Goal: Task Accomplishment & Management: Use online tool/utility

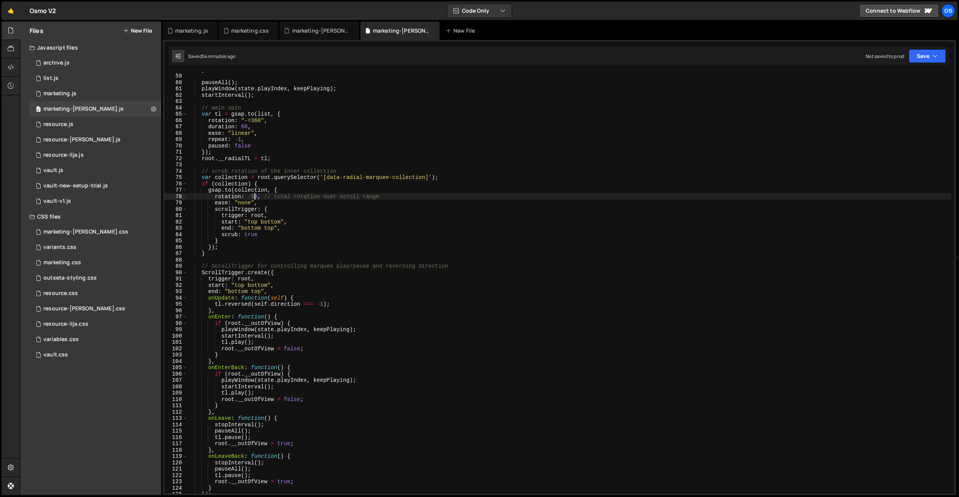
scroll to position [345, 0]
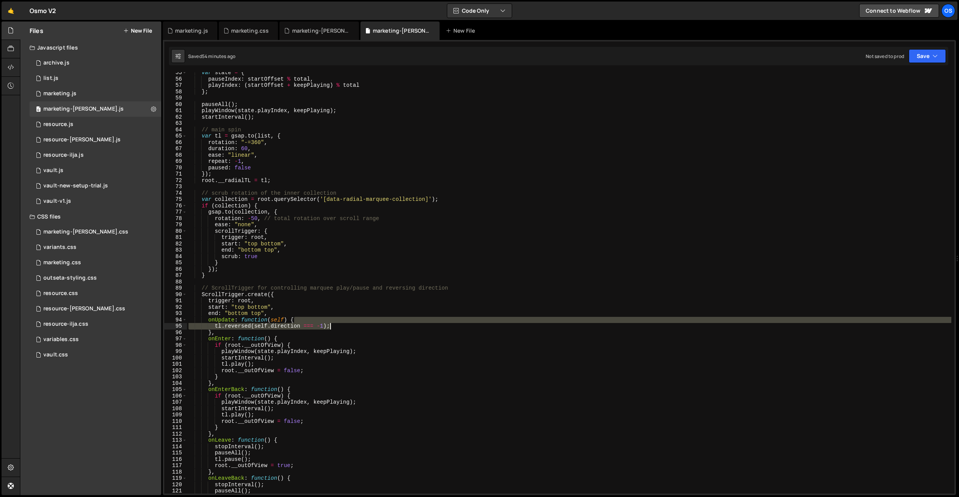
drag, startPoint x: 331, startPoint y: 324, endPoint x: 336, endPoint y: 325, distance: 5.0
click at [336, 325] on div "var state = { pauseIndex : startOffset % total , playIndex : ( startOffset + ke…" at bounding box center [569, 286] width 764 height 434
click at [342, 323] on div "var state = { pauseIndex : startOffset % total , playIndex : ( startOffset + ke…" at bounding box center [569, 282] width 764 height 421
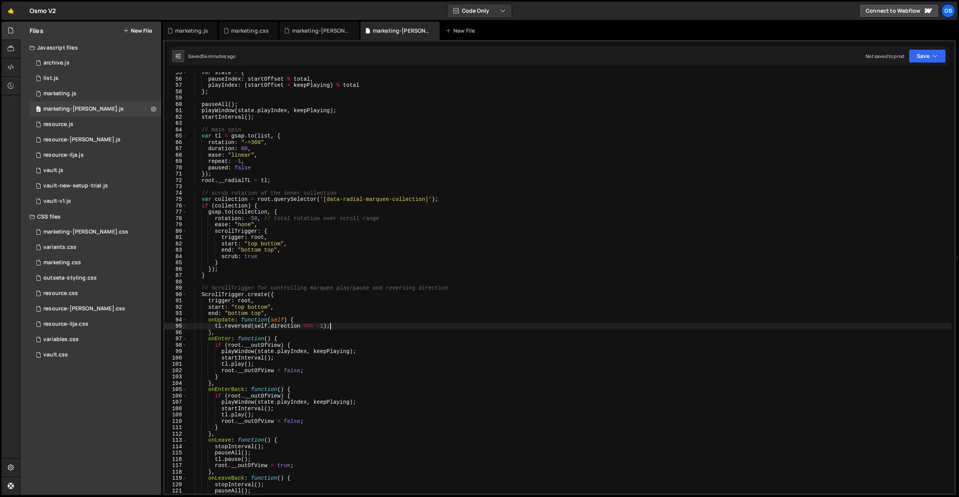
click at [247, 135] on div "var state = { pauseIndex : startOffset % total , playIndex : ( startOffset + ke…" at bounding box center [569, 286] width 764 height 434
click at [225, 140] on div "var state = { pauseIndex : startOffset % total , playIndex : ( startOffset + ke…" at bounding box center [569, 286] width 764 height 434
drag, startPoint x: 221, startPoint y: 136, endPoint x: 227, endPoint y: 143, distance: 9.0
click at [221, 136] on div "var state = { pauseIndex : startOffset % total , playIndex : ( startOffset + ke…" at bounding box center [569, 286] width 764 height 434
click at [277, 180] on div "var state = { pauseIndex : startOffset % total , playIndex : ( startOffset + ke…" at bounding box center [569, 286] width 764 height 434
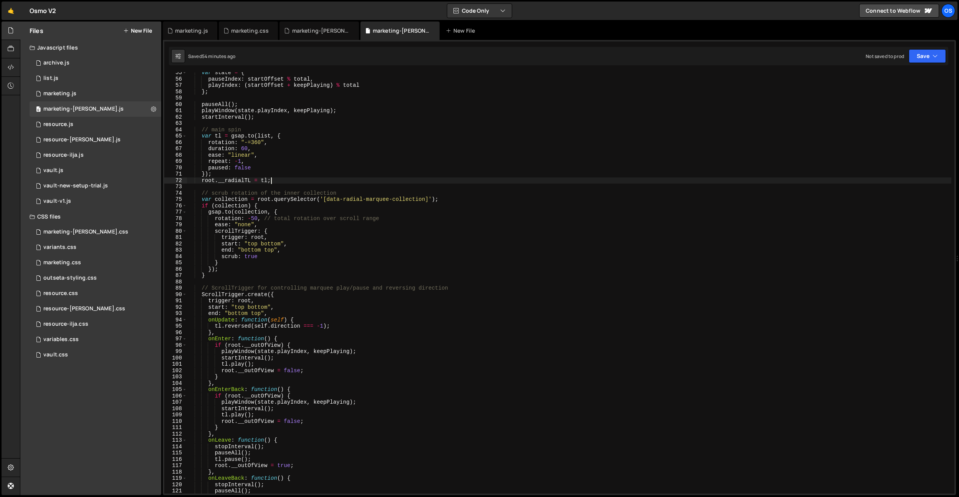
type textarea "root.__radialTL = tl;"
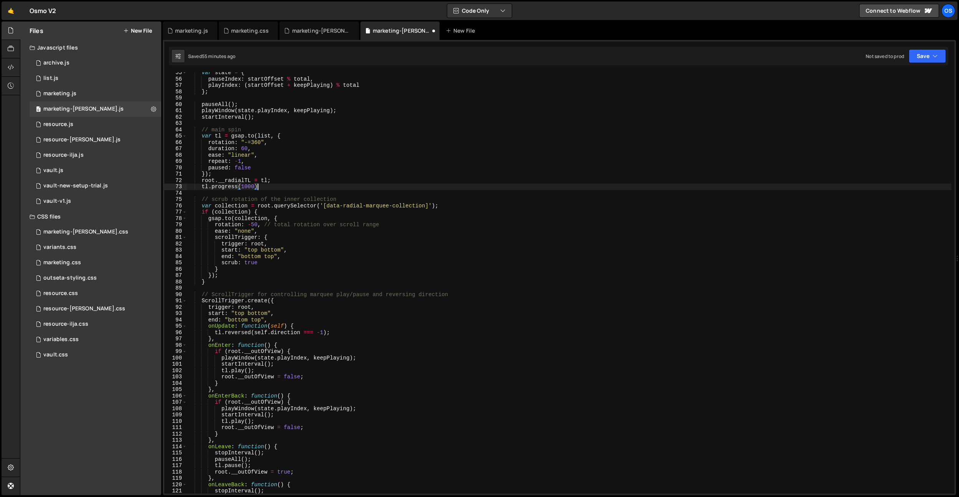
scroll to position [0, 5]
drag, startPoint x: 251, startPoint y: 189, endPoint x: 248, endPoint y: 210, distance: 21.8
click at [251, 189] on div "var state = { pauseIndex : startOffset % total , playIndex : ( startOffset + ke…" at bounding box center [569, 286] width 764 height 434
click at [244, 206] on div "var state = { pauseIndex : startOffset % total , playIndex : ( startOffset + ke…" at bounding box center [569, 286] width 764 height 434
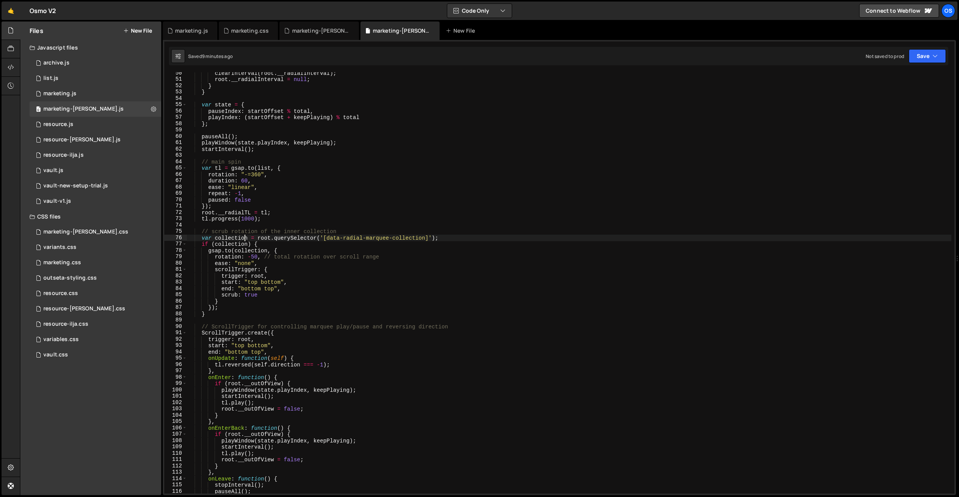
scroll to position [290, 0]
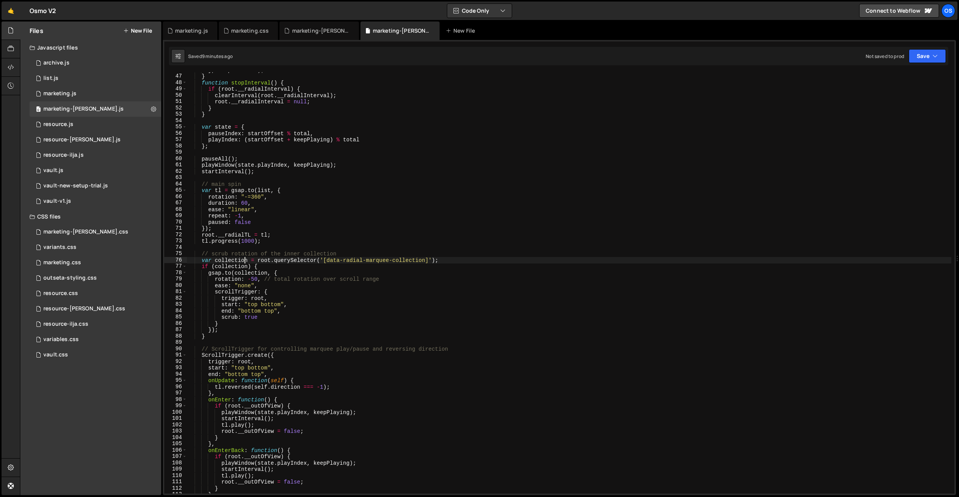
click at [286, 239] on div "} , stepDuration ) ; } function stopInterval ( ) { if ( root . __radialInterval…" at bounding box center [569, 284] width 764 height 434
click at [286, 237] on div "} , stepDuration ) ; } function stopInterval ( ) { if ( root . __radialInterval…" at bounding box center [569, 284] width 764 height 434
type textarea "root.__radialTL = tl;"
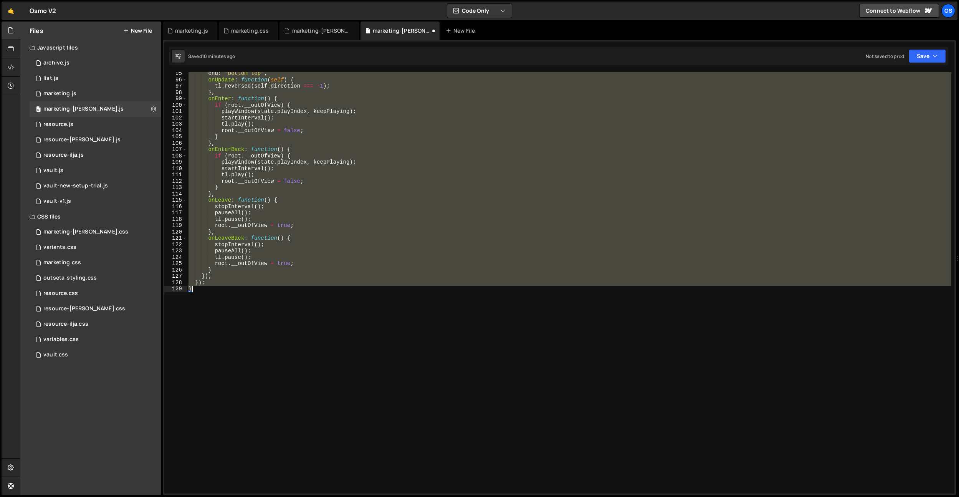
scroll to position [597, 0]
drag, startPoint x: 188, startPoint y: 114, endPoint x: 241, endPoint y: 296, distance: 189.6
click at [241, 296] on div "end : "bottom top" , onUpdate : function ( self ) { tl . reversed ( self . dire…" at bounding box center [569, 288] width 764 height 434
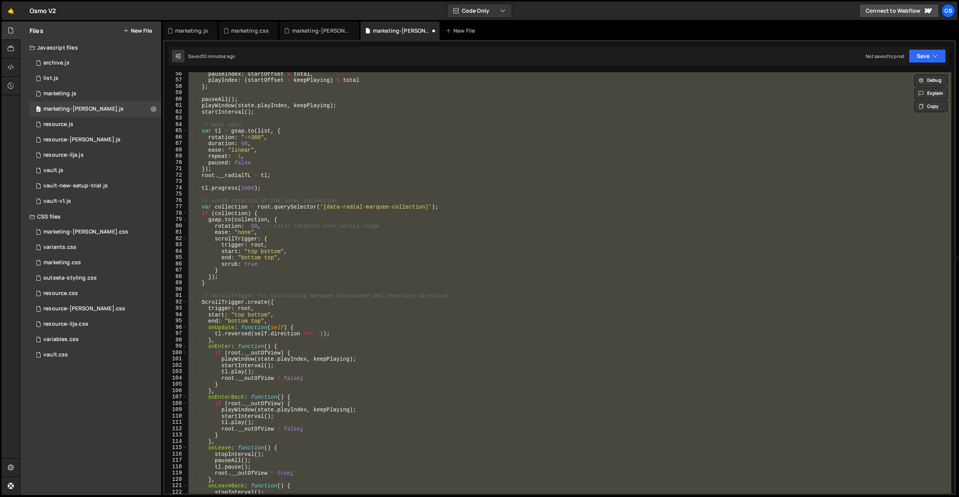
scroll to position [350, 0]
click at [247, 258] on div "pauseIndex : startOffset % total , playIndex : ( startOffset + keepPlaying ) % …" at bounding box center [569, 282] width 764 height 421
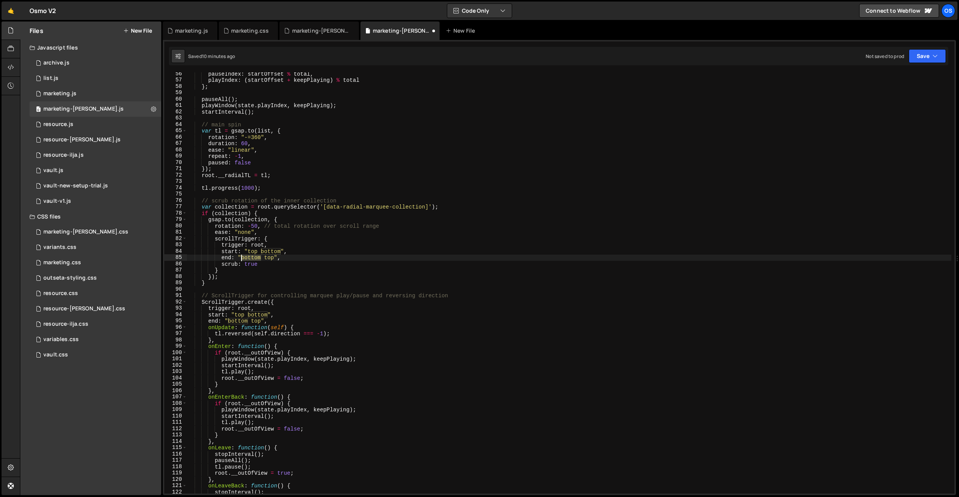
click at [247, 258] on div "pauseIndex : startOffset % total , playIndex : ( startOffset + keepPlaying ) % …" at bounding box center [569, 288] width 764 height 434
click at [258, 253] on div "pauseIndex : startOffset % total , playIndex : ( startOffset + keepPlaying ) % …" at bounding box center [569, 288] width 764 height 434
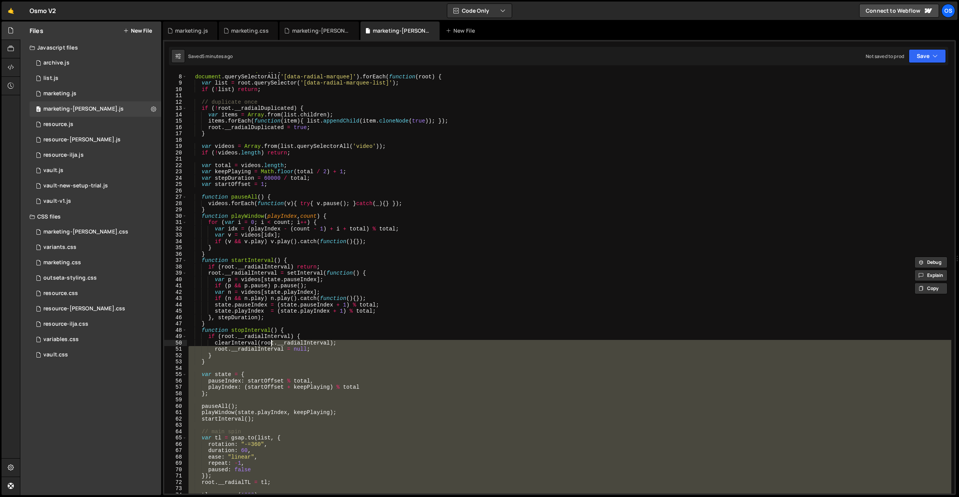
scroll to position [0, 0]
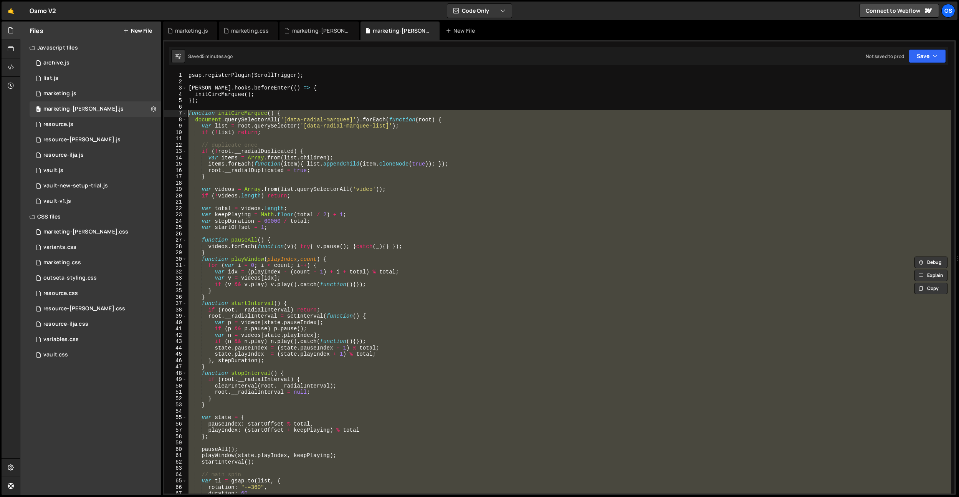
drag, startPoint x: 249, startPoint y: 465, endPoint x: 170, endPoint y: 112, distance: 362.3
click at [170, 112] on div "end: "bottom top", 1 2 3 4 5 6 7 8 9 10 11 12 13 14 15 16 17 18 19 20 21 22 23 …" at bounding box center [559, 282] width 790 height 421
paste textarea "}"
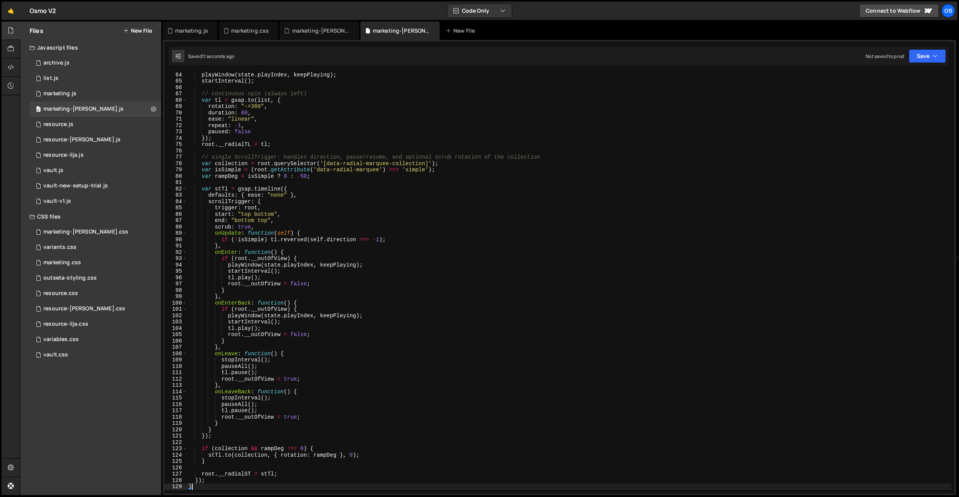
scroll to position [400, 0]
click at [325, 178] on div "playWindow ( state . playIndex , keepPlaying ) ; startInterval ( ) ; // continu…" at bounding box center [569, 288] width 764 height 434
type textarea "var rampDeg = isSimple ? 0 : -50;"
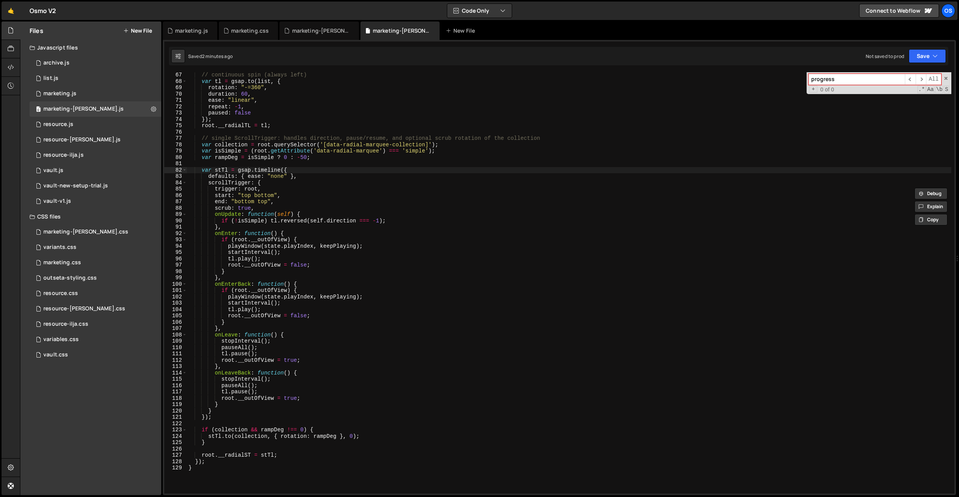
scroll to position [424, 0]
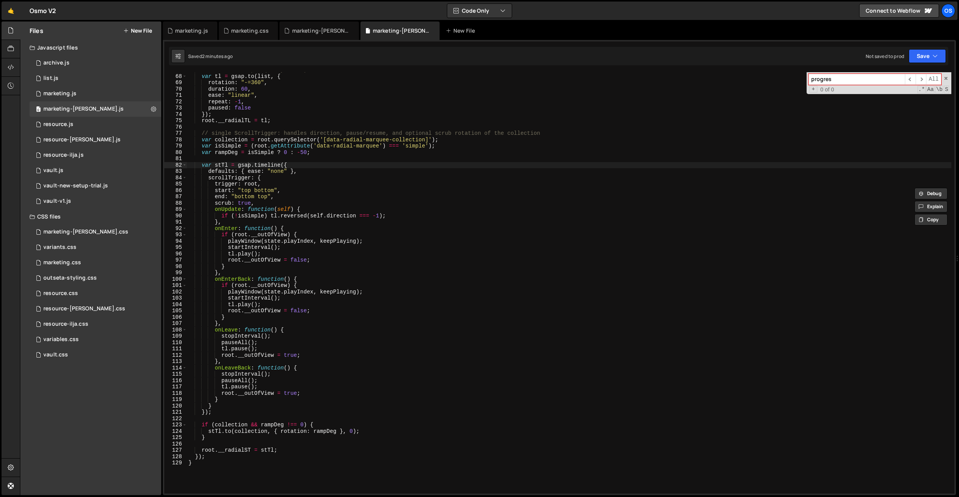
type input "progres"
click at [256, 385] on div "// continuous spin (always left) var tl = gsap . to ( list , { rotation : "-=36…" at bounding box center [569, 284] width 764 height 434
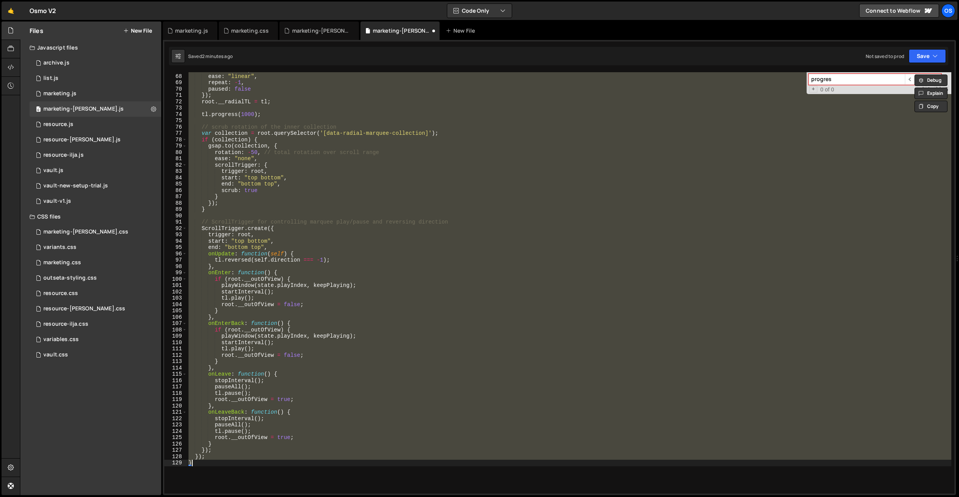
paste textarea
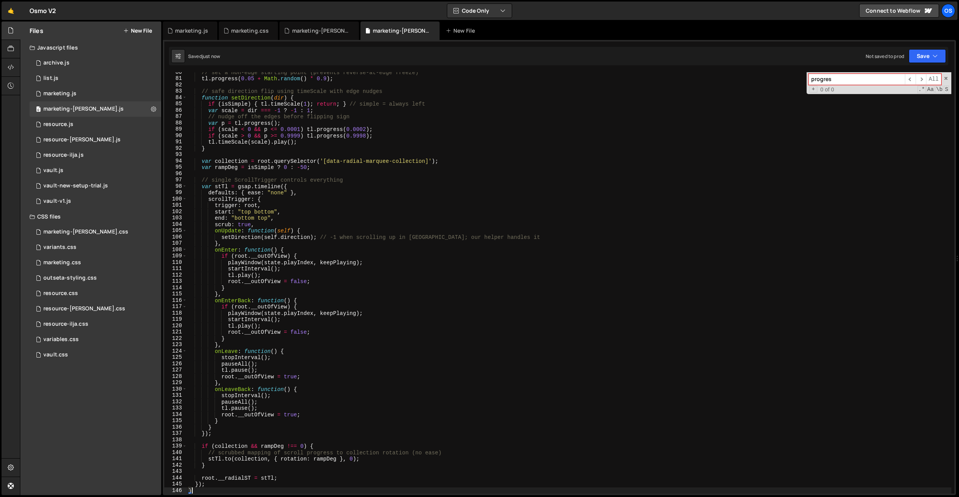
scroll to position [504, 0]
click at [393, 211] on div "// set a non-edge starting point (prevents reverse-at-edge freeze) tl . progres…" at bounding box center [569, 286] width 764 height 434
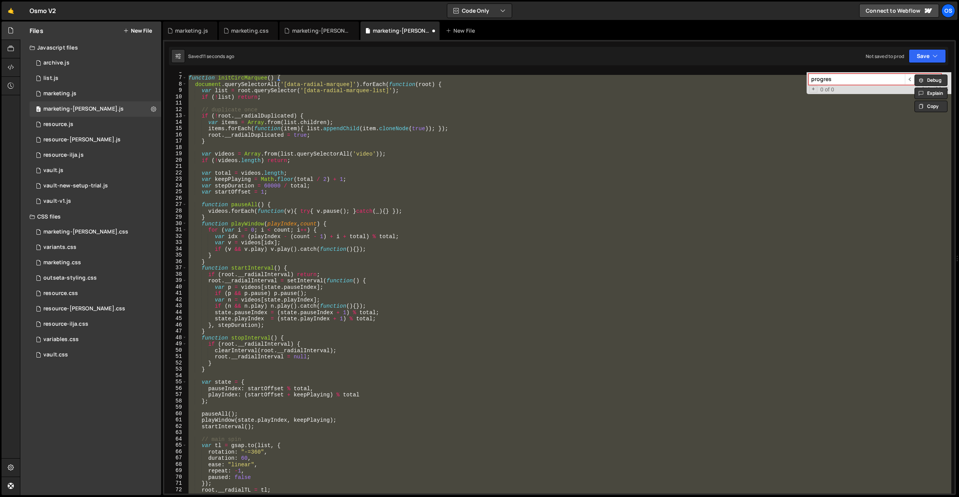
scroll to position [0, 0]
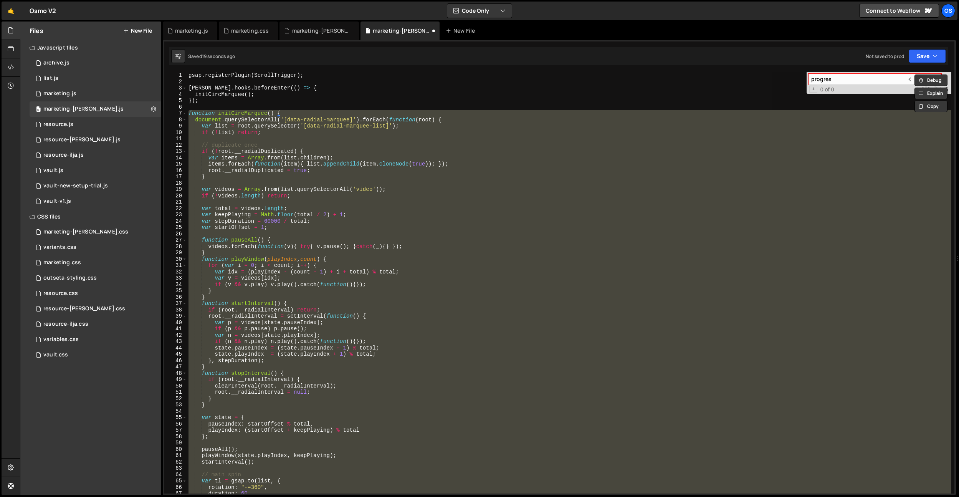
click at [276, 247] on div "gsap . registerPlugin ( ScrollTrigger ) ; [PERSON_NAME] . hooks . beforeEnter (…" at bounding box center [569, 282] width 764 height 421
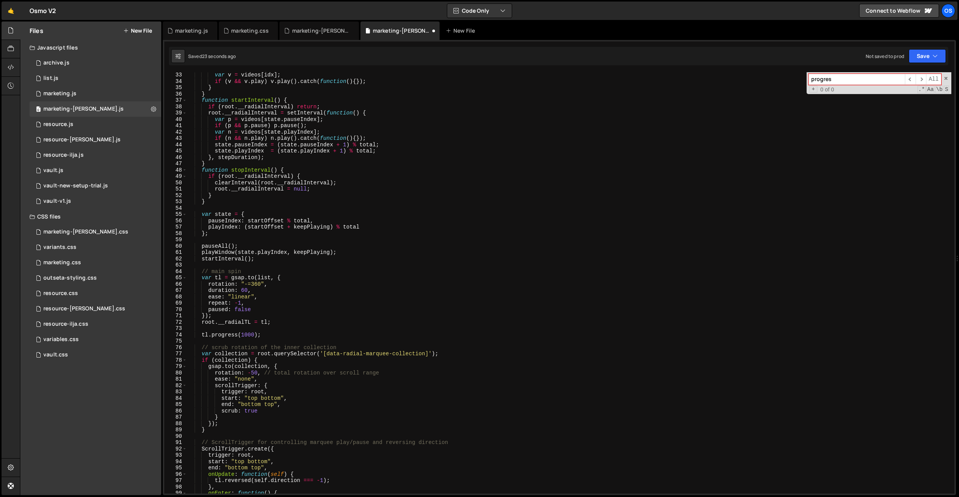
scroll to position [204, 0]
click at [268, 333] on div "var v = videos [ idx ] ; if ( v && v . play ) v . play ( ) . catch ( function (…" at bounding box center [569, 288] width 764 height 434
click at [274, 332] on div "var v = videos [ idx ] ; if ( v && v . play ) v . play ( ) . catch ( function (…" at bounding box center [569, 288] width 764 height 434
click at [333, 256] on div "var v = videos [ idx ] ; if ( v && v . play ) v . play ( ) . catch ( function (…" at bounding box center [569, 288] width 764 height 434
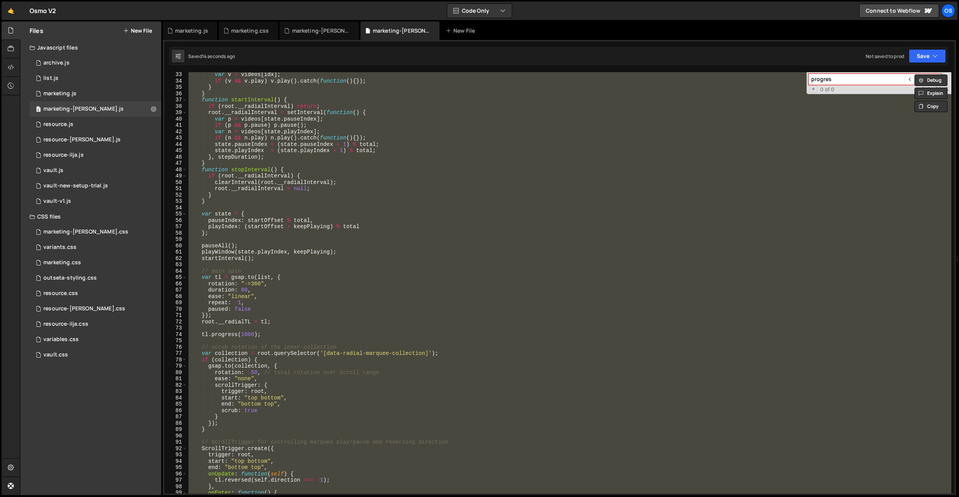
paste textarea
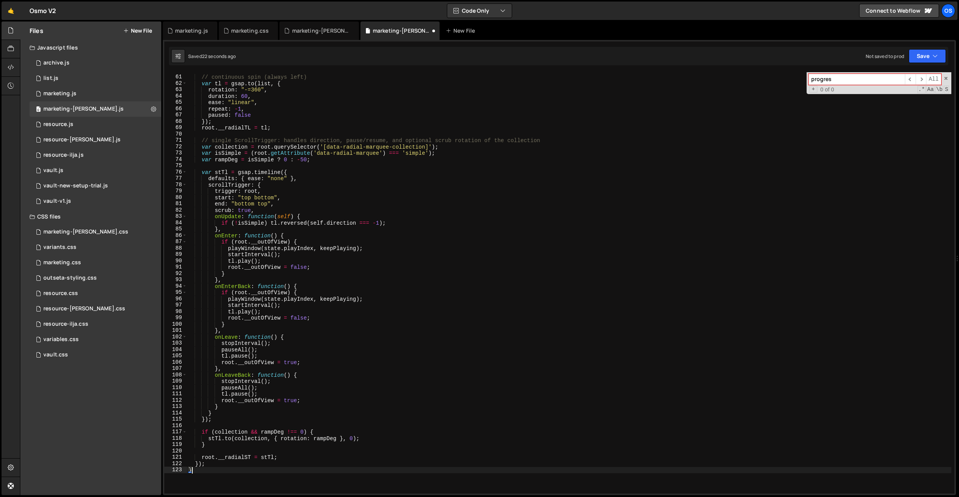
scroll to position [378, 0]
click at [252, 203] on div "// continuous spin (always left) var tl = gsap . to ( list , { rotation : "-=36…" at bounding box center [569, 285] width 764 height 434
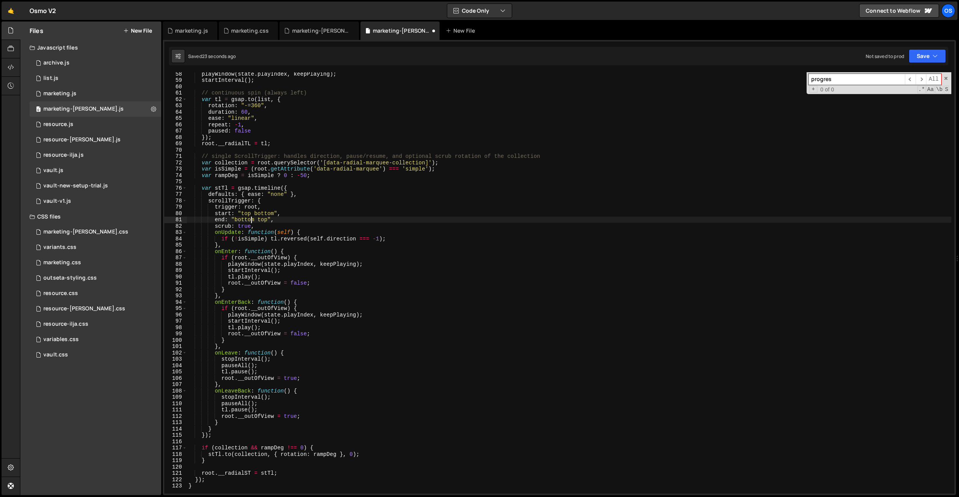
scroll to position [355, 0]
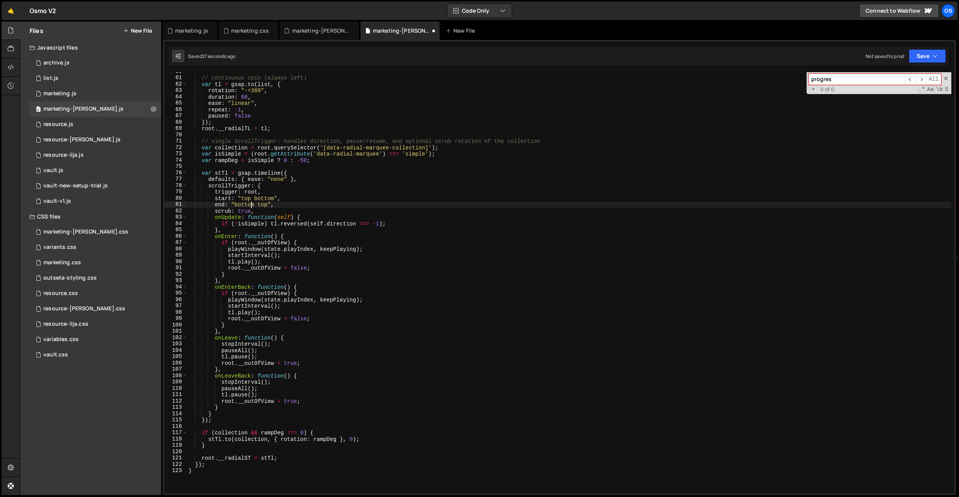
click at [217, 420] on div "// continuous spin (always left) var tl = gsap . to ( list , { rotation : "-=36…" at bounding box center [569, 285] width 764 height 434
type textarea "});"
paste textarea "tl.progress(1000);"
click at [226, 175] on div "// continuous spin (always left) var tl = gsap . to ( list , { rotation : "-=36…" at bounding box center [569, 284] width 764 height 434
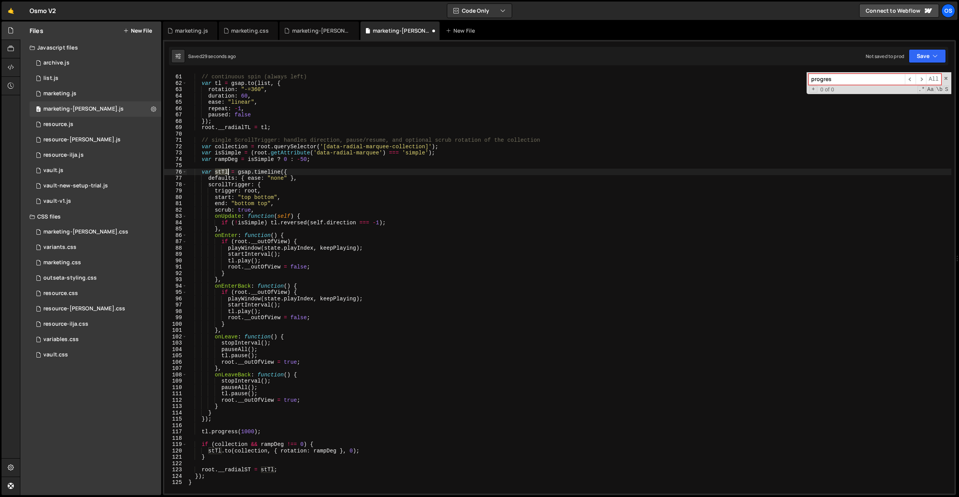
click at [225, 175] on div "// continuous spin (always left) var tl = gsap . to ( list , { rotation : "-=36…" at bounding box center [569, 284] width 764 height 434
click at [225, 172] on div "// continuous spin (always left) var tl = gsap . to ( list , { rotation : "-=36…" at bounding box center [569, 282] width 764 height 421
click at [225, 172] on div "// continuous spin (always left) var tl = gsap . to ( list , { rotation : "-=36…" at bounding box center [569, 284] width 764 height 434
click at [205, 432] on div "// continuous spin (always left) var tl = gsap . to ( list , { rotation : "-=36…" at bounding box center [569, 284] width 764 height 434
drag, startPoint x: 205, startPoint y: 432, endPoint x: 280, endPoint y: 435, distance: 75.3
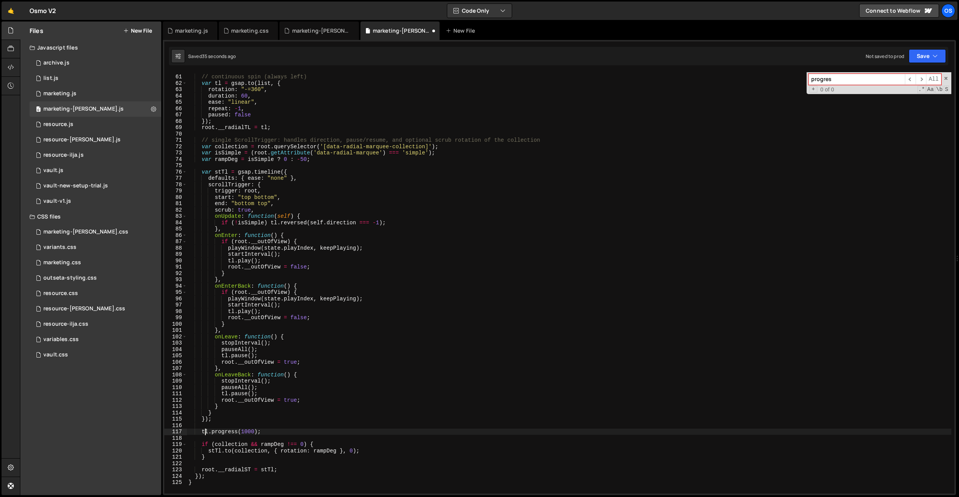
click at [205, 432] on div "// continuous spin (always left) var tl = gsap . to ( list , { rotation : "-=36…" at bounding box center [569, 284] width 764 height 434
paste textarea "stT"
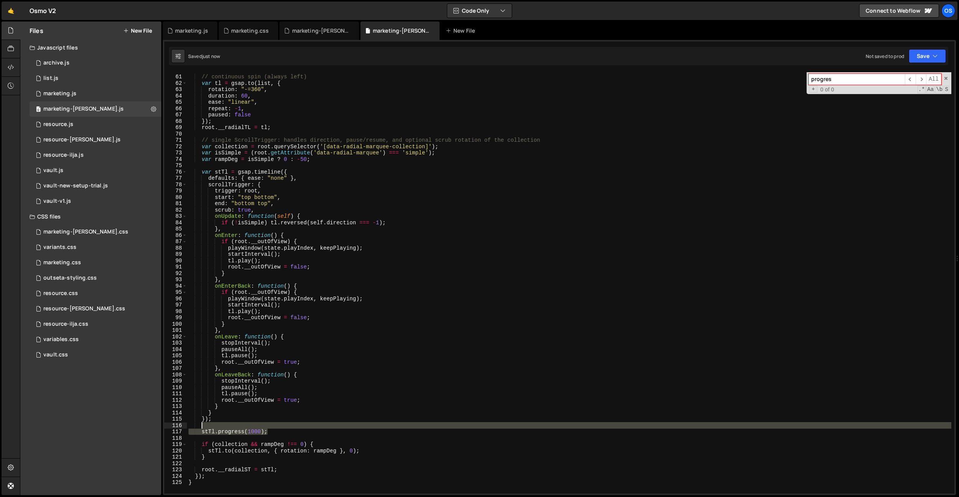
drag, startPoint x: 282, startPoint y: 433, endPoint x: 284, endPoint y: 427, distance: 6.3
click at [284, 427] on div "// continuous spin (always left) var tl = gsap . to ( list , { rotation : "-=36…" at bounding box center [569, 284] width 764 height 434
type textarea "tl.progress(1000);"
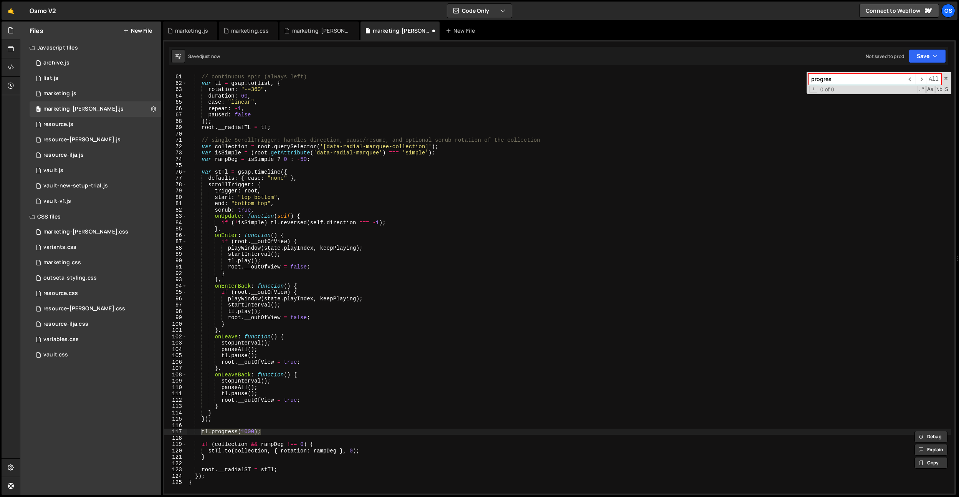
drag, startPoint x: 278, startPoint y: 431, endPoint x: 202, endPoint y: 433, distance: 76.1
click at [202, 433] on div "// continuous spin (always left) var tl = gsap . to ( list , { rotation : "-=36…" at bounding box center [569, 284] width 764 height 434
click at [291, 130] on div "// continuous spin (always left) var tl = gsap . to ( list , { rotation : "-=36…" at bounding box center [569, 284] width 764 height 434
type textarea "root.__radialTL = tl;"
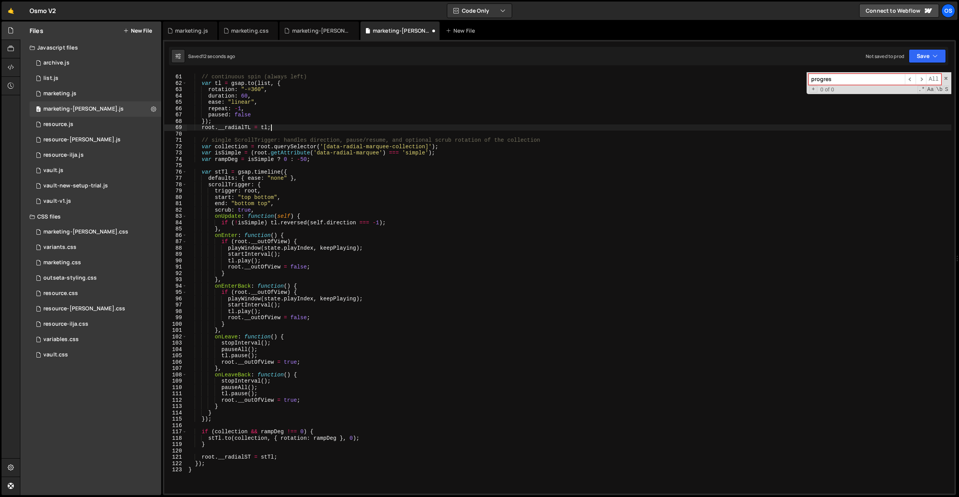
scroll to position [0, 0]
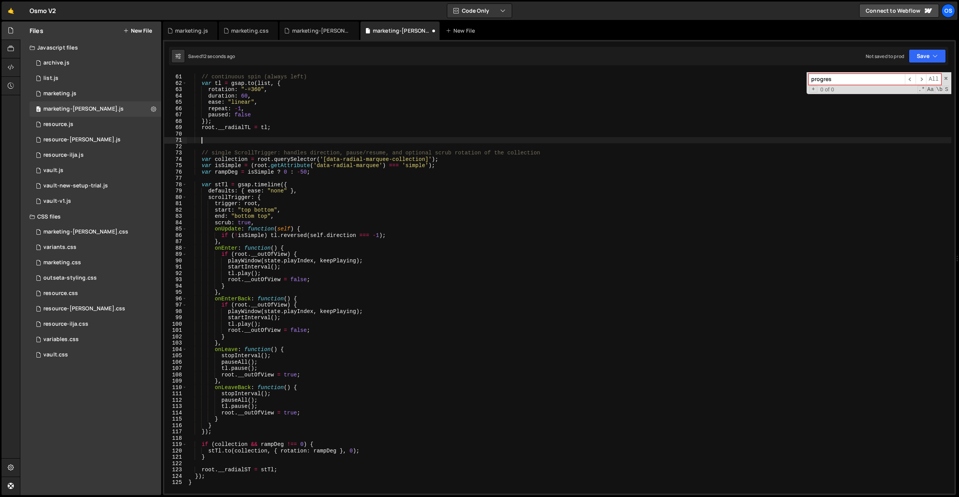
paste textarea "tl.progress(1000);"
click at [238, 130] on div "// continuous spin (always left) var tl = gsap . to ( list , { rotation : "-=36…" at bounding box center [569, 284] width 764 height 434
drag, startPoint x: 266, startPoint y: 139, endPoint x: 166, endPoint y: 137, distance: 100.2
click at [166, 137] on div "root.__radialTL = tl; 60 61 62 63 64 65 66 67 68 69 70 71 72 73 74 75 76 77 78 …" at bounding box center [559, 282] width 790 height 421
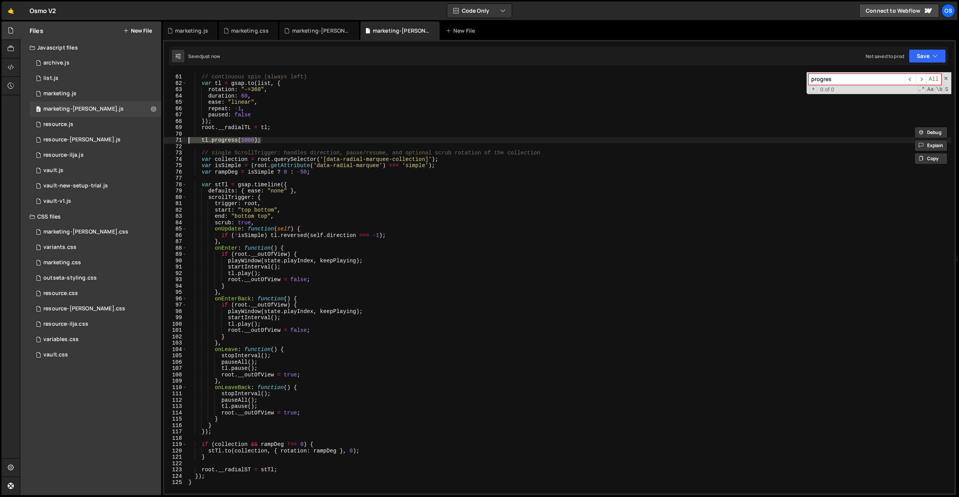
type textarea "tl.progress(1000);"
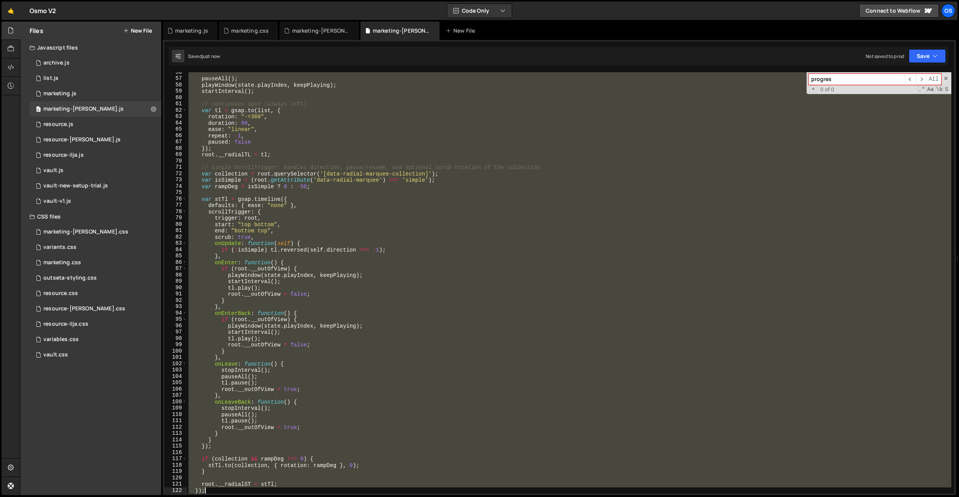
scroll to position [358, 0]
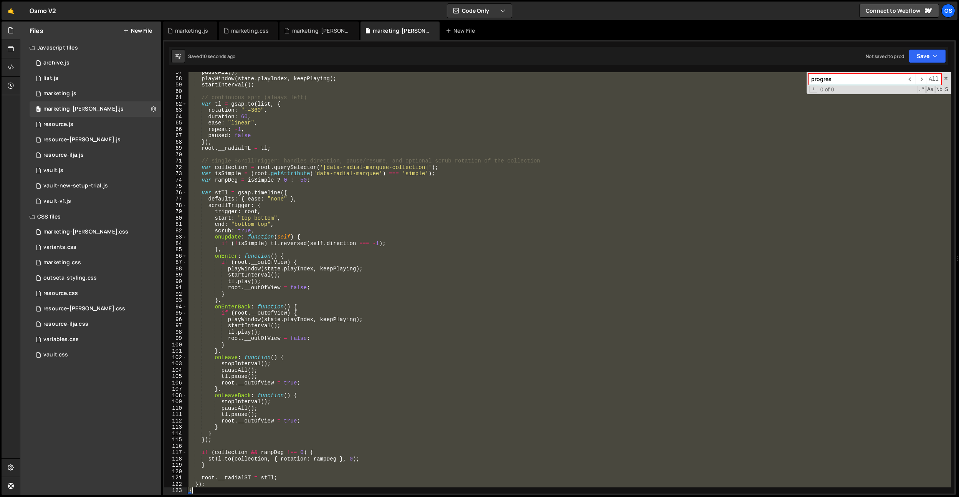
drag, startPoint x: 189, startPoint y: 74, endPoint x: 543, endPoint y: 487, distance: 544.3
click at [546, 495] on div "root.__radialTL = tl; 57 58 59 60 61 62 63 64 65 66 67 68 69 70 71 72 73 74 75 …" at bounding box center [559, 267] width 793 height 455
type textarea "tl.progress(1000);"
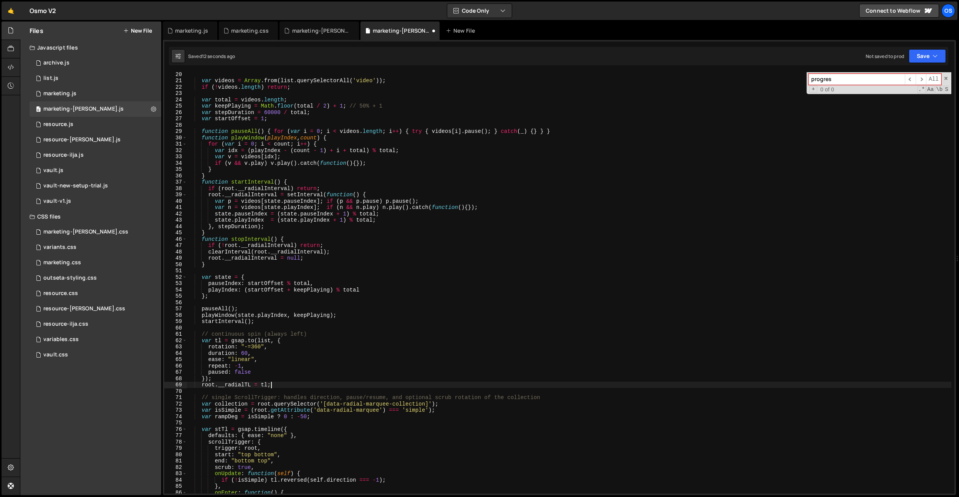
scroll to position [0, 0]
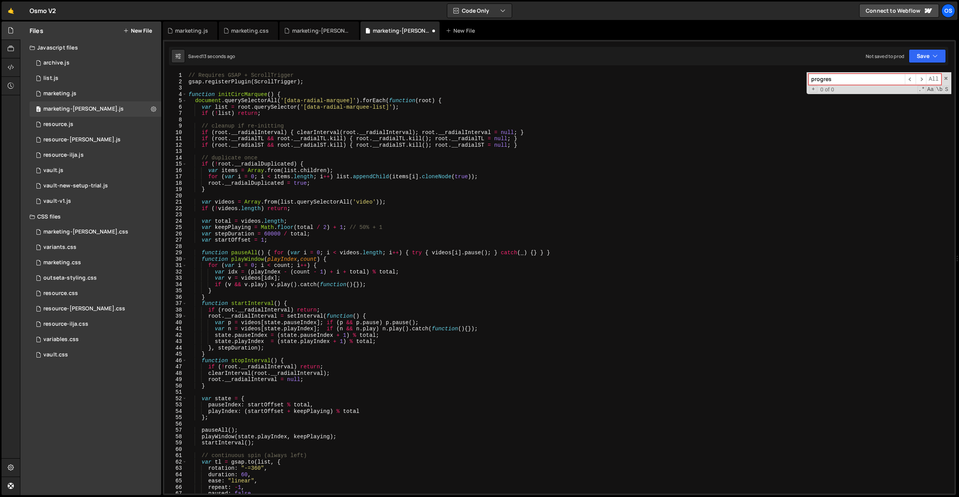
type textarea "tl.progress(1000);"
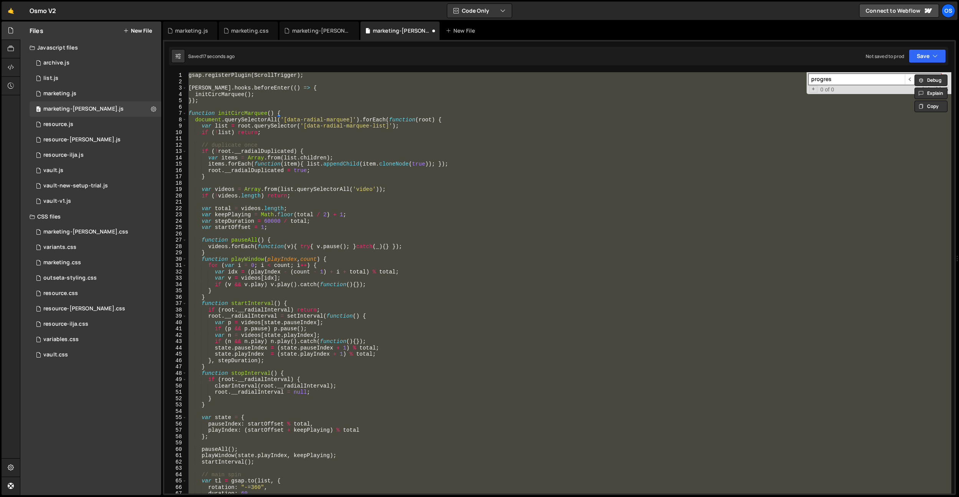
drag, startPoint x: 228, startPoint y: 125, endPoint x: 199, endPoint y: 114, distance: 31.5
click at [228, 125] on div "gsap . registerPlugin ( ScrollTrigger ) ; [PERSON_NAME] . hooks . beforeEnter (…" at bounding box center [569, 282] width 764 height 421
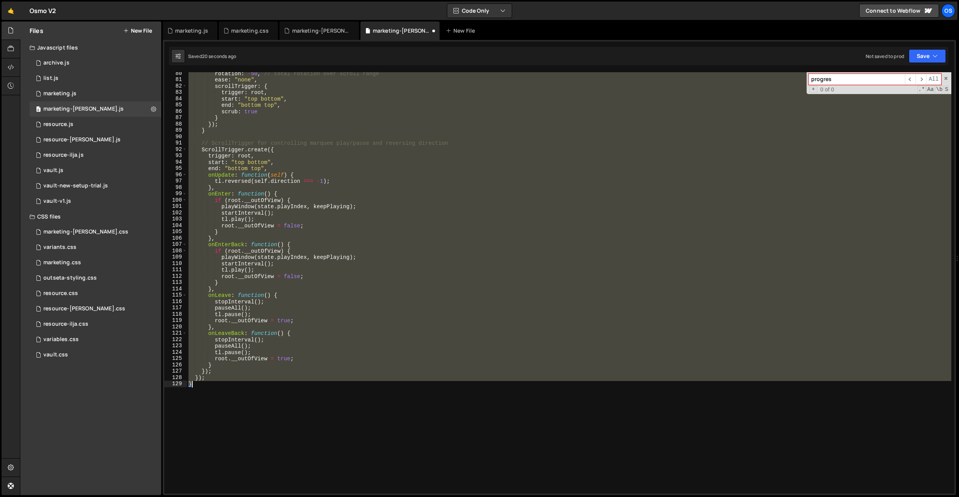
drag, startPoint x: 190, startPoint y: 112, endPoint x: 543, endPoint y: 462, distance: 497.7
click at [543, 462] on div "rotation : - 50 , // total rotation over scroll range ease : "none" , scrollTri…" at bounding box center [569, 287] width 764 height 434
paste textarea
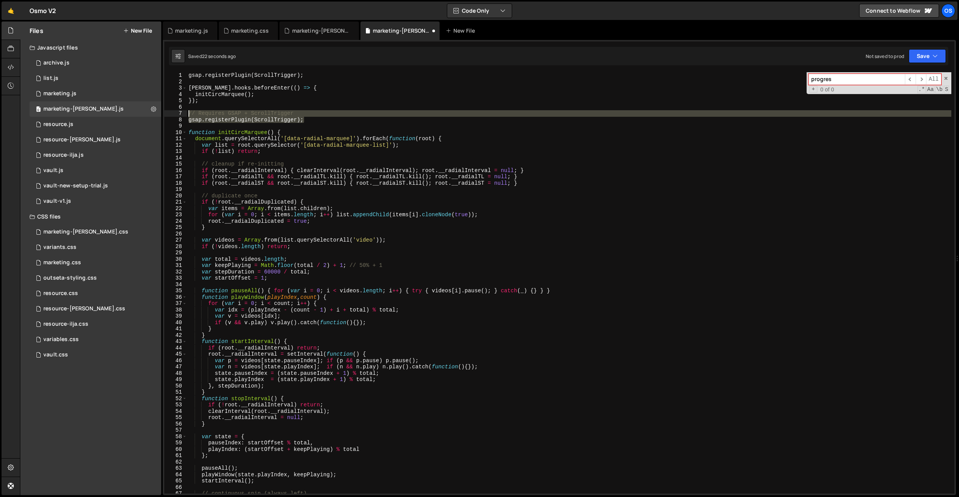
drag, startPoint x: 323, startPoint y: 121, endPoint x: 170, endPoint y: 113, distance: 153.1
click at [170, 113] on div "} 1 2 3 4 5 6 7 8 9 10 11 12 13 14 15 16 17 18 19 20 21 22 23 24 25 26 27 28 29…" at bounding box center [559, 282] width 790 height 421
type textarea "// Requires GSAP + ScrollTrigger gsap.registerPlugin(ScrollTrigger);"
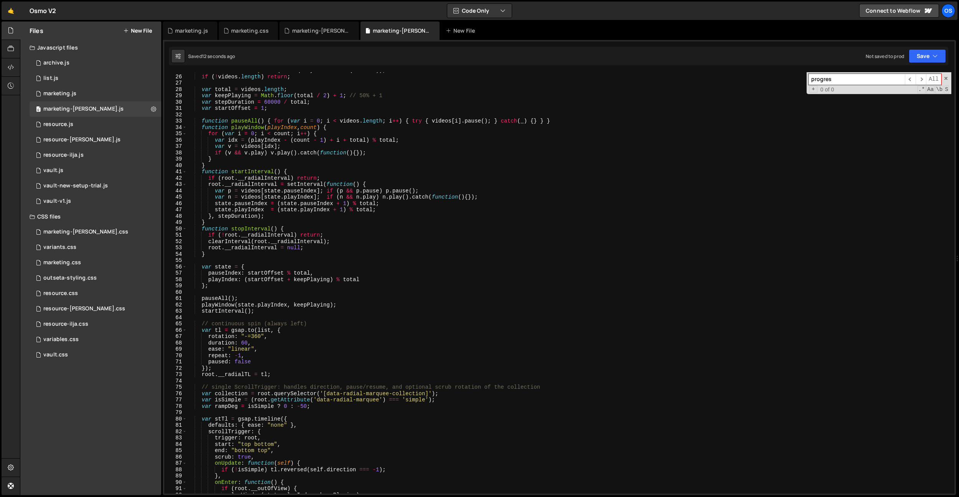
scroll to position [213, 0]
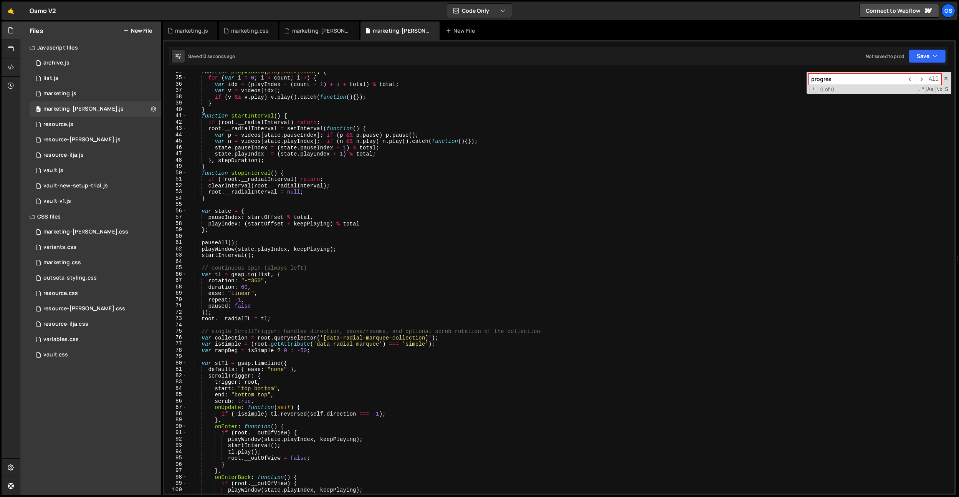
click at [280, 322] on div "function playWindow ( playIndex , count ) { for ( var i = 0 ; i < count ; i ++ …" at bounding box center [569, 285] width 764 height 434
click at [281, 319] on div "function playWindow ( playIndex , count ) { for ( var i = 0 ; i < count ; i ++ …" at bounding box center [569, 285] width 764 height 434
type textarea "root.__radialTL = tl;"
paste textarea "tl.progress(1000);"
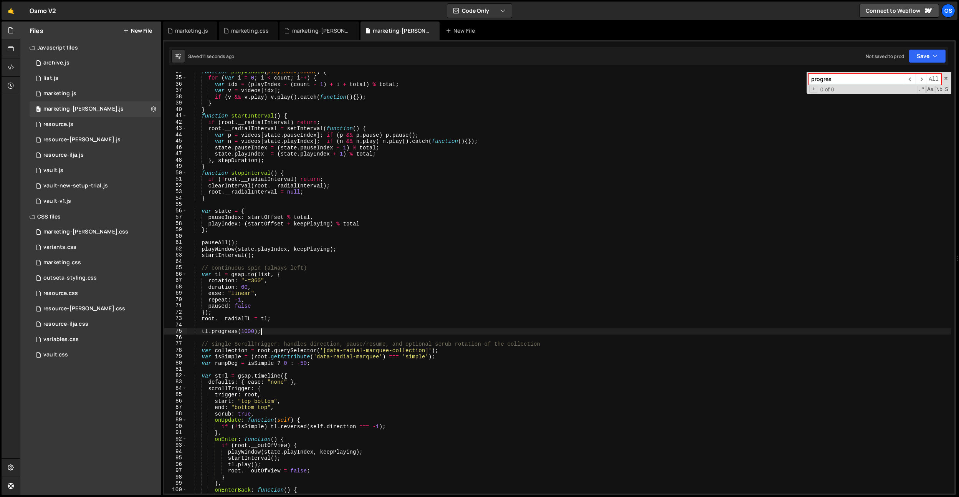
click at [254, 332] on div "function playWindow ( playIndex , count ) { for ( var i = 0 ; i < count ; i ++ …" at bounding box center [569, 285] width 764 height 434
type textarea "tl.progress(1);"
click at [256, 233] on div "function playWindow ( playIndex , count ) { for ( var i = 0 ; i < count ; i ++ …" at bounding box center [569, 285] width 764 height 434
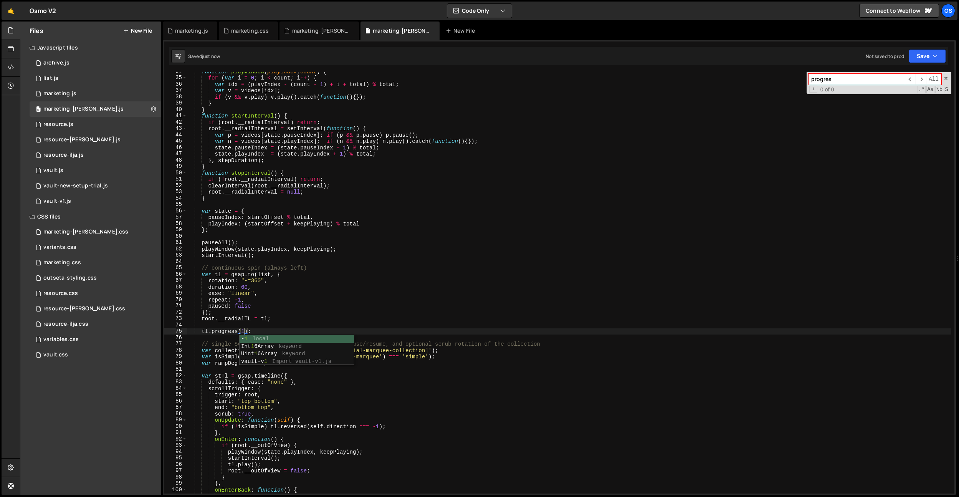
scroll to position [0, 0]
click at [246, 286] on div "function playWindow ( playIndex , count ) { for ( var i = 0 ; i < count ; i ++ …" at bounding box center [569, 285] width 764 height 434
type textarea "duration: 6,"
click at [245, 335] on div "function playWindow ( playIndex , count ) { for ( var i = 0 ; i < count ; i ++ …" at bounding box center [569, 285] width 764 height 434
click at [245, 333] on div "function playWindow ( playIndex , count ) { for ( var i = 0 ; i < count ; i ++ …" at bounding box center [569, 285] width 764 height 434
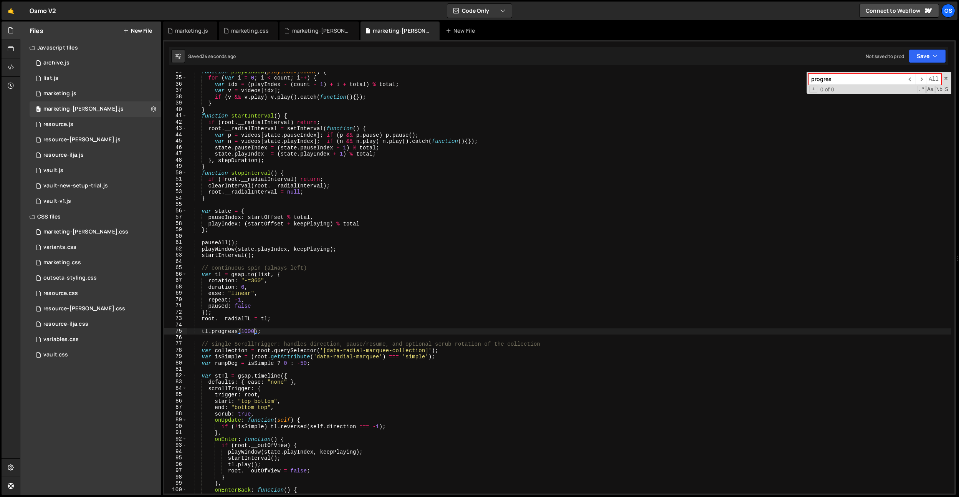
scroll to position [0, 4]
click at [261, 349] on div "function playWindow ( playIndex , count ) { for ( var i = 0 ; i < count ; i ++ …" at bounding box center [569, 285] width 764 height 434
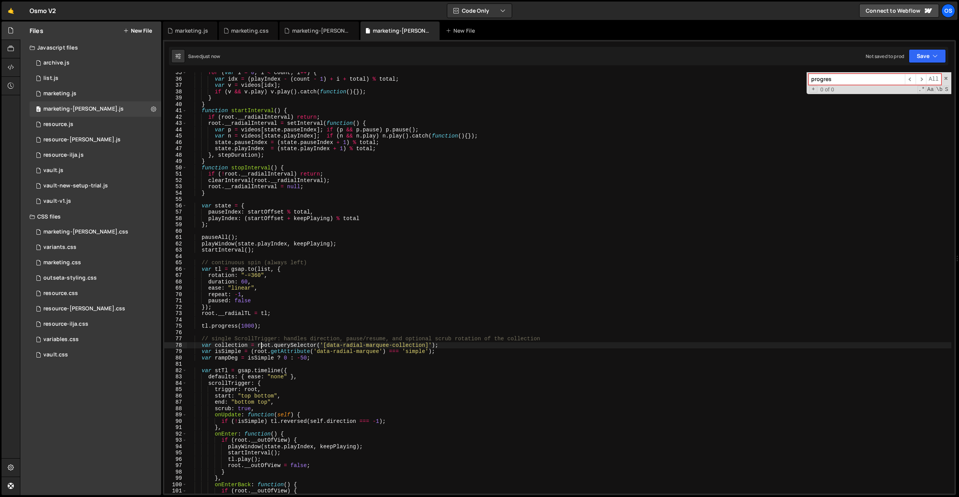
scroll to position [228, 0]
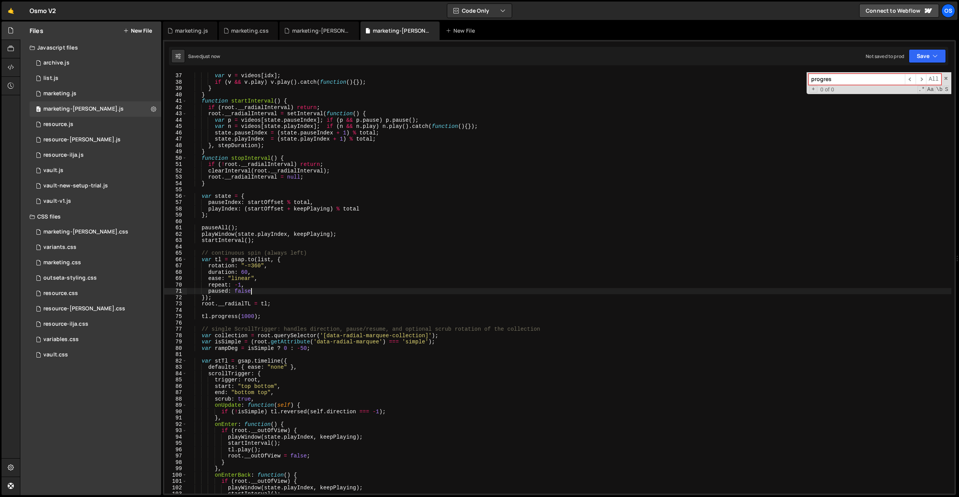
click at [253, 290] on div "var idx = ( playIndex - ( count - 1 ) + i + total ) % total ; var v = videos [ …" at bounding box center [569, 283] width 764 height 434
click at [244, 271] on div "var idx = ( playIndex - ( count - 1 ) + i + total ) % total ; var v = videos [ …" at bounding box center [569, 283] width 764 height 434
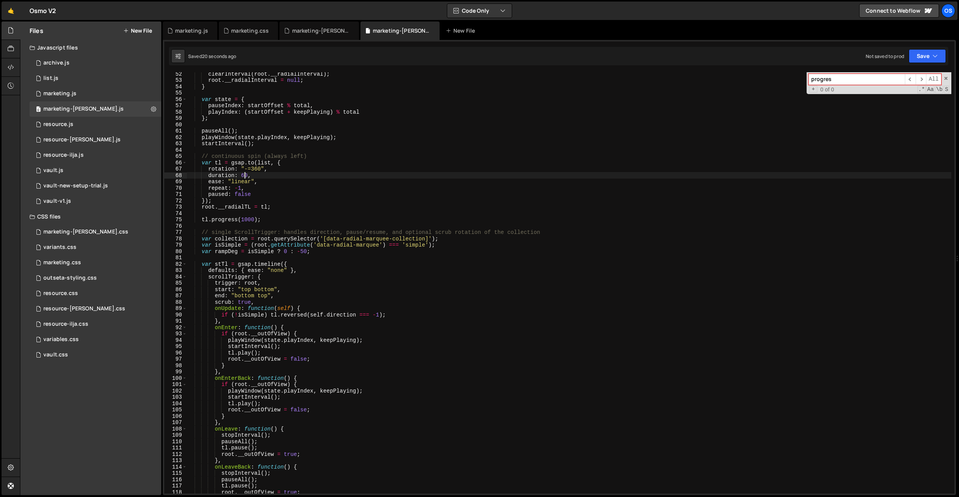
scroll to position [309, 0]
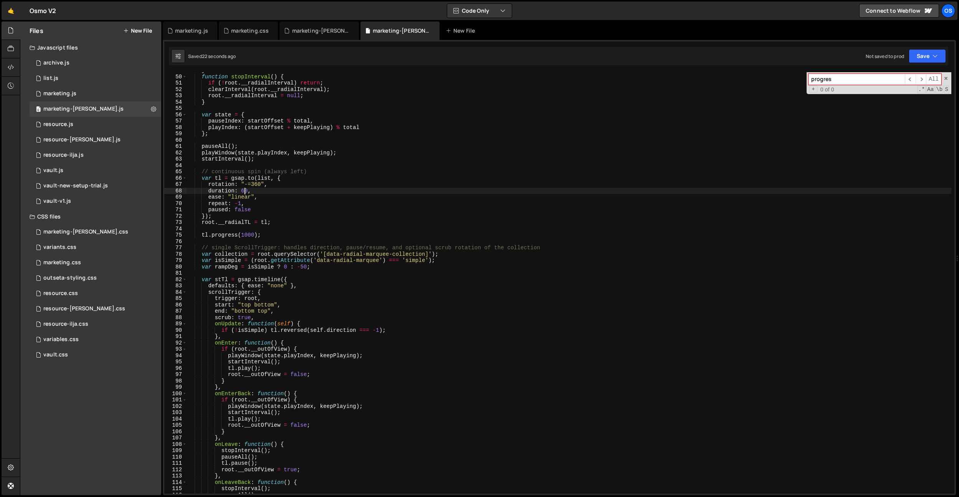
click at [303, 267] on div "} function stopInterval ( ) { if ( ! root . __radialInterval ) return ; clearIn…" at bounding box center [569, 284] width 764 height 434
type textarea "var rampDeg = isSimple ? 0 : -45;"
click at [262, 269] on div "} function stopInterval ( ) { if ( ! root . __radialInterval ) return ; clearIn…" at bounding box center [569, 284] width 764 height 434
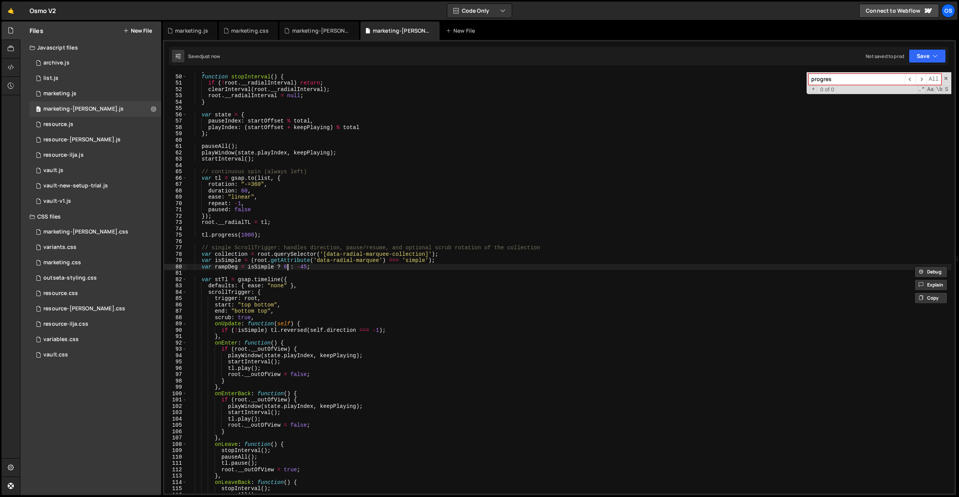
click at [287, 268] on div "} function stopInterval ( ) { if ( ! root . __radialInterval ) return ; clearIn…" at bounding box center [569, 284] width 764 height 434
paste input "isSimple"
type input "isSimple"
click at [223, 266] on div "} function stopInterval ( ) { if ( ! root . __radialInterval ) return ; clearIn…" at bounding box center [569, 284] width 764 height 434
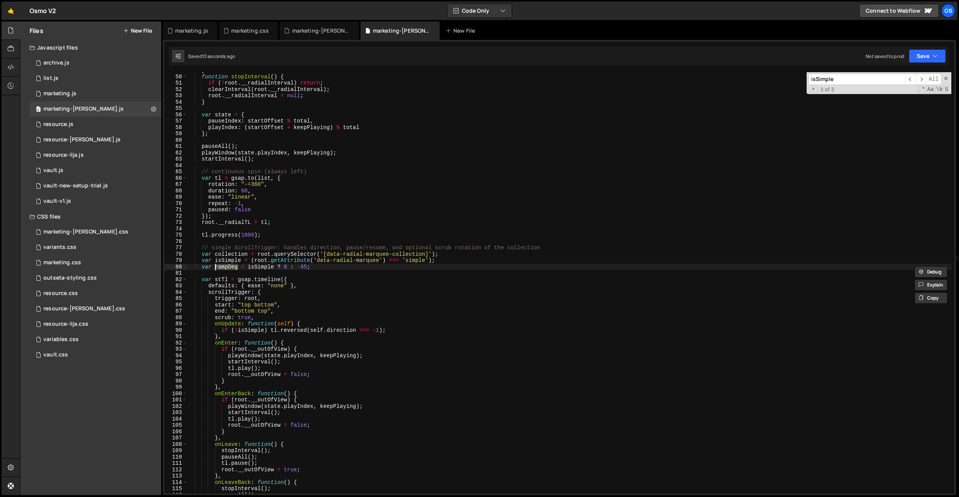
click at [281, 277] on div "} function stopInterval ( ) { if ( ! root . __radialInterval ) return ; clearIn…" at bounding box center [569, 284] width 764 height 434
type textarea "var stTl = gsap.timeline({"
paste input "rampDeg"
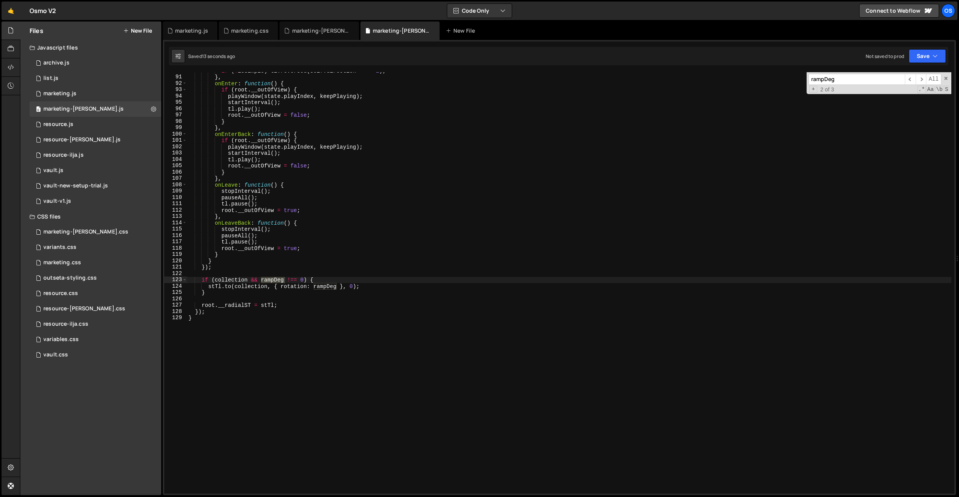
scroll to position [569, 0]
type input "rampDeg"
click at [335, 286] on div "if ( ! isSimple ) tl . reversed ( self . direction === - 1 ) ; } , onEnter : fu…" at bounding box center [569, 282] width 764 height 421
drag, startPoint x: 401, startPoint y: 285, endPoint x: 345, endPoint y: 286, distance: 56.1
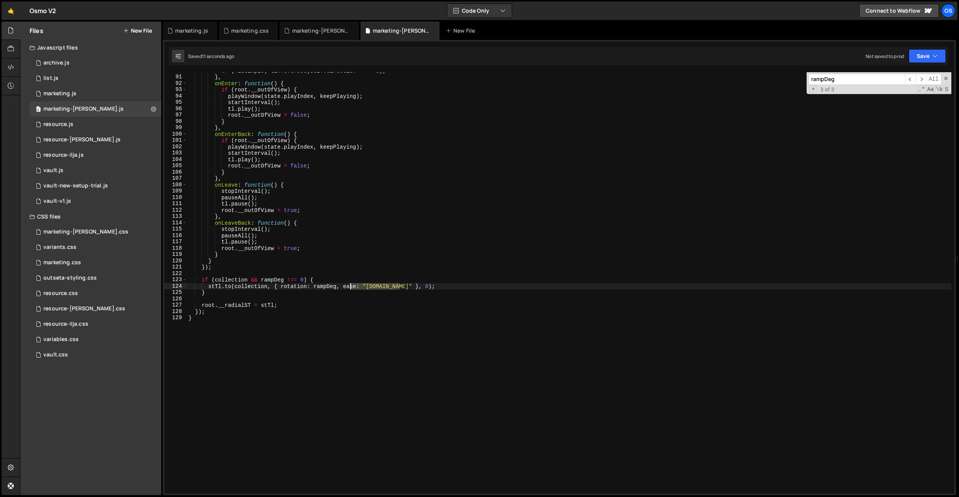
click at [345, 286] on div "if ( ! isSimple ) tl . reversed ( self . direction === - 1 ) ; } , onEnter : fu…" at bounding box center [569, 285] width 764 height 434
click at [352, 285] on div "if ( ! isSimple ) tl . reversed ( self . direction === - 1 ) ; } , onEnter : fu…" at bounding box center [569, 285] width 764 height 434
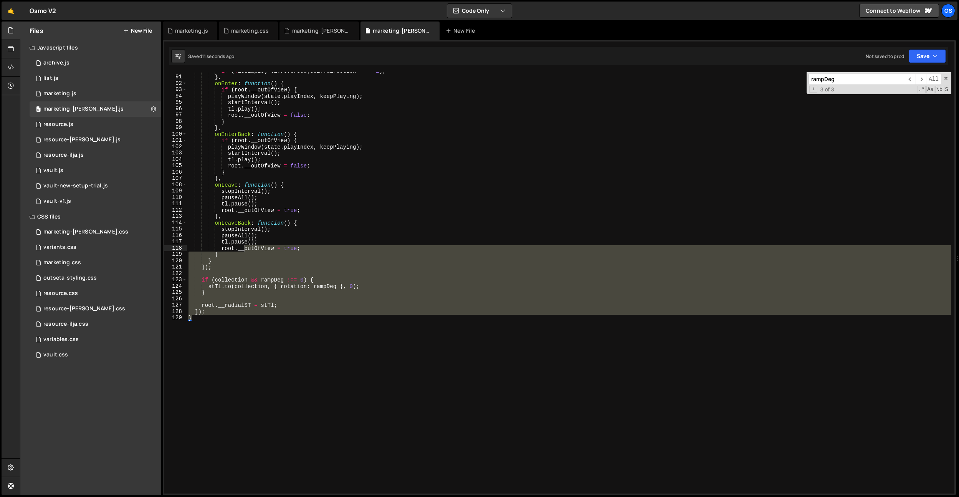
scroll to position [0, 0]
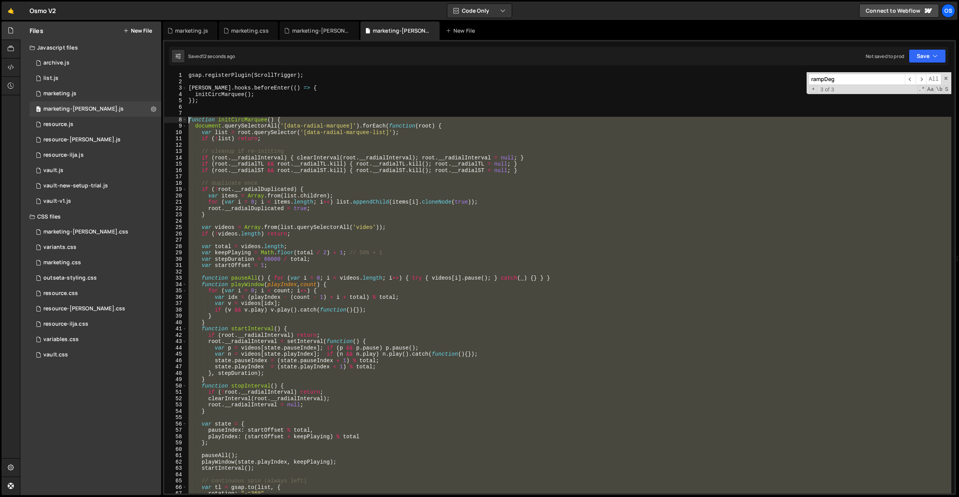
drag, startPoint x: 264, startPoint y: 338, endPoint x: 170, endPoint y: 117, distance: 240.3
click at [170, 117] on div "[DOMAIN_NAME](collection, { rotation: rampDeg }, 0); 1 2 3 4 5 6 7 8 9 10 11 12…" at bounding box center [559, 282] width 790 height 421
click at [356, 232] on div "gsap . registerPlugin ( ScrollTrigger ) ; [PERSON_NAME] . hooks . beforeEnter (…" at bounding box center [569, 282] width 764 height 421
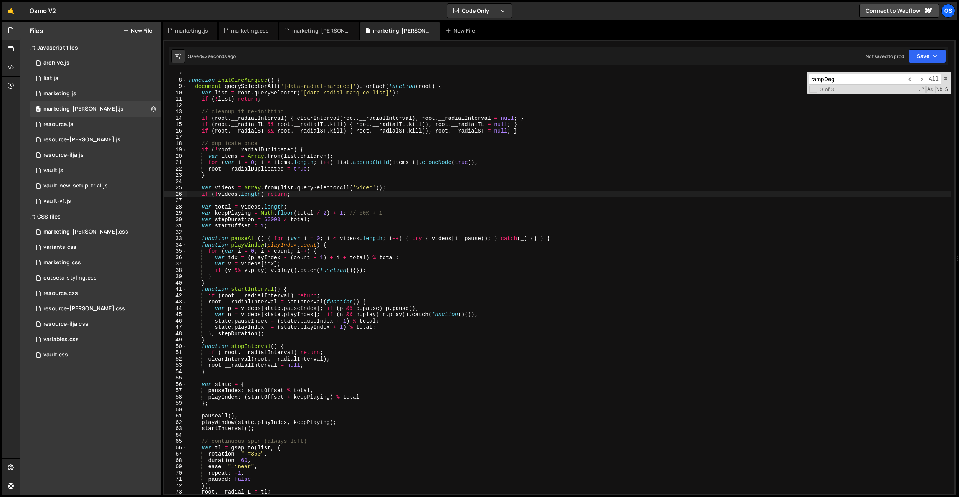
scroll to position [40, 0]
click at [236, 221] on div "function initCircMarquee ( ) { document . querySelectorAll ( '[data-radial-marq…" at bounding box center [569, 288] width 764 height 434
click at [243, 460] on div "function initCircMarquee ( ) { document . querySelectorAll ( '[data-radial-marq…" at bounding box center [569, 288] width 764 height 434
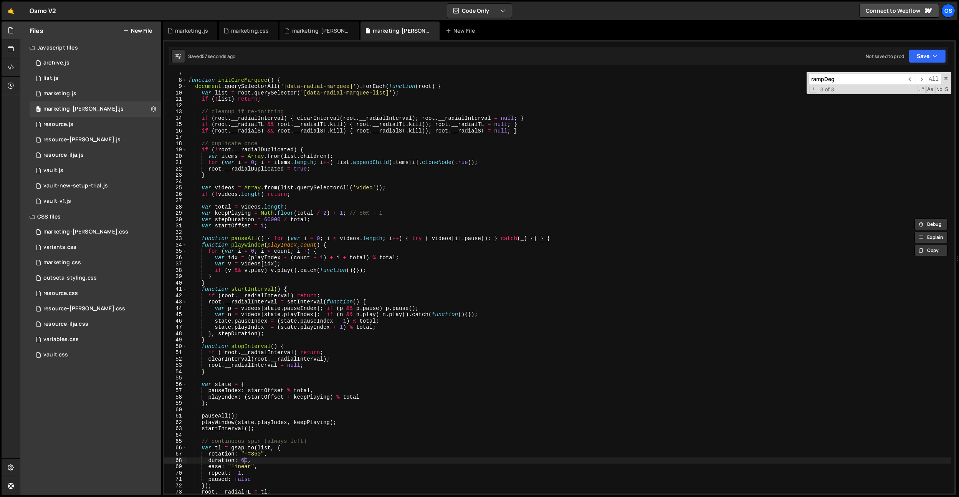
click at [243, 460] on div "function initCircMarquee ( ) { document . querySelectorAll ( '[data-radial-marq…" at bounding box center [569, 288] width 764 height 434
paste textarea "stepDuration"
click at [402, 211] on div "function initCircMarquee ( ) { document . querySelectorAll ( '[data-radial-marq…" at bounding box center [569, 288] width 764 height 434
type textarea "var keepPlaying = Math.floor(total / 2) + 1; // 50% + 1"
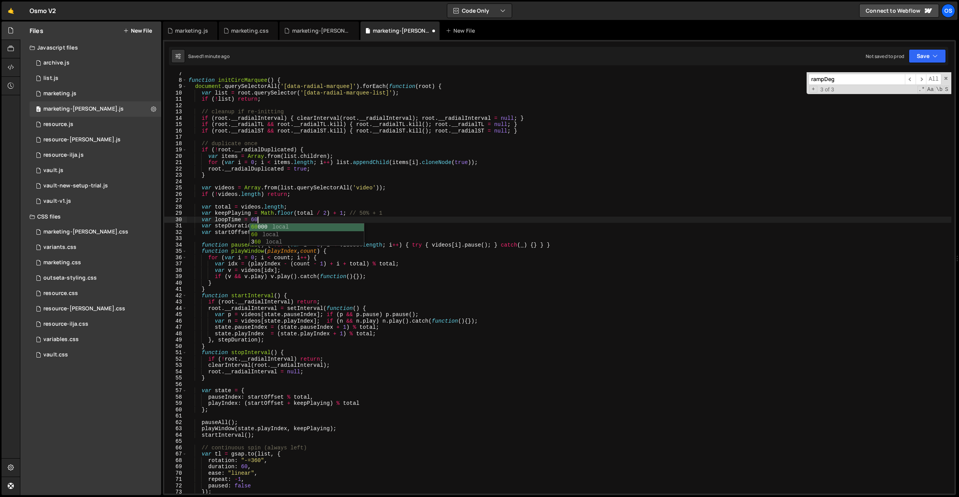
scroll to position [0, 5]
click at [230, 218] on div "function initCircMarquee ( ) { document . querySelectorAll ( '[data-radial-marq…" at bounding box center [569, 288] width 764 height 434
click at [245, 467] on div "function initCircMarquee ( ) { document . querySelectorAll ( '[data-radial-marq…" at bounding box center [569, 288] width 764 height 434
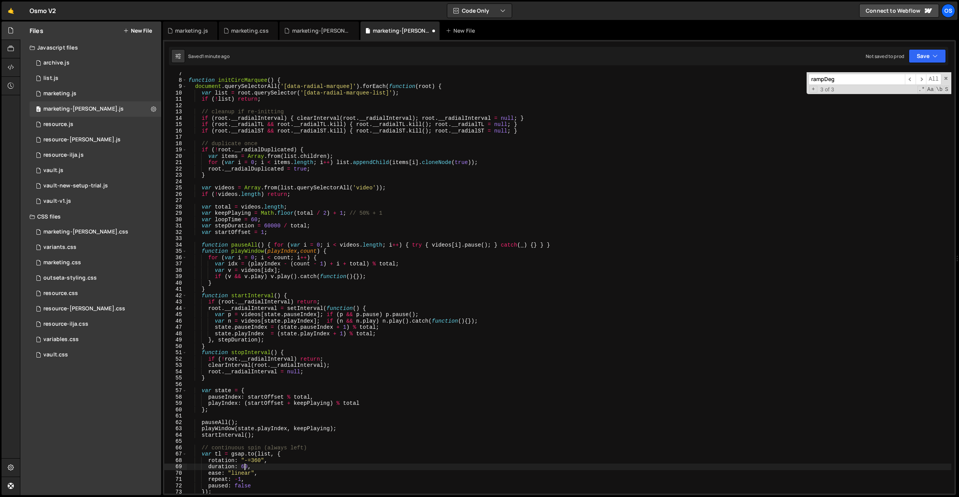
drag, startPoint x: 245, startPoint y: 467, endPoint x: 354, endPoint y: 357, distance: 154.8
click at [245, 467] on div "function initCircMarquee ( ) { document . querySelectorAll ( '[data-radial-marq…" at bounding box center [569, 288] width 764 height 434
paste textarea "loopTime"
click at [266, 226] on div "function initCircMarquee ( ) { document . querySelectorAll ( '[data-radial-marq…" at bounding box center [569, 288] width 764 height 434
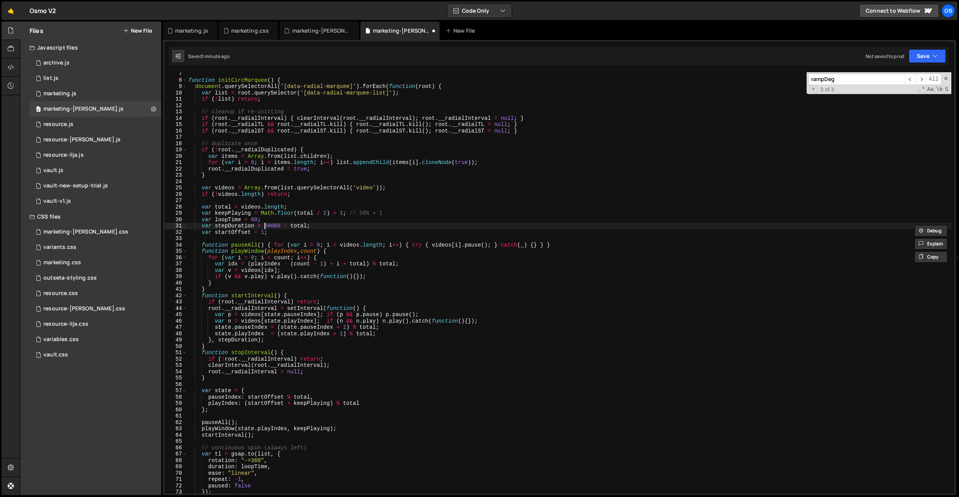
paste textarea "loopTime"
click at [265, 224] on div "function initCircMarquee ( ) { document . querySelectorAll ( '[data-radial-marq…" at bounding box center [569, 288] width 764 height 434
click at [320, 224] on div "function initCircMarquee ( ) { document . querySelectorAll ( '[data-radial-marq…" at bounding box center [569, 288] width 764 height 434
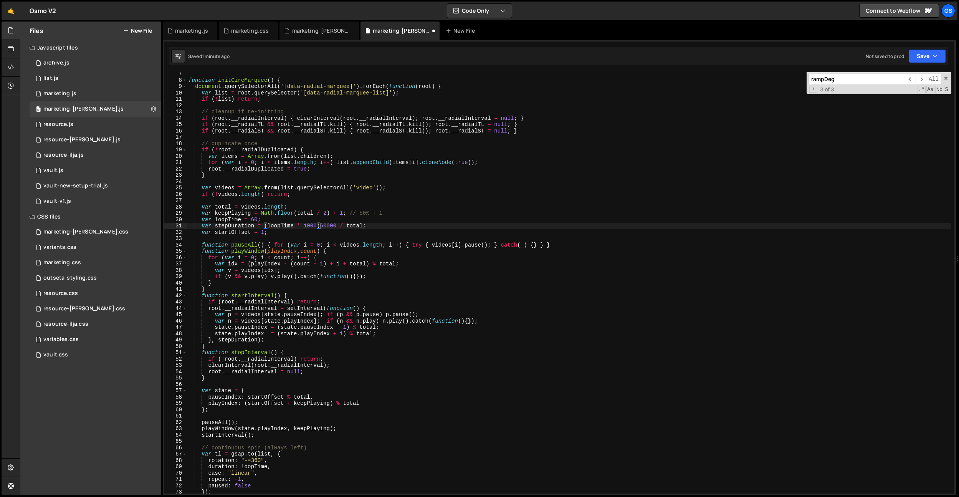
click at [320, 224] on div "function initCircMarquee ( ) { document . querySelectorAll ( '[data-radial-marq…" at bounding box center [569, 288] width 764 height 434
click at [323, 224] on div "function initCircMarquee ( ) { document . querySelectorAll ( '[data-radial-marq…" at bounding box center [569, 288] width 764 height 434
click at [332, 210] on div "function initCircMarquee ( ) { document . querySelectorAll ( '[data-radial-marq…" at bounding box center [569, 288] width 764 height 434
type textarea "var keepPlaying = Math.floor(total / 2) + 1; // 50% + 1"
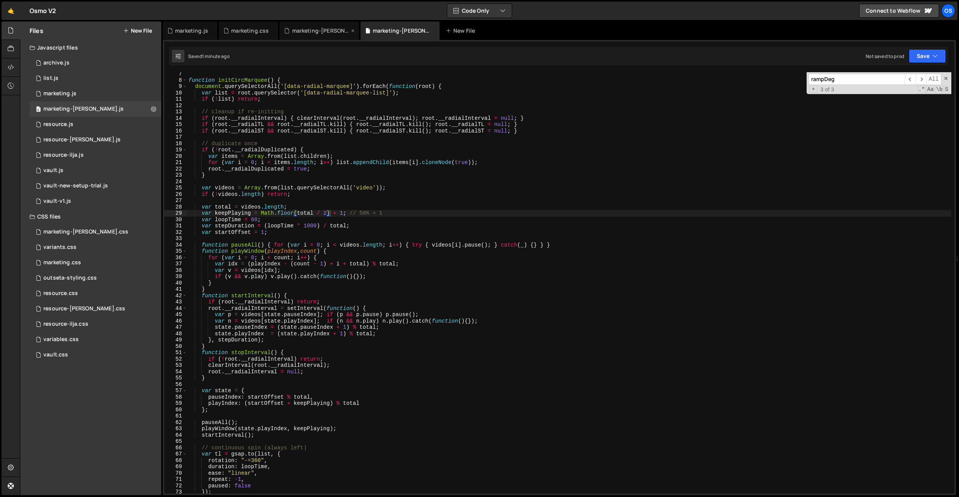
click at [306, 35] on div "marketing-[PERSON_NAME].css" at bounding box center [319, 31] width 79 height 18
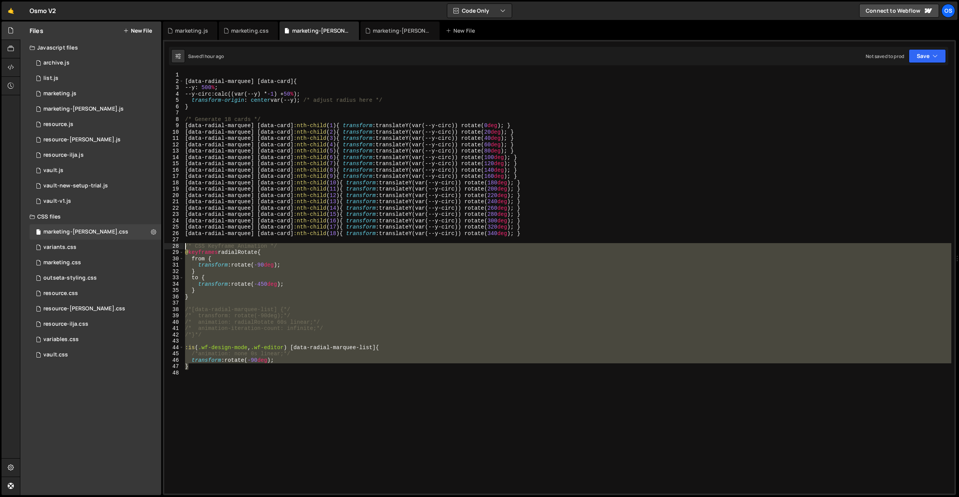
drag, startPoint x: 215, startPoint y: 368, endPoint x: 177, endPoint y: 248, distance: 126.0
click at [177, 248] on div "} 1 2 3 4 5 6 7 8 9 10 11 12 13 14 15 16 17 18 19 20 21 22 23 24 25 26 27 28 29…" at bounding box center [559, 282] width 790 height 421
type textarea "/* CSS Keyframe Animation */ @keyframes radialRotate {"
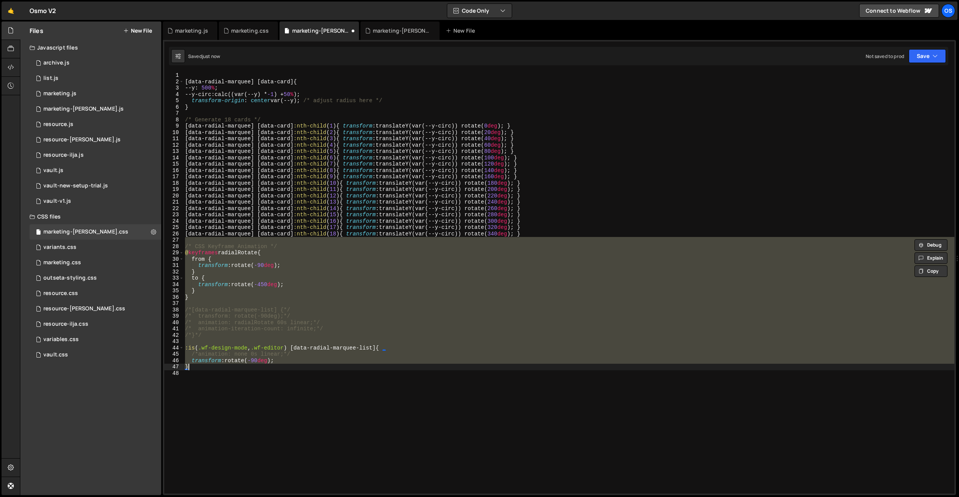
click at [258, 324] on div "[ data-radial-marquee ] [ data-card ] { --y : 500 % ; --y-circ : calc((var(--y)…" at bounding box center [569, 282] width 771 height 421
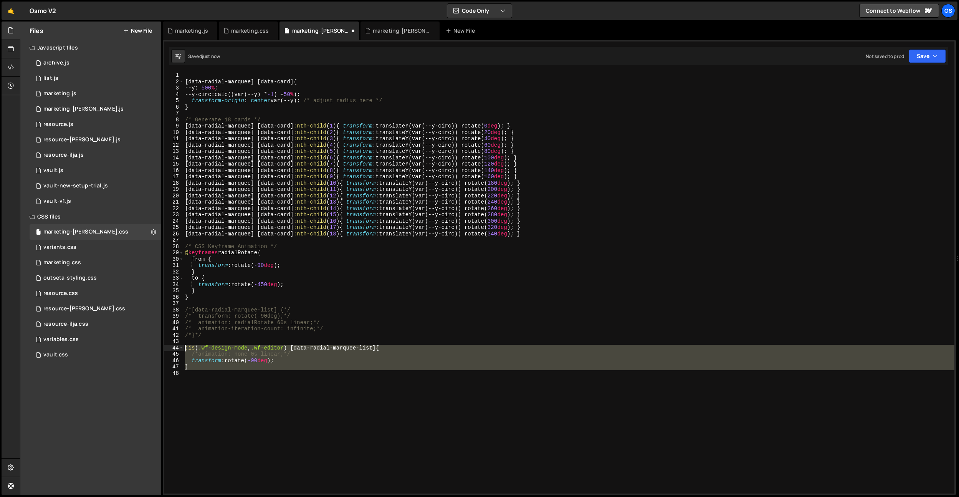
drag, startPoint x: 235, startPoint y: 378, endPoint x: 177, endPoint y: 348, distance: 64.6
click at [177, 349] on div "/* animation: radialRotate 60s linear;*/ 1 2 3 4 5 6 7 8 9 10 11 12 13 14 15 16…" at bounding box center [559, 282] width 790 height 421
type textarea ":is(.wf-design-mode, .wf-editor) [data-radial-marquee-list] { /*animation: none…"
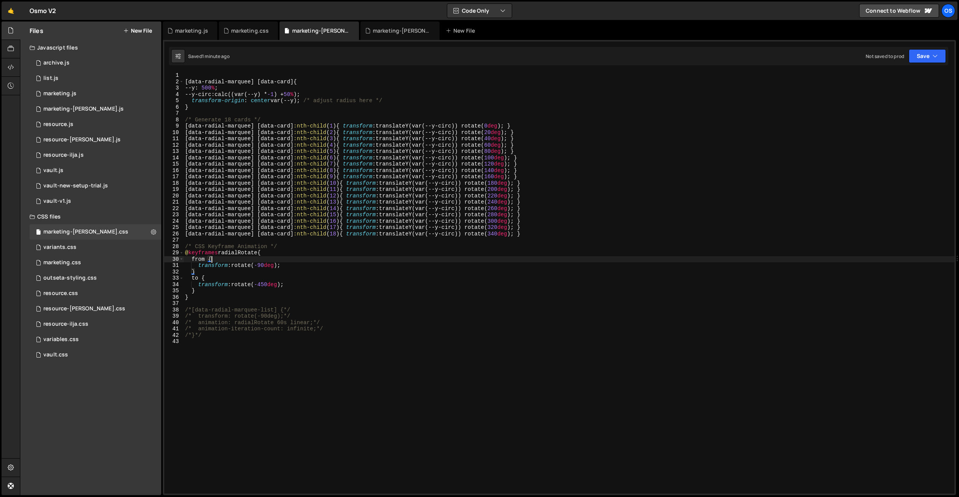
click at [346, 258] on div "[ data-radial-marquee ] [ data-card ] { --y : 500 % ; --y-circ : calc((var(--y)…" at bounding box center [569, 289] width 771 height 434
type textarea "from {"
click at [247, 35] on div "marketing.css" at bounding box center [248, 31] width 59 height 18
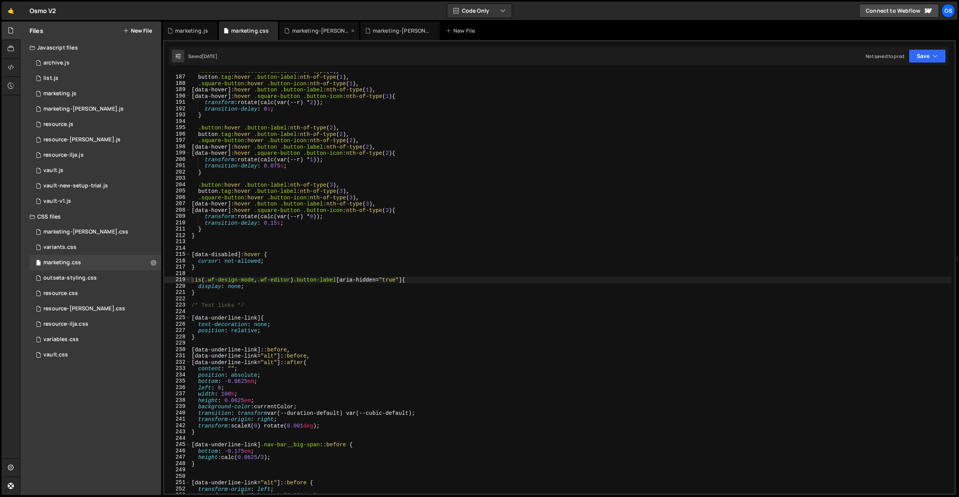
click at [298, 33] on div "marketing-[PERSON_NAME].css" at bounding box center [321, 31] width 58 height 8
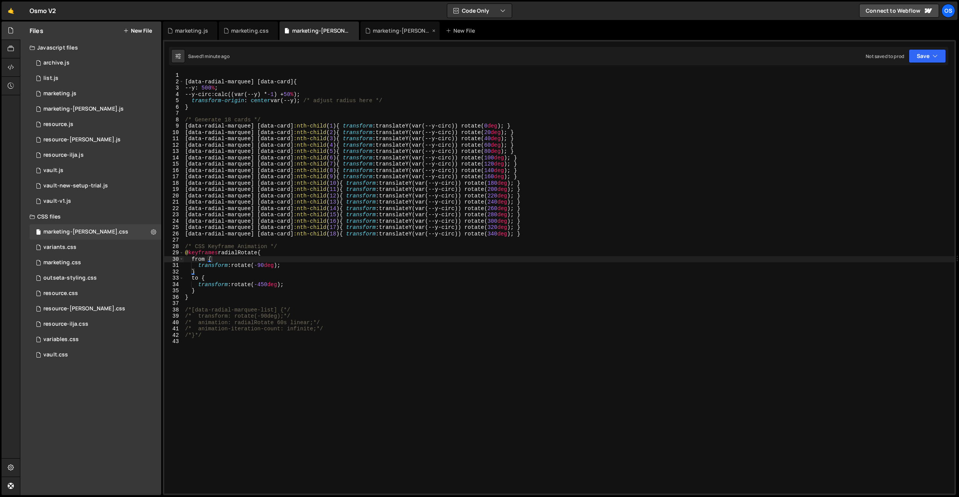
click at [393, 35] on div "marketing-[PERSON_NAME].js" at bounding box center [400, 31] width 79 height 18
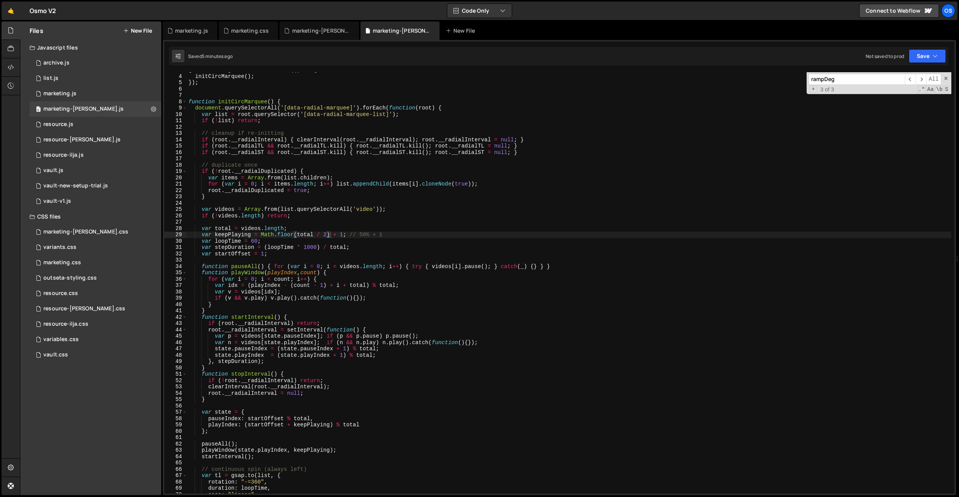
scroll to position [15, 0]
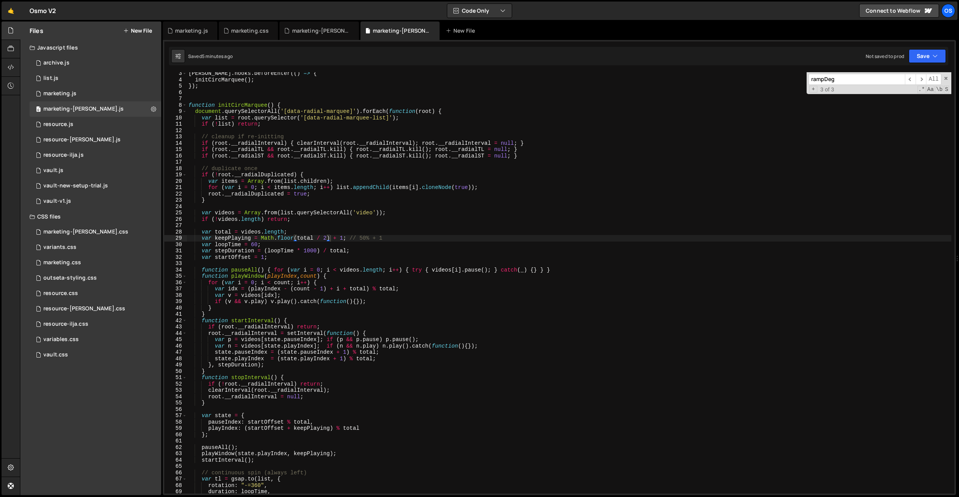
click at [365, 204] on div "[PERSON_NAME] . hooks . beforeEnter (( ) => { initCircMarquee ( ) ; }) ; functi…" at bounding box center [569, 287] width 764 height 434
click at [376, 119] on div "[PERSON_NAME] . hooks . beforeEnter (( ) => { initCircMarquee ( ) ; }) ; functi…" at bounding box center [569, 287] width 764 height 434
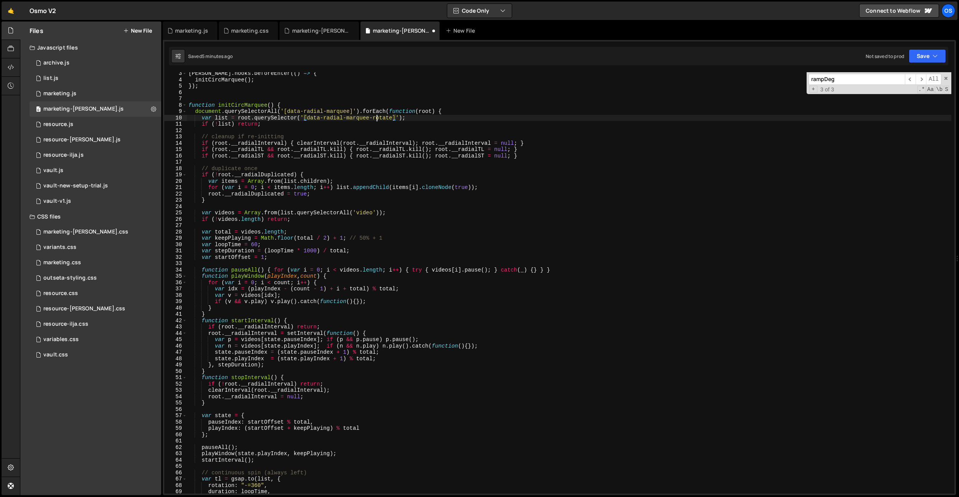
click at [376, 119] on div "[PERSON_NAME] . hooks . beforeEnter (( ) => { initCircMarquee ( ) ; }) ; functi…" at bounding box center [569, 287] width 764 height 434
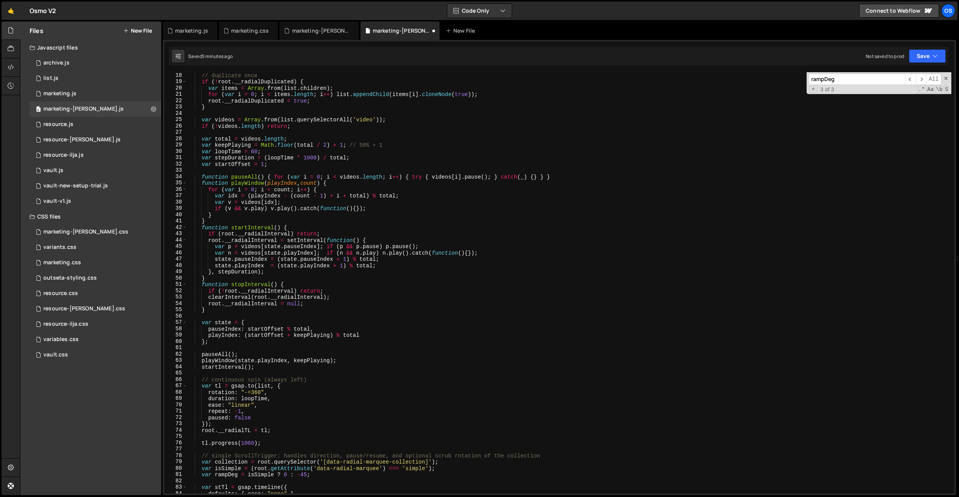
scroll to position [125, 0]
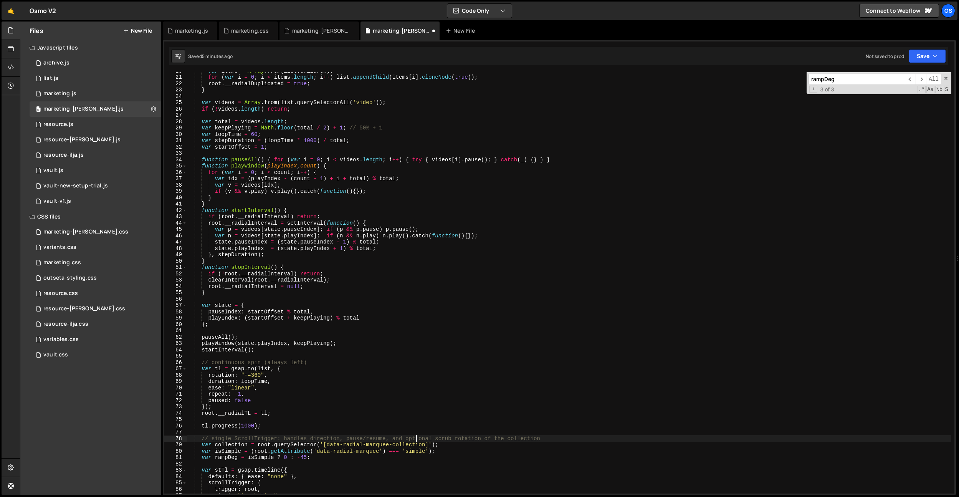
click at [415, 441] on div "var items = Array . from ( list . children ) ; for ( var i = 0 ; i < items . le…" at bounding box center [569, 285] width 764 height 434
click at [414, 443] on div "var items = Array . from ( list . children ) ; for ( var i = 0 ; i < items . le…" at bounding box center [569, 285] width 764 height 434
click at [414, 384] on div "var items = Array . from ( list . children ) ; for ( var i = 0 ; i < items . le…" at bounding box center [569, 285] width 764 height 434
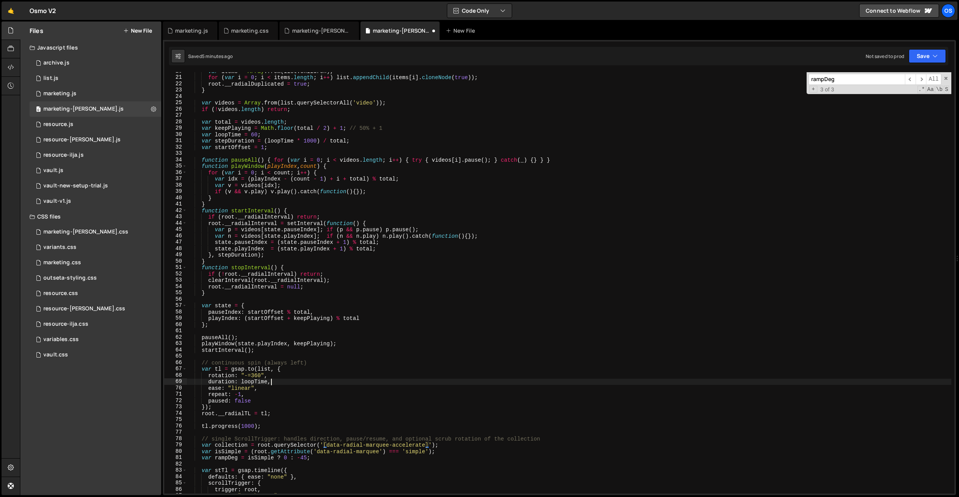
scroll to position [0, 5]
click at [343, 185] on div "var items = Array . from ( list . children ) ; for ( var i = 0 ; i < items . le…" at bounding box center [569, 285] width 764 height 434
type textarea "var v = videos[idx];"
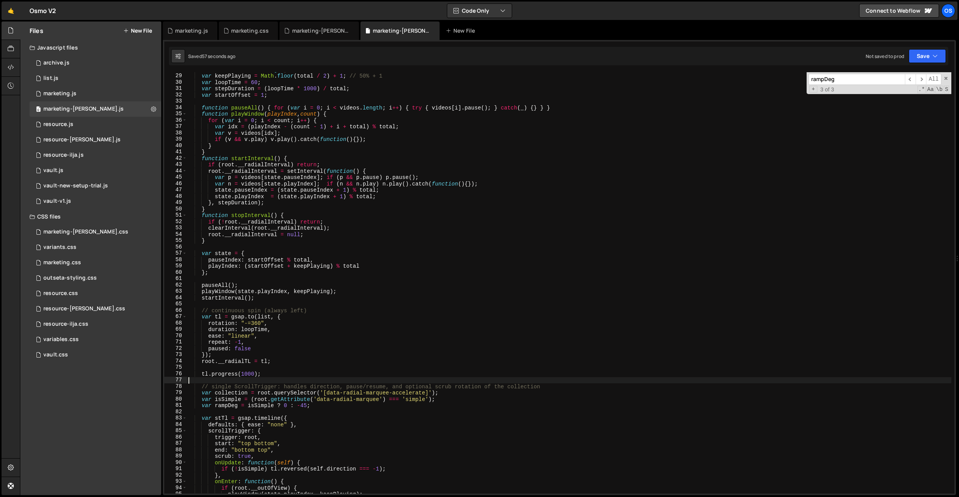
click at [259, 377] on div "var total = videos . length ; var keepPlaying = Math . floor ( total / 2 ) + 1 …" at bounding box center [569, 283] width 764 height 434
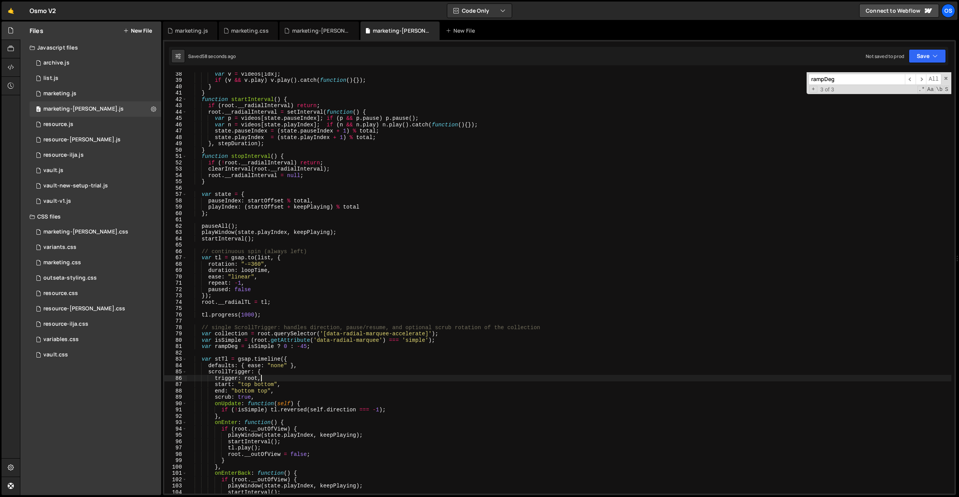
click at [263, 376] on div "var v = videos [ idx ] ; if ( v && v . play ) v . play ( ) . catch ( function (…" at bounding box center [569, 288] width 764 height 434
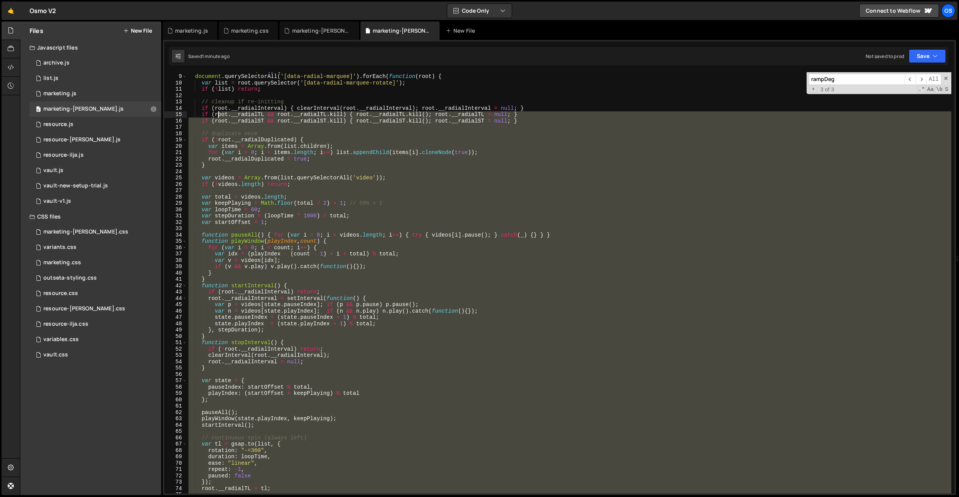
drag, startPoint x: 260, startPoint y: 379, endPoint x: 318, endPoint y: 188, distance: 199.7
click at [219, 113] on div "function initCircMarquee ( ) { document . querySelectorAll ( '[data-radial-marq…" at bounding box center [569, 284] width 764 height 434
click at [340, 199] on div "function initCircMarquee ( ) { document . querySelectorAll ( '[data-radial-marq…" at bounding box center [569, 282] width 764 height 421
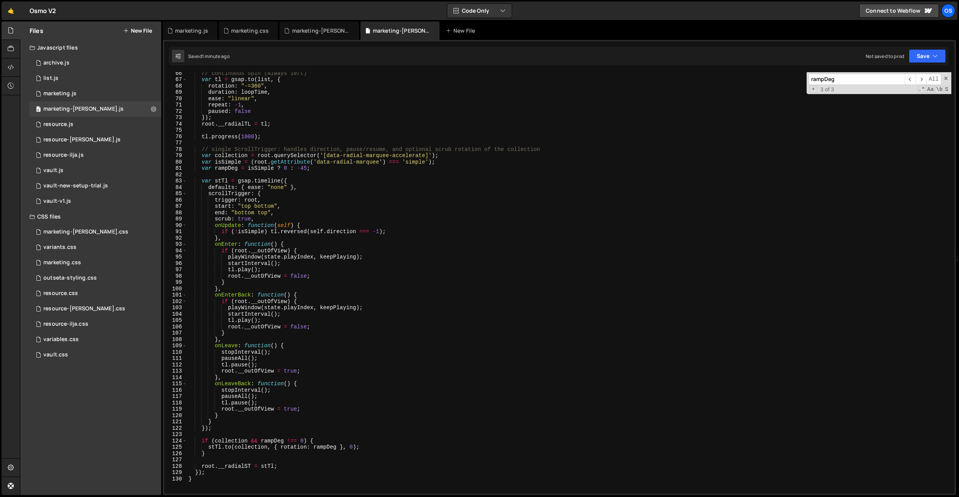
scroll to position [414, 0]
click at [252, 121] on div "// continuous spin (always left) var tl = gsap . to ( list , { rotation : "-=36…" at bounding box center [569, 287] width 764 height 434
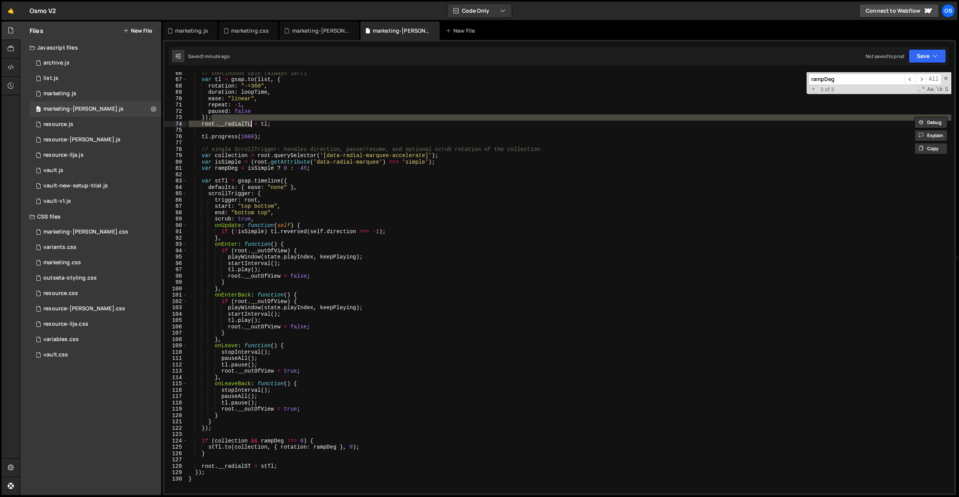
click at [273, 114] on div "// continuous spin (always left) var tl = gsap . to ( list , { rotation : "-=36…" at bounding box center [569, 282] width 764 height 421
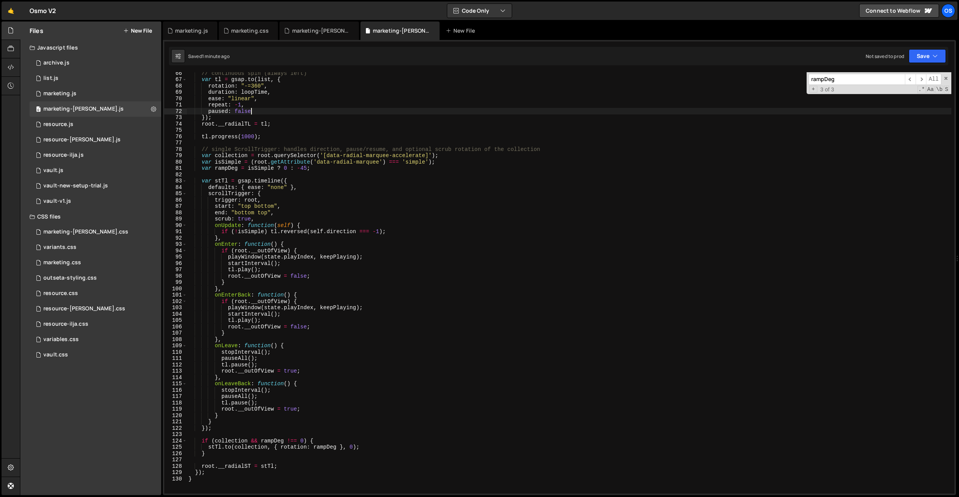
click at [274, 112] on div "// continuous spin (always left) var tl = gsap . to ( list , { rotation : "-=36…" at bounding box center [569, 287] width 764 height 434
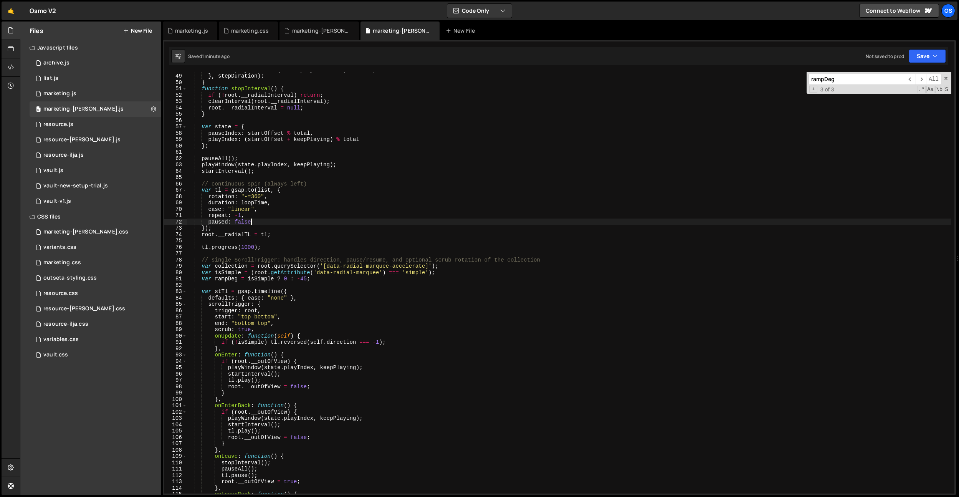
type textarea "paused: false,"
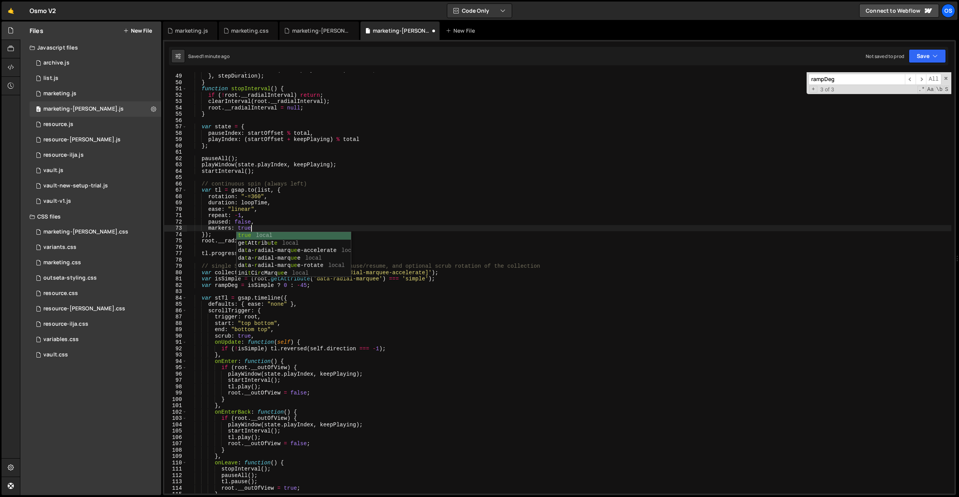
click at [284, 217] on div "state . playIndex = ( state . playIndex + 1 ) % total ; } , stepDuration ) ; } …" at bounding box center [569, 283] width 764 height 434
drag, startPoint x: 264, startPoint y: 226, endPoint x: 208, endPoint y: 226, distance: 55.7
click at [208, 227] on div "state . playIndex = ( state . playIndex + 1 ) % total ; } , stepDuration ) ; } …" at bounding box center [569, 283] width 764 height 434
type textarea "markers: true"
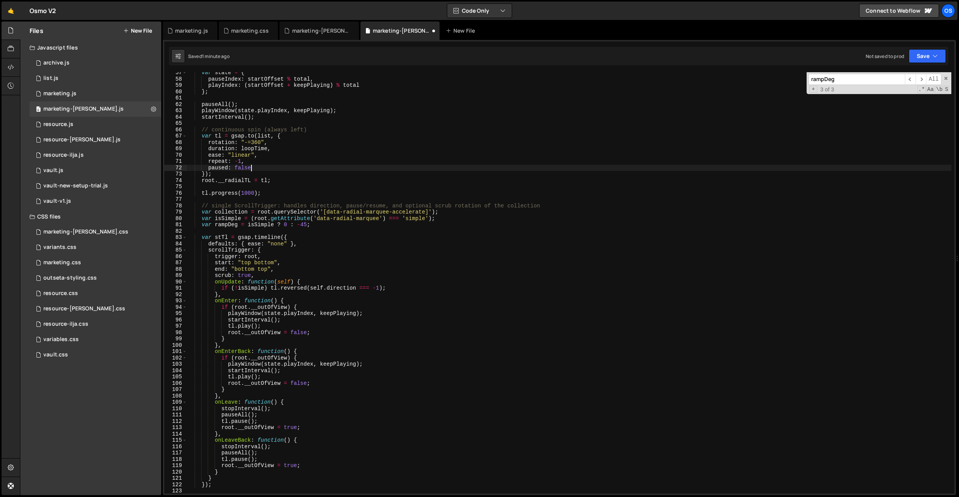
scroll to position [358, 0]
click at [280, 266] on div "var state = { pauseIndex : startOffset % total , playIndex : ( startOffset + ke…" at bounding box center [569, 286] width 764 height 434
type textarea "end: "bottom top","
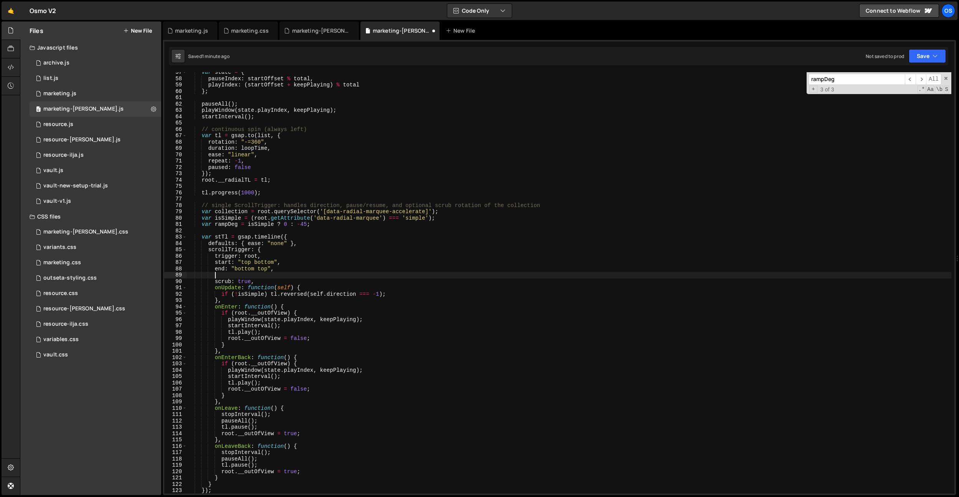
paste textarea "markers: true"
type textarea "markers: true"
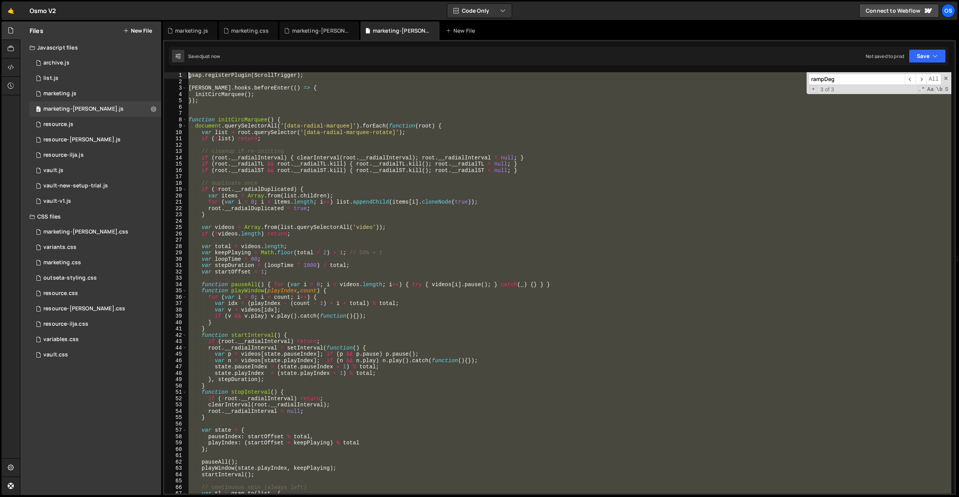
scroll to position [0, 0]
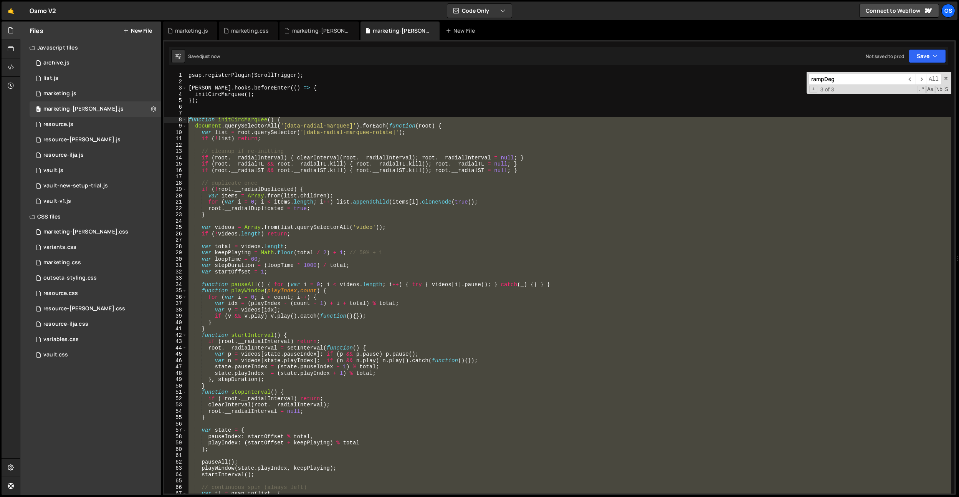
drag, startPoint x: 307, startPoint y: 338, endPoint x: 173, endPoint y: 120, distance: 255.5
click at [173, 120] on div "end: "bottom top", 1 2 3 4 5 6 7 8 9 10 11 12 13 14 15 16 17 18 19 20 21 22 23 …" at bounding box center [559, 282] width 790 height 421
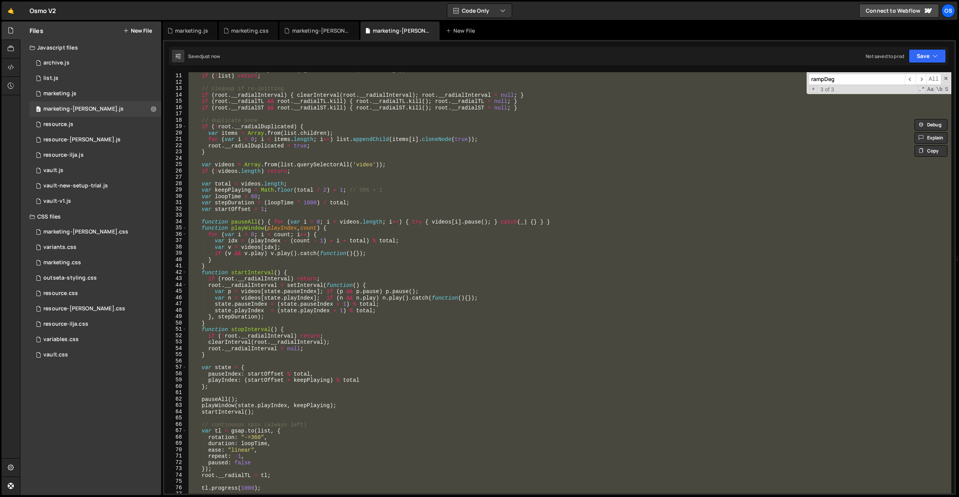
scroll to position [73, 0]
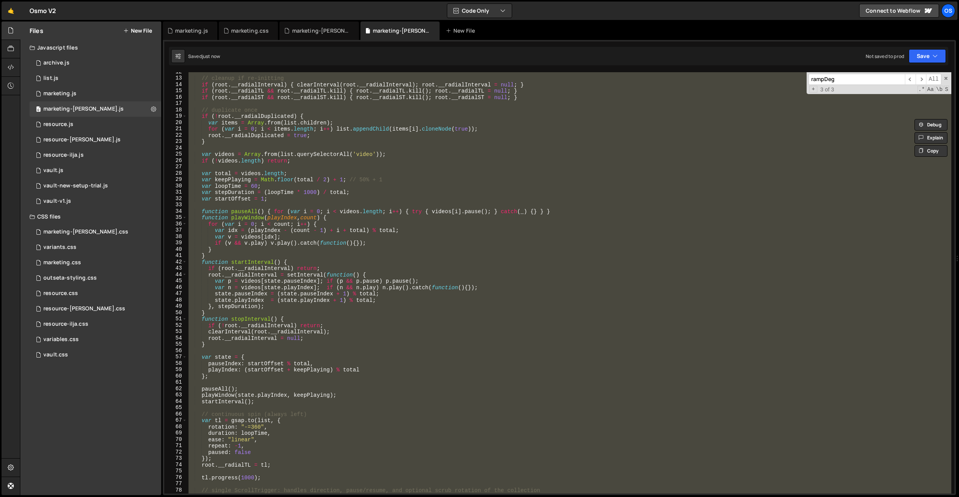
click at [422, 219] on div "// cleanup if re-initting if ( root . __radialInterval ) { clearInterval ( root…" at bounding box center [569, 282] width 764 height 421
type textarea "function playWindow(playIndex, count) {"
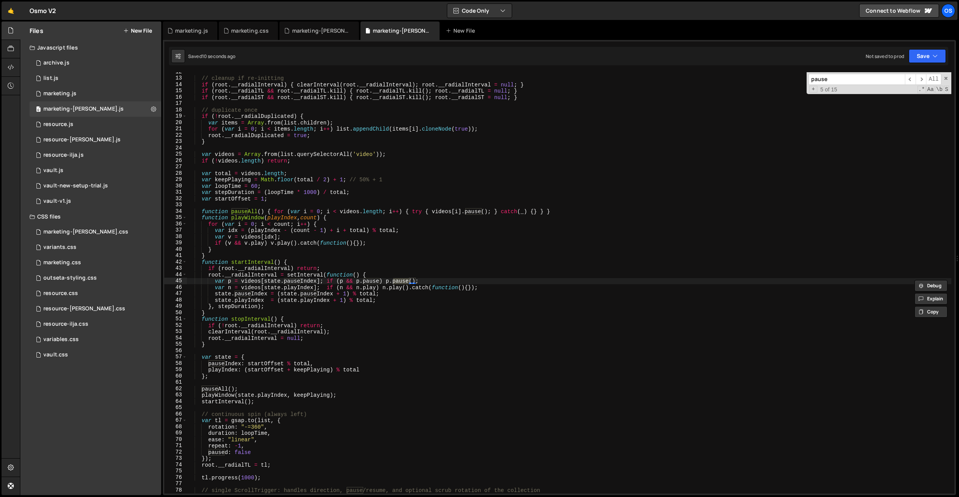
type input "pause"
click at [550, 211] on div "// cleanup if re-initting if ( root . __radialInterval ) { clearInterval ( root…" at bounding box center [569, 286] width 764 height 434
click at [253, 209] on div "// cleanup if re-initting if ( root . __radialInterval ) { clearInterval ( root…" at bounding box center [569, 286] width 764 height 434
drag, startPoint x: 546, startPoint y: 212, endPoint x: 550, endPoint y: 230, distance: 17.7
click at [546, 212] on div "// cleanup if re-initting if ( root . __radialInterval ) { clearInterval ( root…" at bounding box center [569, 286] width 764 height 434
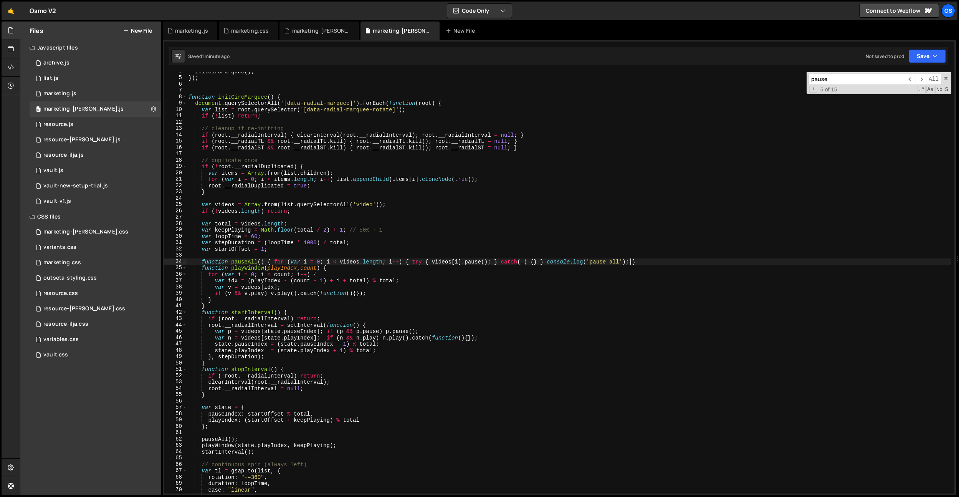
scroll to position [0, 0]
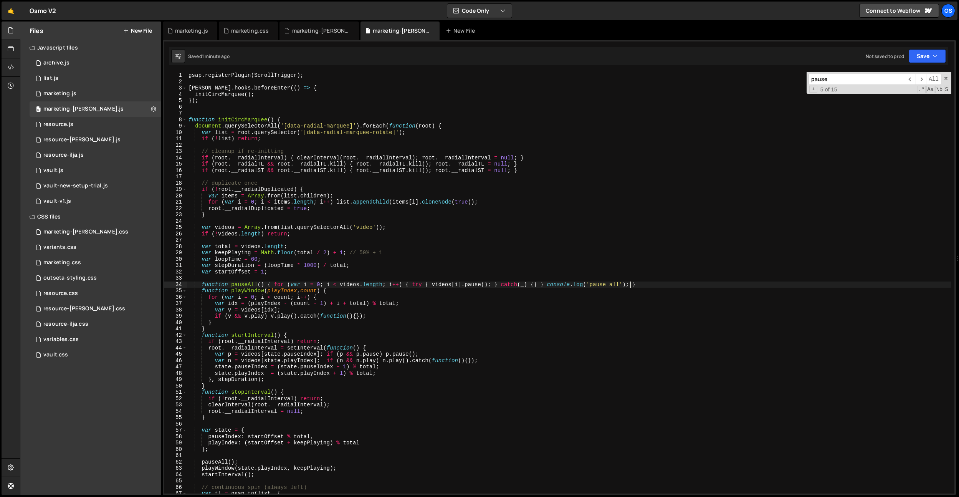
click at [262, 120] on div "gsap . registerPlugin ( ScrollTrigger ) ; [PERSON_NAME] . hooks . beforeEnter (…" at bounding box center [569, 289] width 764 height 434
click at [248, 120] on div "gsap . registerPlugin ( ScrollTrigger ) ; [PERSON_NAME] . hooks . beforeEnter (…" at bounding box center [569, 282] width 764 height 421
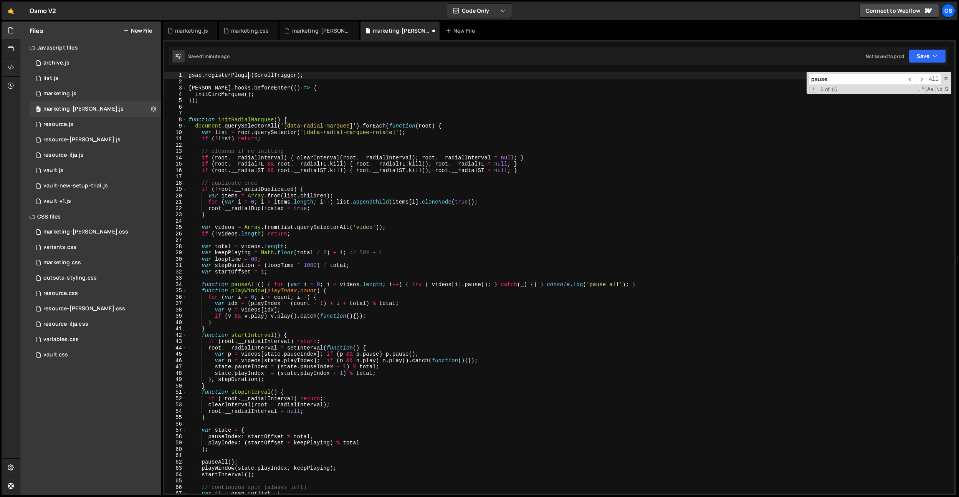
click at [247, 74] on div "gsap . registerPlugin ( ScrollTrigger ) ; [PERSON_NAME] . hooks . beforeEnter (…" at bounding box center [569, 289] width 764 height 434
click at [222, 91] on div "gsap . registerPlugin ( ScrollTrigger ) ; [PERSON_NAME] . hooks . beforeEnter (…" at bounding box center [569, 289] width 764 height 434
click at [218, 94] on div "gsap . registerPlugin ( ScrollTrigger ) ; [PERSON_NAME] . hooks . beforeEnter (…" at bounding box center [569, 282] width 764 height 421
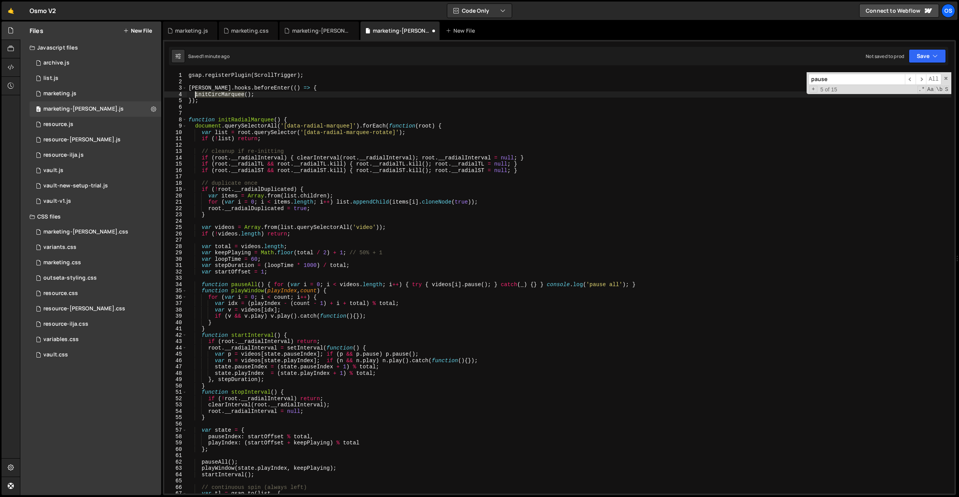
click at [218, 94] on div "gsap . registerPlugin ( ScrollTrigger ) ; [PERSON_NAME] . hooks . beforeEnter (…" at bounding box center [569, 289] width 764 height 434
click at [245, 121] on div "gsap . registerPlugin ( ScrollTrigger ) ; [PERSON_NAME] . hooks . beforeEnter (…" at bounding box center [569, 289] width 764 height 434
click at [225, 96] on div "gsap . registerPlugin ( ScrollTrigger ) ; [PERSON_NAME] . hooks . beforeEnter (…" at bounding box center [569, 289] width 764 height 434
drag, startPoint x: 225, startPoint y: 96, endPoint x: 249, endPoint y: 106, distance: 26.0
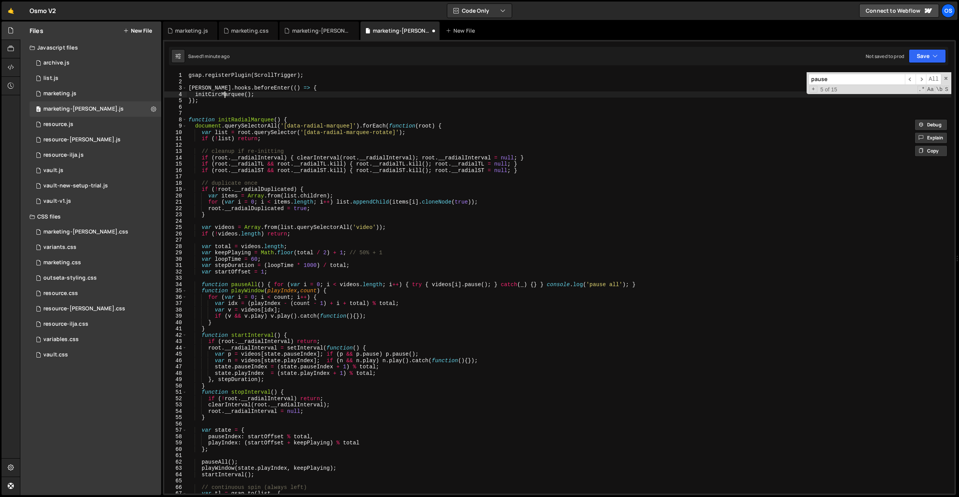
click at [225, 96] on div "gsap . registerPlugin ( ScrollTrigger ) ; [PERSON_NAME] . hooks . beforeEnter (…" at bounding box center [569, 289] width 764 height 434
paste textarea "Radial"
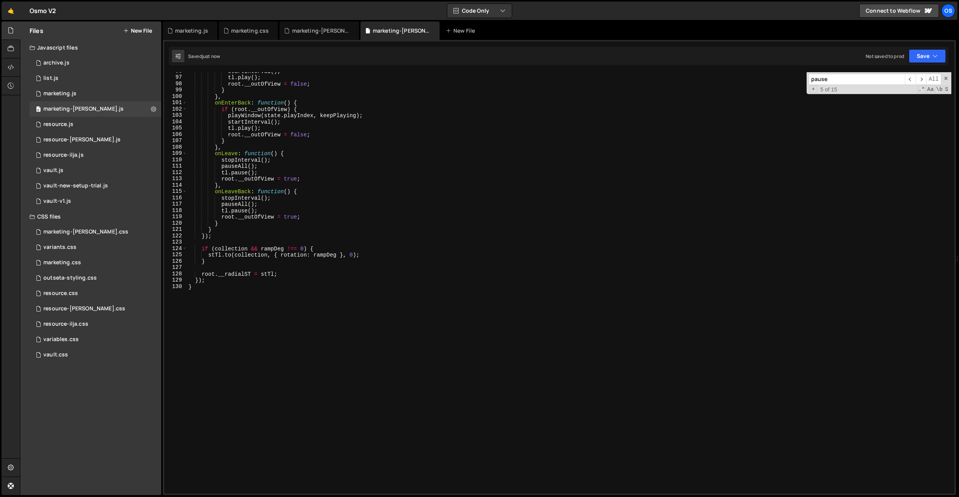
click at [290, 124] on div "startInterval ( ) ; tl . play ( ) ; root . __outOfView = false ; } } , onEnterB…" at bounding box center [569, 285] width 764 height 434
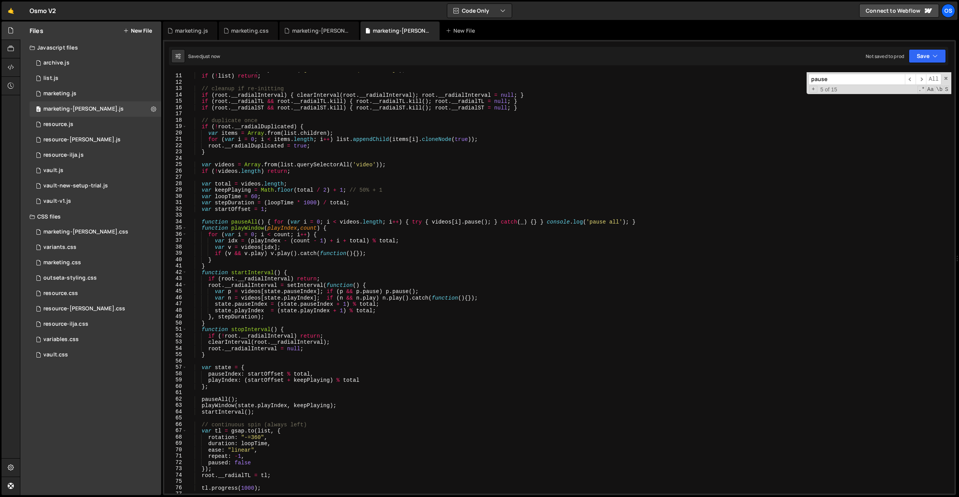
scroll to position [51, 0]
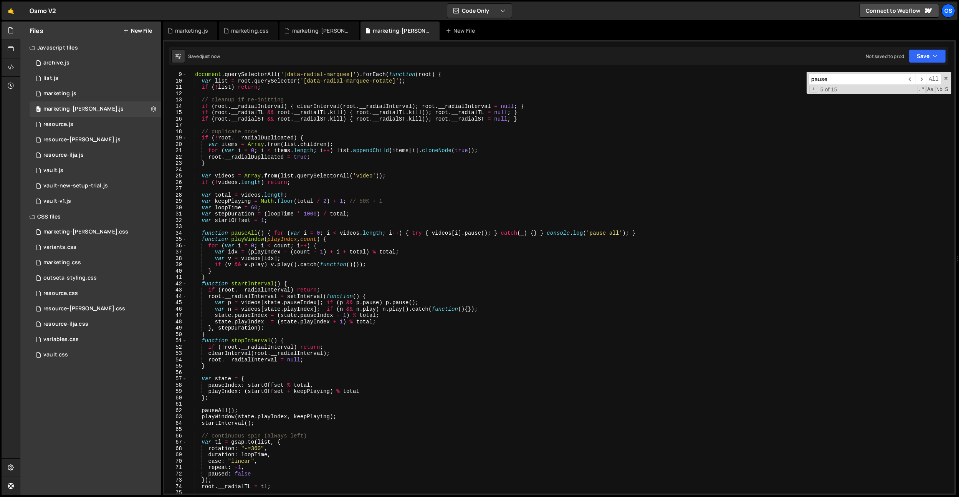
click at [304, 149] on div "document . querySelectorAll ( '[data-radial-marquee]' ) . forEach ( function ( …" at bounding box center [569, 288] width 764 height 434
type textarea "for (var i = 0; i < items.length; i++) list.appendChild(items[i].cloneNode(true…"
click at [246, 34] on div "marketing.css" at bounding box center [250, 31] width 38 height 8
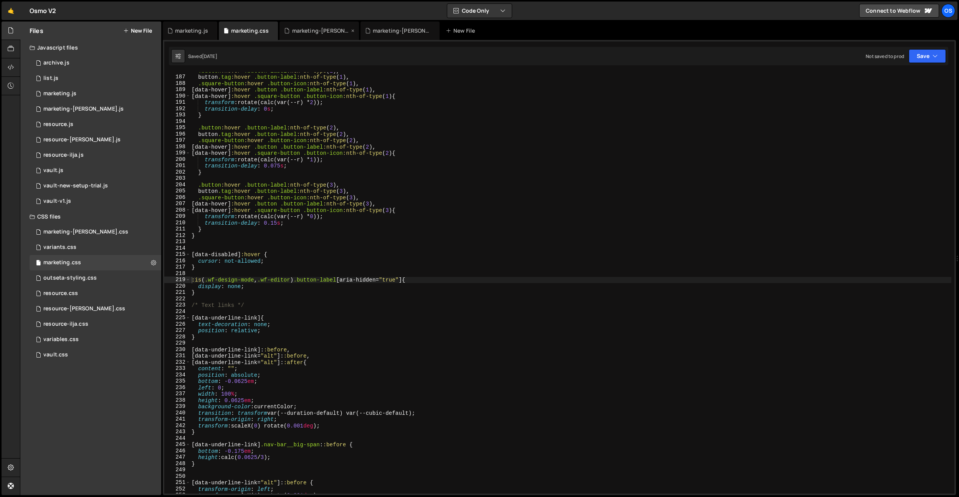
click at [334, 34] on div "marketing-[PERSON_NAME].css" at bounding box center [321, 31] width 58 height 8
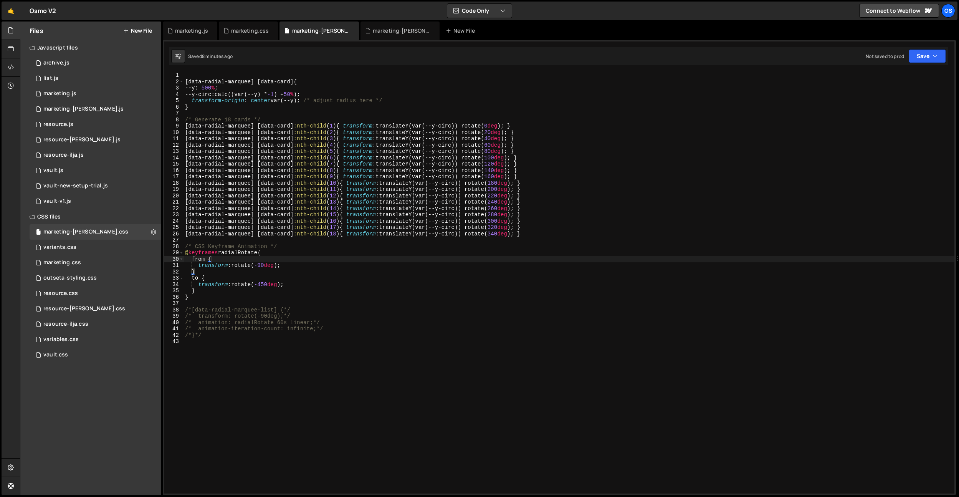
click at [317, 422] on div "[ data-radial-marquee ] [ data-card ] { --y : 500 % ; --y-circ : calc((var(--y)…" at bounding box center [569, 289] width 771 height 434
type textarea ".radial-marquee__card {}"
paste textarea "overflow: hidden;"
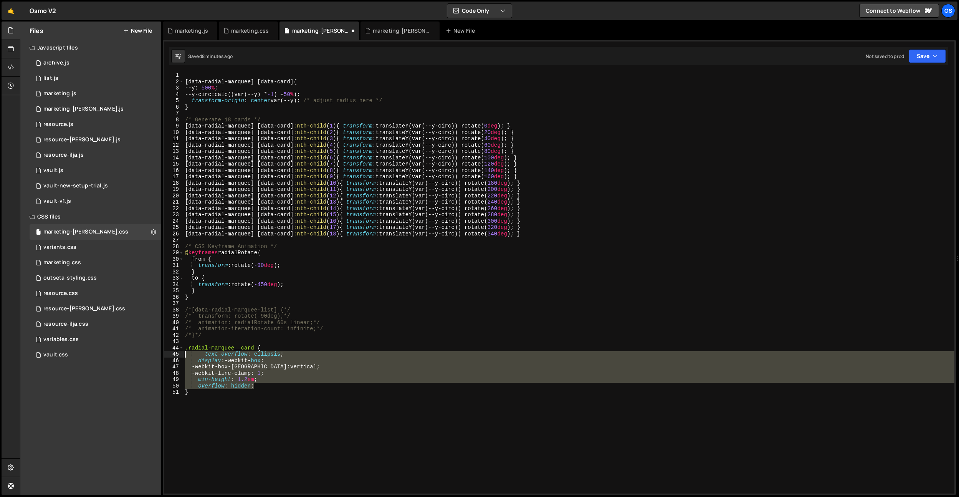
drag, startPoint x: 259, startPoint y: 387, endPoint x: 172, endPoint y: 351, distance: 94.3
click at [172, 351] on div "overflow: hidden; 1 2 3 4 5 6 7 8 9 10 11 12 13 14 15 16 17 18 19 20 21 22 23 2…" at bounding box center [559, 282] width 790 height 421
click at [200, 351] on div "[ data-radial-marquee ] [ data-card ] { --y : 500 % ; --y-circ : calc((var(--y)…" at bounding box center [569, 282] width 771 height 421
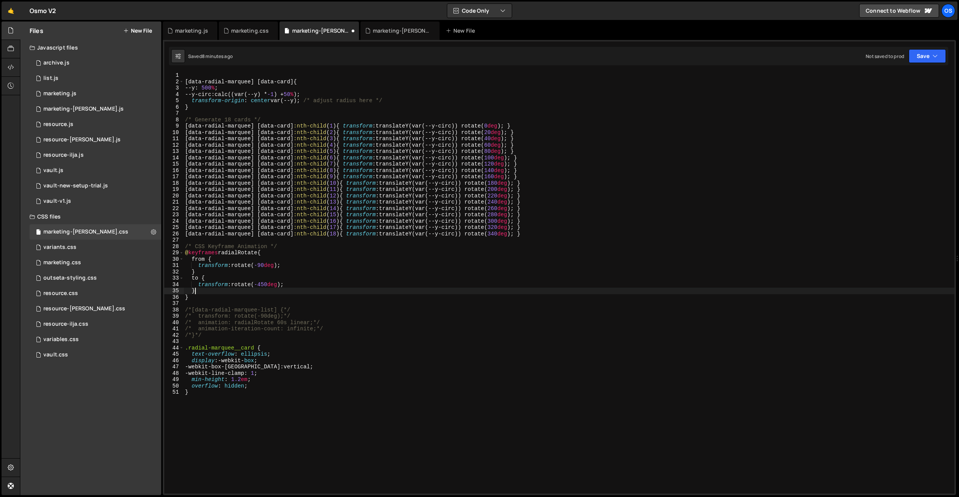
drag, startPoint x: 250, startPoint y: 294, endPoint x: 261, endPoint y: 294, distance: 11.5
click at [250, 294] on div "[ data-radial-marquee ] [ data-card ] { --y : 500 % ; --y-circ : calc((var(--y)…" at bounding box center [569, 289] width 771 height 434
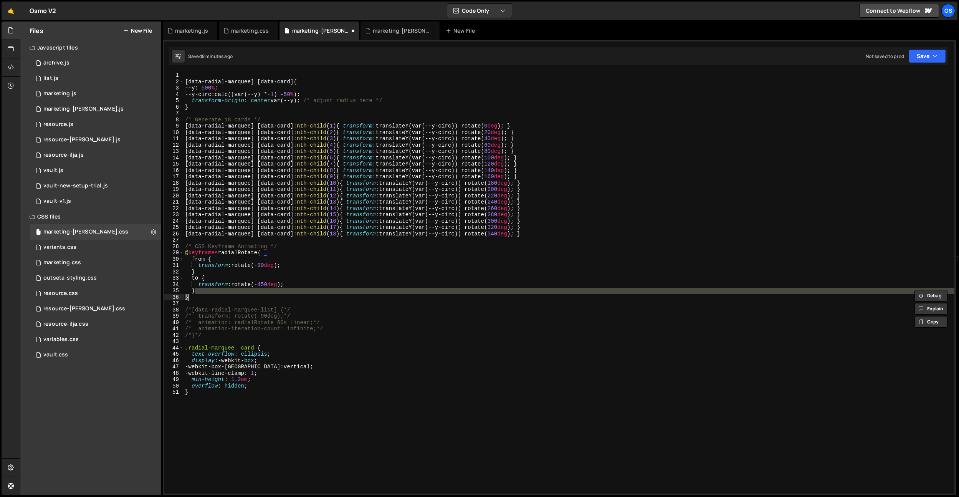
click at [249, 354] on div "[ data-radial-marquee ] [ data-card ] { --y : 500 % ; --y-circ : calc((var(--y)…" at bounding box center [569, 289] width 771 height 434
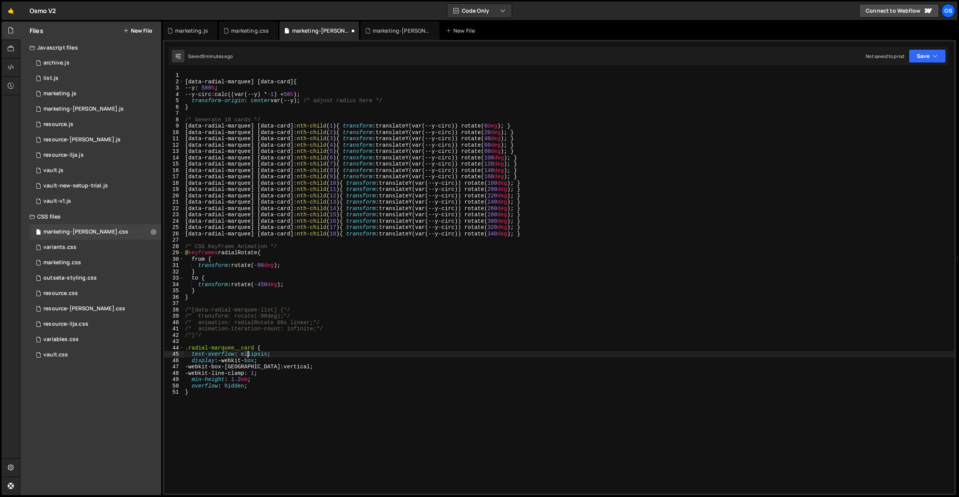
click at [314, 176] on div "[ data-radial-marquee ] [ data-card ] { --y : 500 % ; --y-circ : calc((var(--y)…" at bounding box center [569, 289] width 771 height 434
drag, startPoint x: 257, startPoint y: 126, endPoint x: 293, endPoint y: 124, distance: 36.2
click at [293, 124] on div "[ data-radial-marquee ] [ data-card ] { --y : 500 % ; --y-circ : calc((var(--y)…" at bounding box center [569, 289] width 771 height 434
paste textarea "radial-marquee__item"
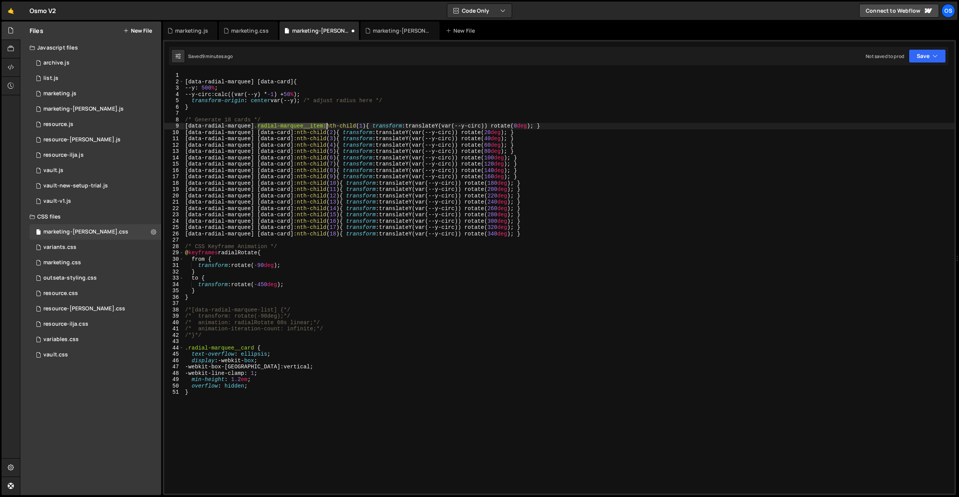
drag, startPoint x: 258, startPoint y: 126, endPoint x: 288, endPoint y: 128, distance: 30.0
click at [326, 124] on div "[ data-radial-marquee ] [ data-card ] { --y : 500 % ; --y-circ : calc((var(--y)…" at bounding box center [569, 289] width 771 height 434
drag, startPoint x: 258, startPoint y: 134, endPoint x: 293, endPoint y: 131, distance: 34.6
click at [293, 131] on div "[ data-radial-marquee ] [ data-card ] { --y : 500 % ; --y-circ : calc((var(--y)…" at bounding box center [569, 289] width 771 height 434
paste textarea ".radial-marquee__item"
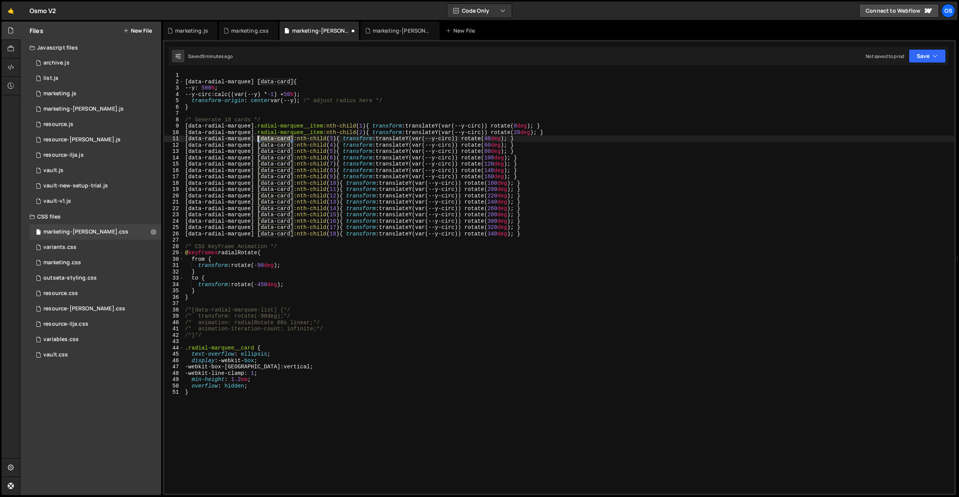
drag, startPoint x: 293, startPoint y: 137, endPoint x: 259, endPoint y: 139, distance: 34.3
click at [259, 139] on div "[ data-radial-marquee ] [ data-card ] { --y : 500 % ; --y-circ : calc((var(--y)…" at bounding box center [569, 289] width 771 height 434
paste textarea ".radial-marquee__item"
click at [350, 296] on div "[ data-radial-marquee ] [ data-card ] { --y : 500 % ; --y-circ : calc((var(--y)…" at bounding box center [569, 289] width 771 height 434
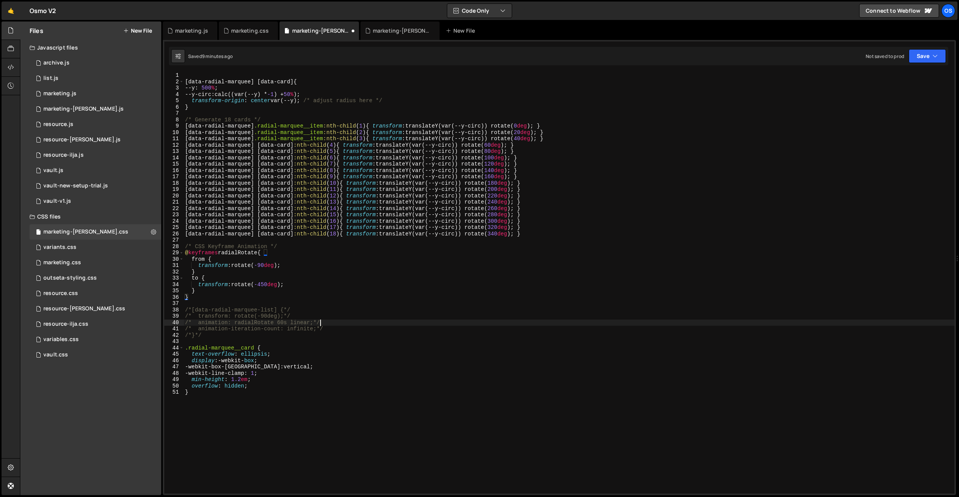
click at [359, 322] on div "[ data-radial-marquee ] [ data-card ] { --y : 500 % ; --y-circ : calc((var(--y)…" at bounding box center [569, 289] width 771 height 434
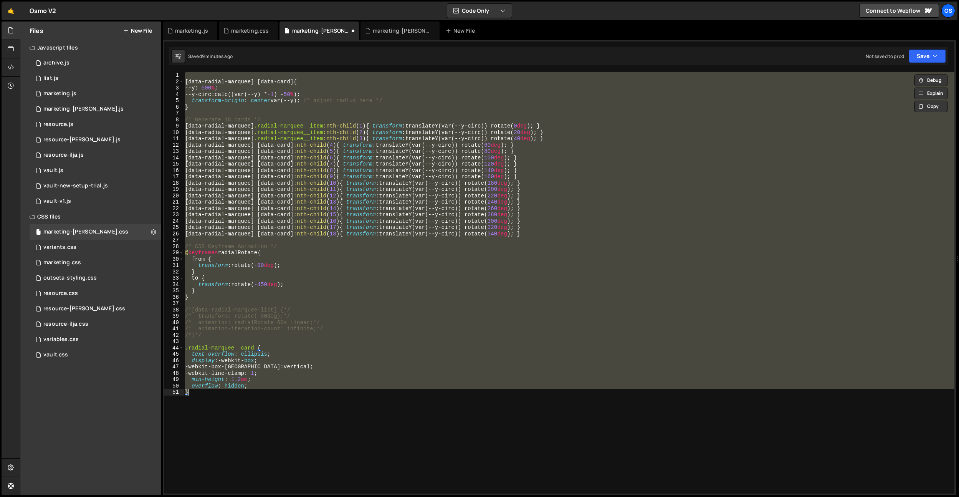
click at [298, 202] on div "[ data-radial-marquee ] [ data-card ] { --y : 500 % ; --y-circ : calc((var(--y)…" at bounding box center [569, 282] width 771 height 421
paste textarea
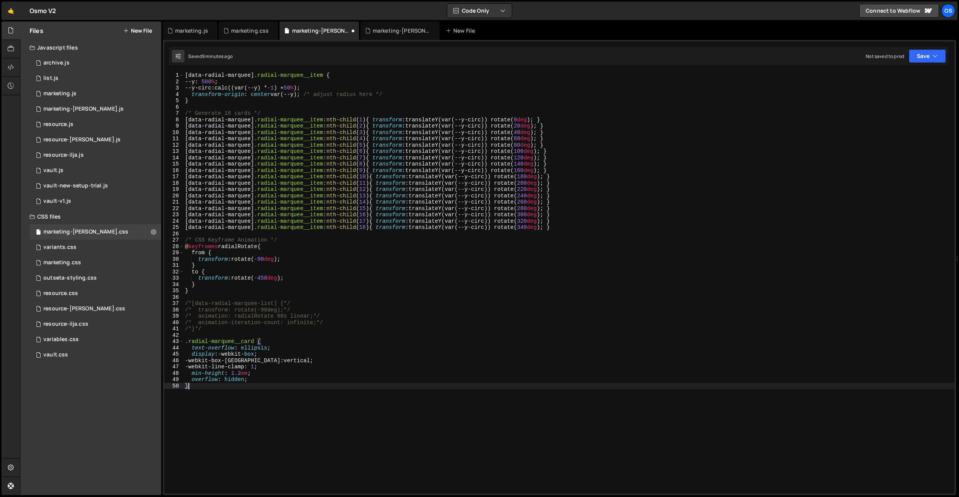
click at [259, 124] on div "[ data-radial-marquee ] .radial-marquee__item { --y : 500 % ; --y-circ : calc((…" at bounding box center [569, 289] width 771 height 434
click at [333, 222] on div "[ data-radial-marquee ] .radial-marquee__item { --y : 500 % ; --y-circ : calc((…" at bounding box center [569, 289] width 771 height 434
click at [336, 264] on div "[ data-radial-marquee ] .radial-marquee__item { --y : 500 % ; --y-circ : calc((…" at bounding box center [569, 289] width 771 height 434
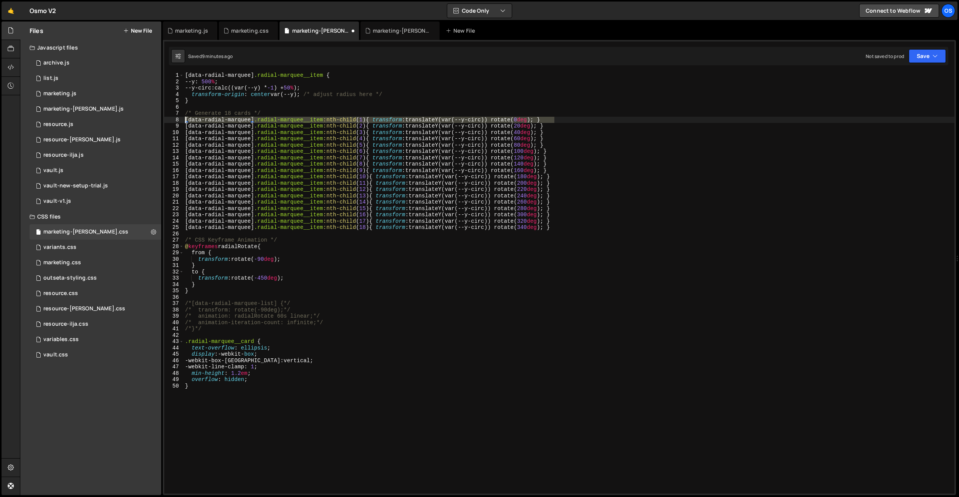
drag, startPoint x: 567, startPoint y: 117, endPoint x: 175, endPoint y: 118, distance: 391.6
click at [175, 118] on div "} 1 2 3 4 5 6 7 8 9 10 11 12 13 14 15 16 17 18 19 20 21 22 23 24 25 26 27 28 29…" at bounding box center [559, 282] width 790 height 421
type textarea "[data-radial-marquee] .radial-marquee__item:nth-child(1) { transform: translate…"
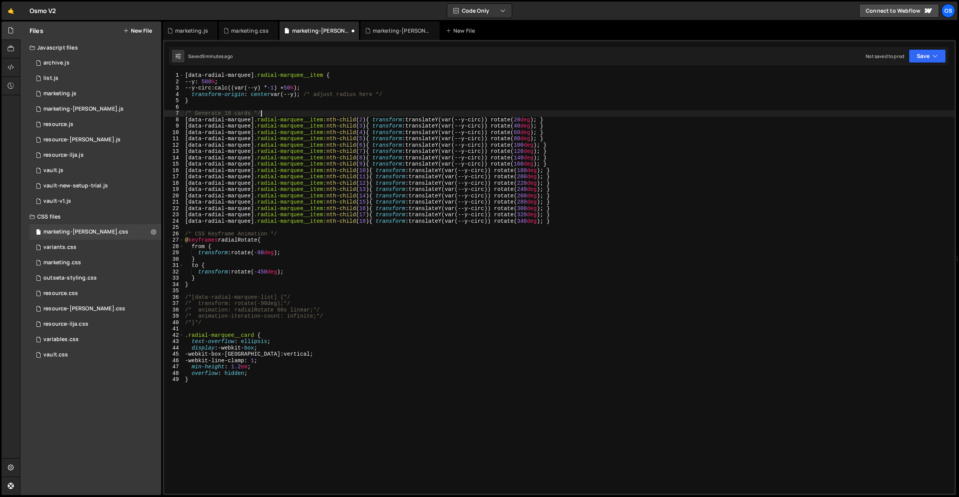
click at [446, 209] on div "[ data-radial-marquee ] .radial-marquee__item { --y : 500 % ; --y-circ : calc((…" at bounding box center [569, 289] width 771 height 434
click at [289, 277] on div "[ data-radial-marquee ] .radial-marquee__item { --y : 500 % ; --y-circ : calc((…" at bounding box center [569, 289] width 771 height 434
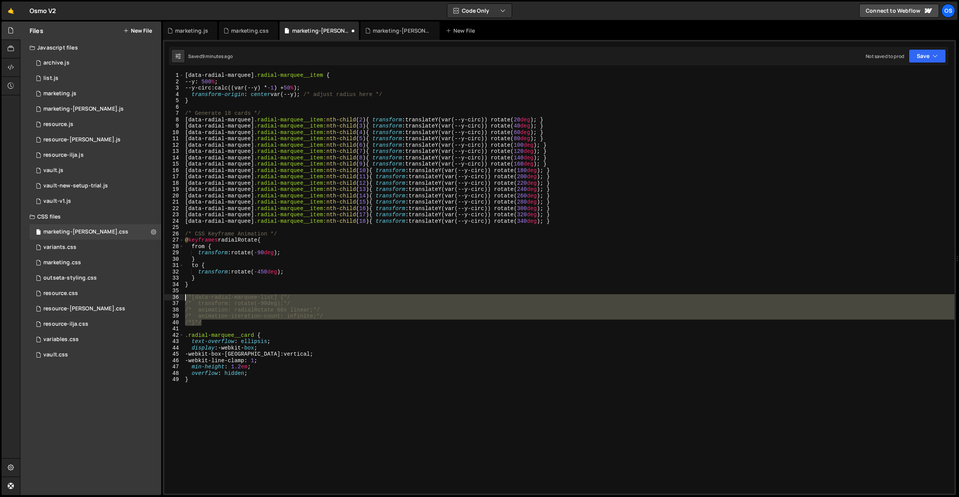
drag, startPoint x: 232, startPoint y: 322, endPoint x: 174, endPoint y: 297, distance: 62.8
click at [174, 297] on div "} 1 2 3 4 5 6 7 8 9 10 11 12 13 14 15 16 17 18 19 20 21 22 23 24 25 26 27 28 29…" at bounding box center [559, 282] width 790 height 421
type textarea "/*[data-radial-marquee-list] {*/ /* transform: rotate(-90deg);*/"
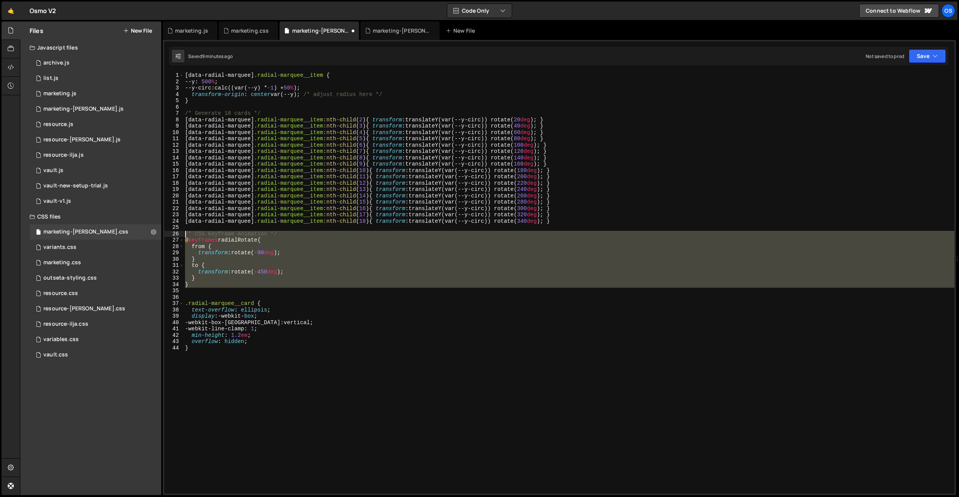
drag, startPoint x: 198, startPoint y: 294, endPoint x: 169, endPoint y: 231, distance: 69.2
click at [169, 231] on div "1 2 3 4 5 6 7 8 9 10 11 12 13 14 15 16 17 18 19 20 21 22 23 24 25 26 27 28 29 3…" at bounding box center [559, 282] width 790 height 421
type textarea "/* CSS Keyframe Animation */ @keyframes radialRotate {"
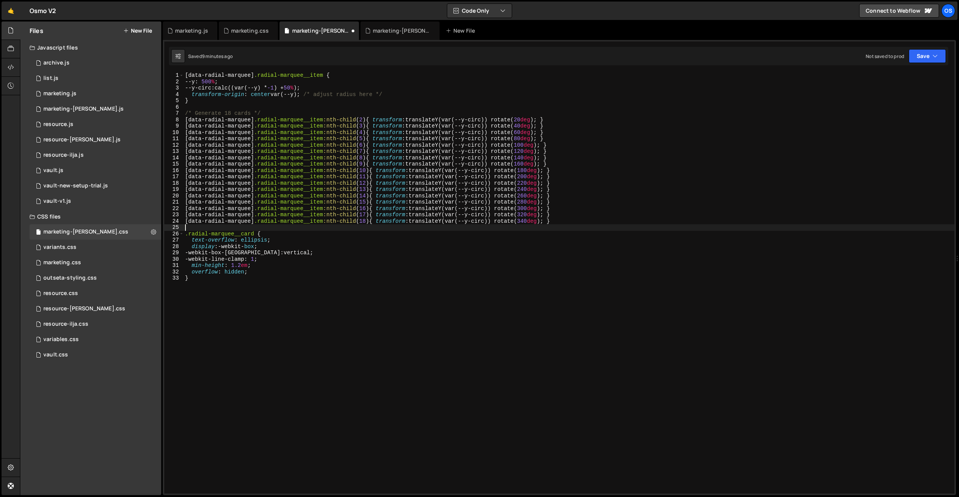
click at [271, 290] on div "[ data-radial-marquee ] .radial-marquee__item { --y : 500 % ; --y-circ : calc((…" at bounding box center [569, 289] width 771 height 434
click at [436, 242] on div "[ data-radial-marquee ] .radial-marquee__item { --y : 500 % ; --y-circ : calc((…" at bounding box center [569, 289] width 771 height 434
type textarea "text-overflow: ellipsis;"
drag, startPoint x: 395, startPoint y: 31, endPoint x: 395, endPoint y: 51, distance: 20.0
click at [395, 31] on div "marketing-[PERSON_NAME].js" at bounding box center [402, 31] width 58 height 8
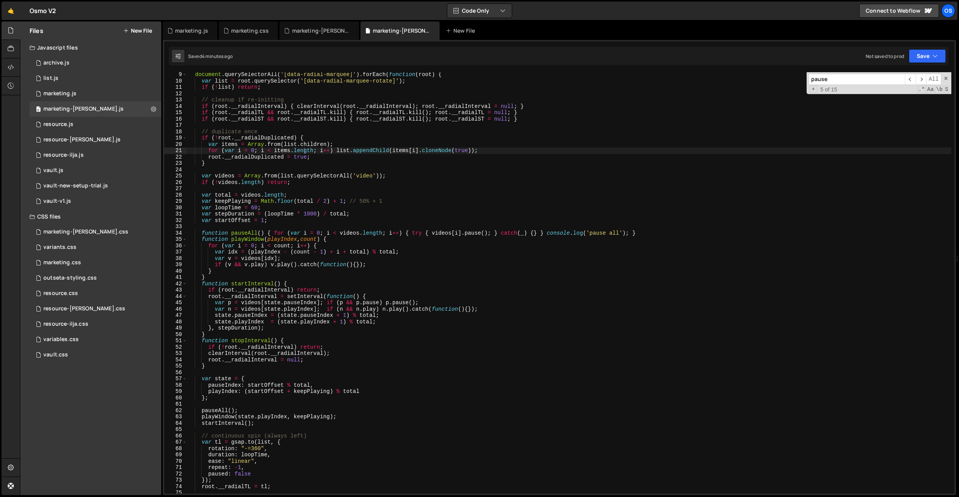
click at [412, 283] on div "document . querySelectorAll ( '[data-radial-marquee]' ) . forEach ( function ( …" at bounding box center [569, 288] width 764 height 434
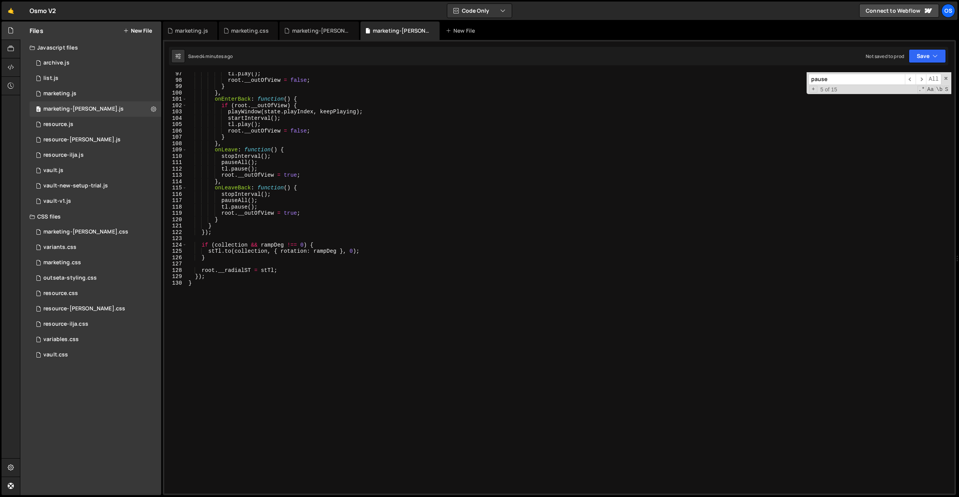
scroll to position [610, 0]
click at [366, 223] on div "tl . play ( ) ; root . __outOfView = false ; } } , onEnterBack : function ( ) {…" at bounding box center [569, 288] width 764 height 434
type textarea "}"
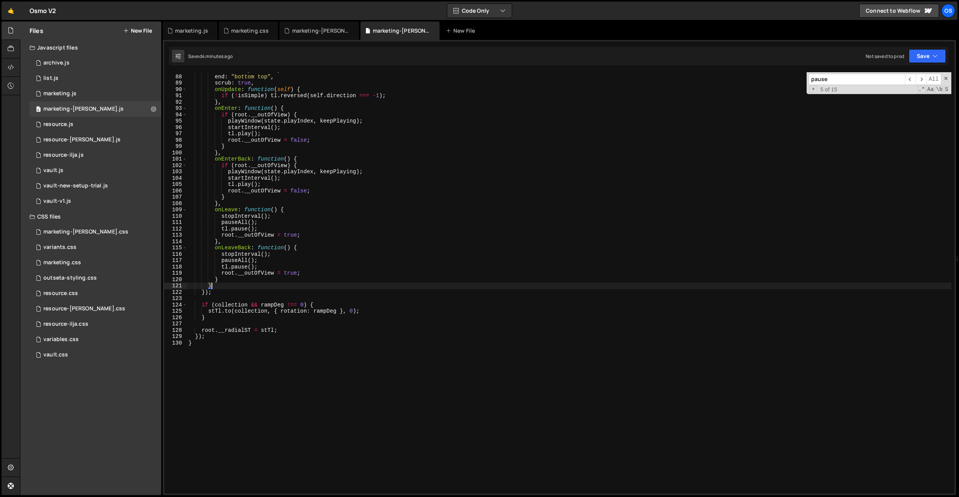
scroll to position [503, 0]
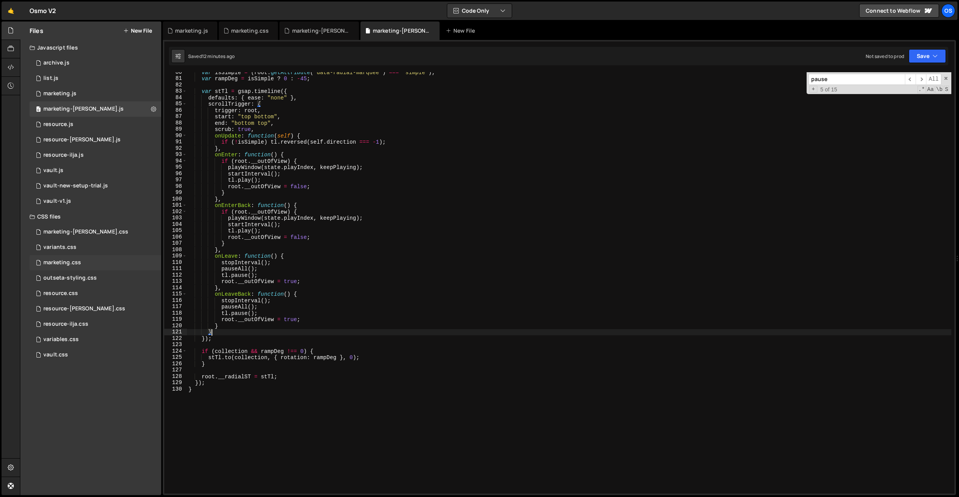
click at [74, 257] on div "marketing.css 0" at bounding box center [96, 262] width 132 height 15
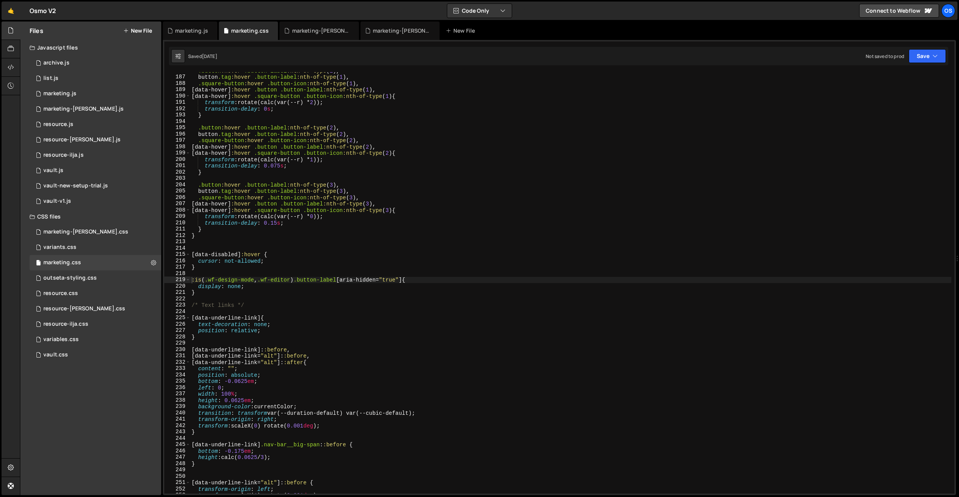
type textarea "[data-hover]:hover .square-button .button-icon:nth-of-type(3){"
click at [485, 209] on div ".button :hover .button-label :nth-of-type ( 1 ), button .tag :hover .button-lab…" at bounding box center [570, 285] width 761 height 434
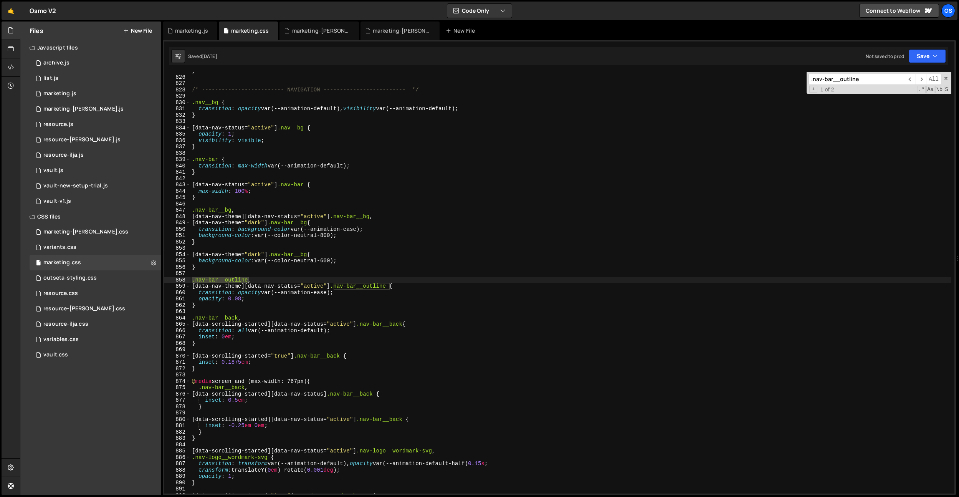
type input ".nav-bar__outline"
click at [361, 203] on div "} /* ------------------------- NAVIGATION ------------------------- */ .nav__bg…" at bounding box center [570, 285] width 761 height 434
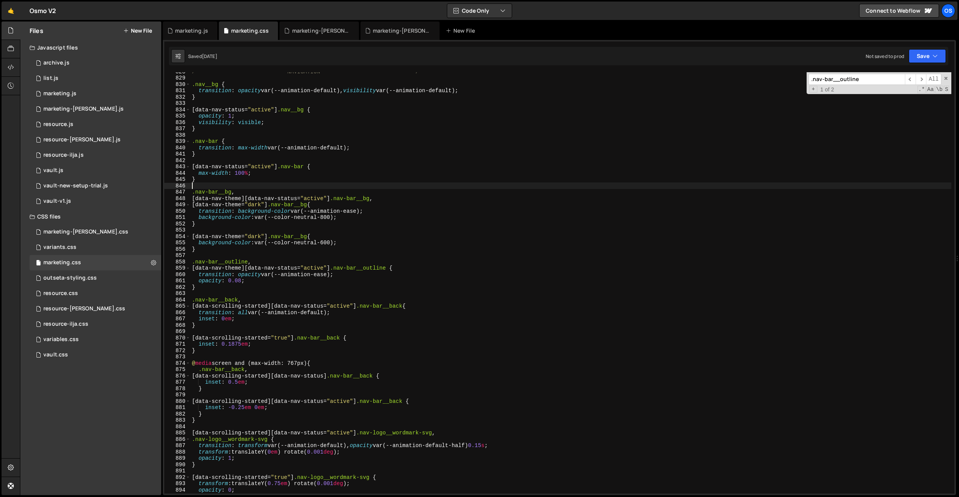
scroll to position [5243, 0]
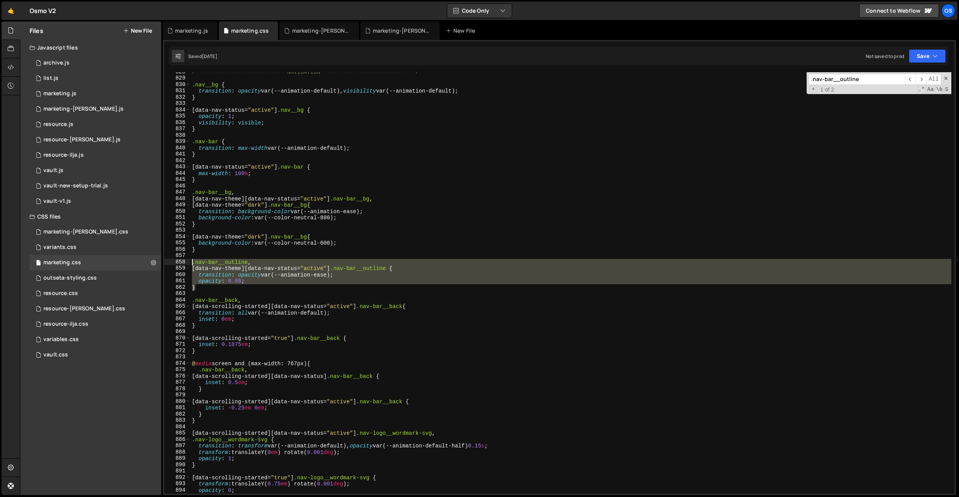
drag, startPoint x: 208, startPoint y: 289, endPoint x: 184, endPoint y: 261, distance: 37.5
click at [184, 261] on div "828 829 830 831 832 833 834 835 836 837 838 839 840 841 842 843 844 845 846 847…" at bounding box center [559, 282] width 790 height 421
type textarea "}"
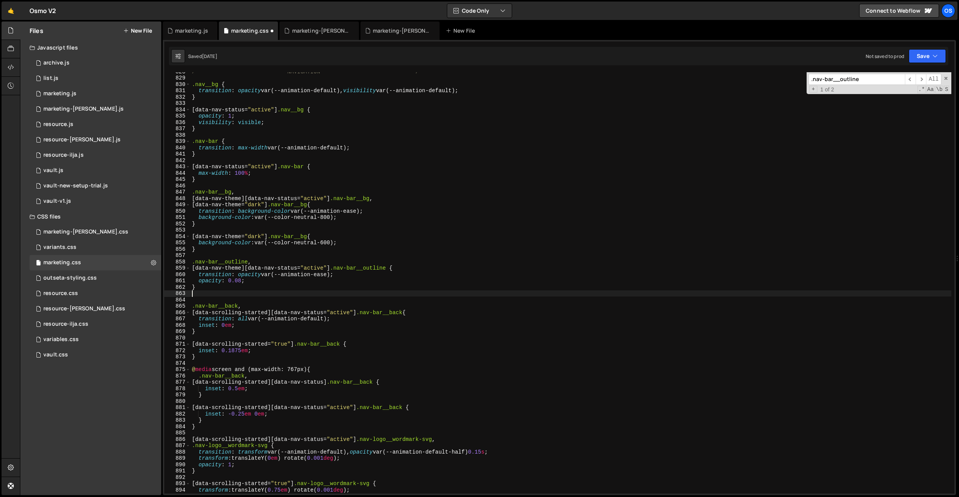
paste textarea "}"
type textarea "}"
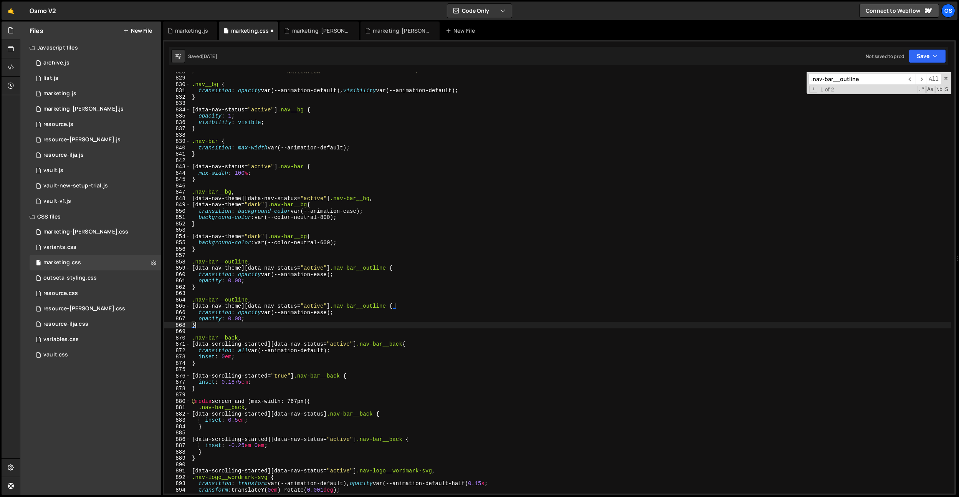
click at [236, 252] on div "/* ------------------------- NAVIGATION ------------------------- */ .nav__bg {…" at bounding box center [570, 285] width 761 height 434
drag, startPoint x: 268, startPoint y: 236, endPoint x: 232, endPoint y: 300, distance: 74.0
click at [186, 235] on div "828 829 830 831 832 833 834 835 836 837 838 839 840 841 842 843 844 845 846 847…" at bounding box center [559, 282] width 790 height 421
drag, startPoint x: 245, startPoint y: 304, endPoint x: 227, endPoint y: 302, distance: 17.9
click at [169, 305] on div "[data-nav-theme="dark"] .nav-bar__bg{ 828 829 830 831 832 833 834 835 836 837 8…" at bounding box center [559, 282] width 790 height 421
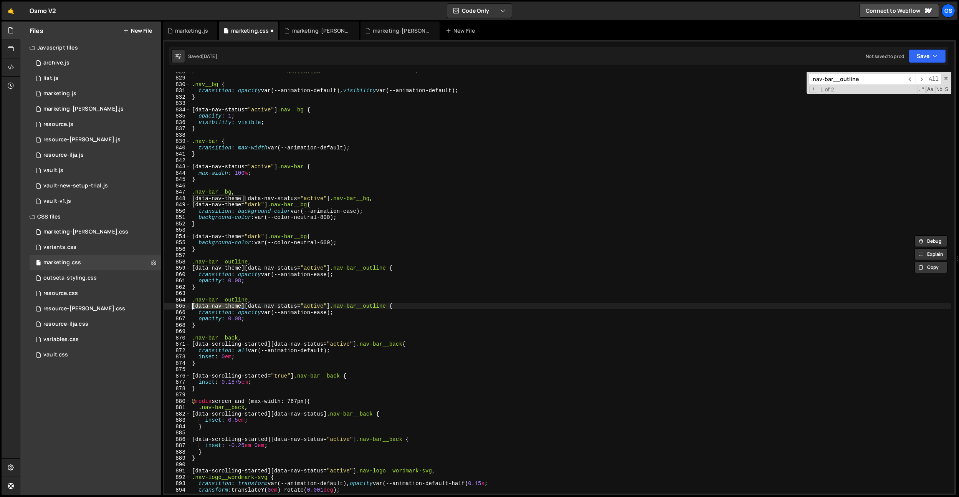
paste textarea "="dark""
drag, startPoint x: 263, startPoint y: 301, endPoint x: 142, endPoint y: 301, distance: 121.3
click at [142, 301] on div "Files New File Javascript files 0 archive.js 0 0 list.js 0 0 marketing.js 0 0 0…" at bounding box center [489, 259] width 939 height 474
type textarea ".nav-bar__outline,"
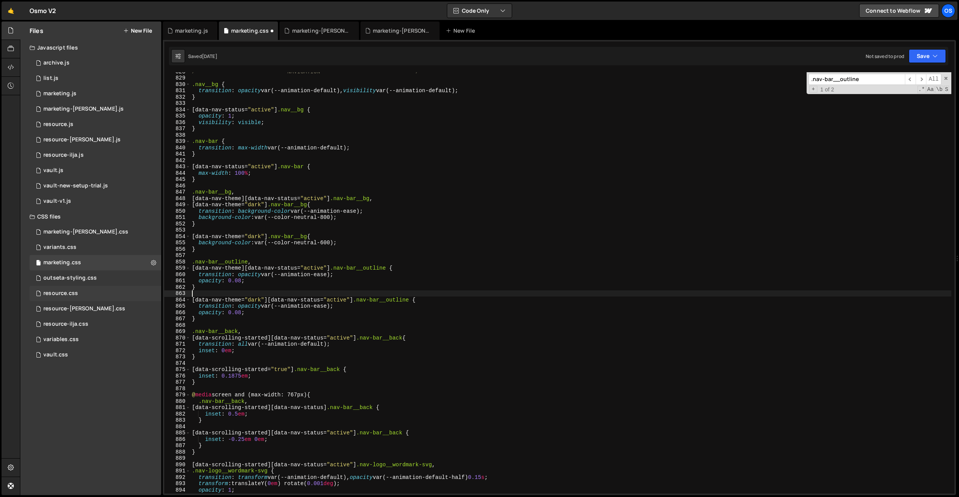
type textarea "}"
drag, startPoint x: 350, startPoint y: 306, endPoint x: 141, endPoint y: 306, distance: 209.3
click at [141, 306] on div "Files New File Javascript files 0 archive.js 0 0 list.js 0 0 marketing.js 0 0 0…" at bounding box center [489, 259] width 939 height 474
type textarea "transition: opacity var(--animation-ease);"
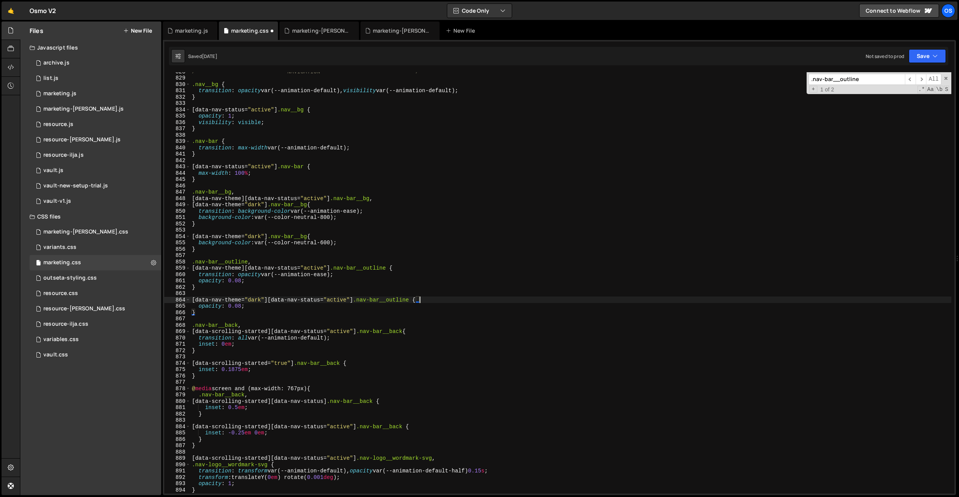
click at [238, 306] on div "/* ------------------------- NAVIGATION ------------------------- */ .nav__bg {…" at bounding box center [570, 285] width 761 height 434
drag, startPoint x: 354, startPoint y: 299, endPoint x: 269, endPoint y: 299, distance: 84.5
click at [269, 299] on div "/* ------------------------- NAVIGATION ------------------------- */ .nav__bg {…" at bounding box center [570, 285] width 761 height 434
type textarea "[data-nav-theme="dark"] .nav-bar__outline {"
click at [315, 31] on div "marketing-[PERSON_NAME].css" at bounding box center [321, 31] width 58 height 8
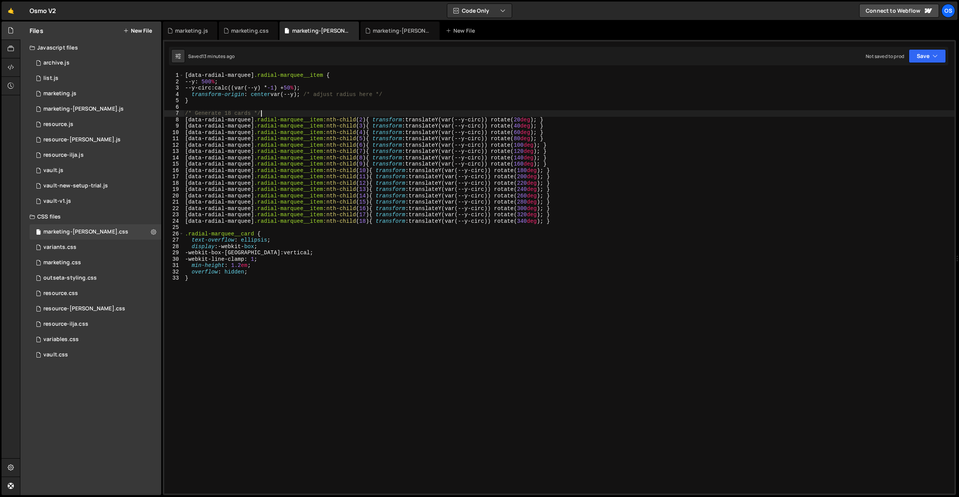
drag, startPoint x: 598, startPoint y: 115, endPoint x: 219, endPoint y: 116, distance: 379.0
click at [225, 115] on div "[ data-radial-marquee ] .radial-marquee__item { --y : 500 % ; --y-circ : calc((…" at bounding box center [569, 289] width 771 height 434
drag, startPoint x: 186, startPoint y: 119, endPoint x: 525, endPoint y: 109, distance: 339.2
click at [639, 117] on div "[ data-radial-marquee ] .radial-marquee__item { --y : 500 % ; --y-circ : calc((…" at bounding box center [569, 289] width 771 height 434
type textarea "[data-radial-marquee] .radial-marquee__item:nth-child(2) { transform: translate…"
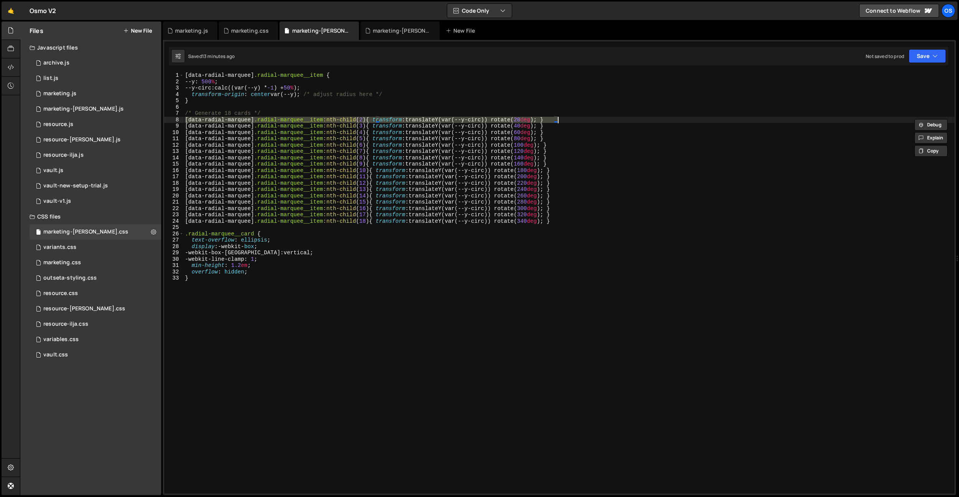
click at [523, 109] on div "[ data-radial-marquee ] .radial-marquee__item { --y : 500 % ; --y-circ : calc((…" at bounding box center [569, 289] width 771 height 434
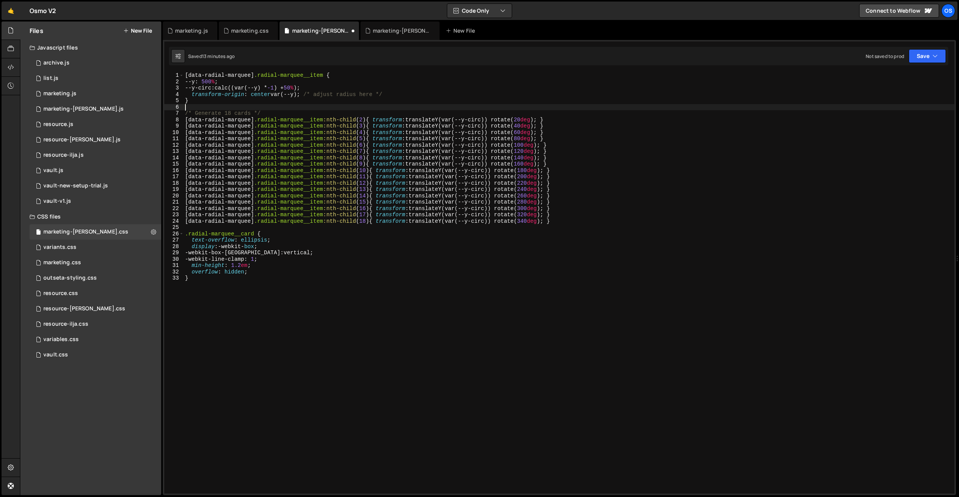
click at [263, 112] on div "[ data-radial-marquee ] .radial-marquee__item { --y : 500 % ; --y-circ : calc((…" at bounding box center [569, 289] width 771 height 434
type textarea "/* Generate 18 cards */"
paste textarea "[data-radial-marquee] .radial-marquee__item:nth-child(2) { transform: translate…"
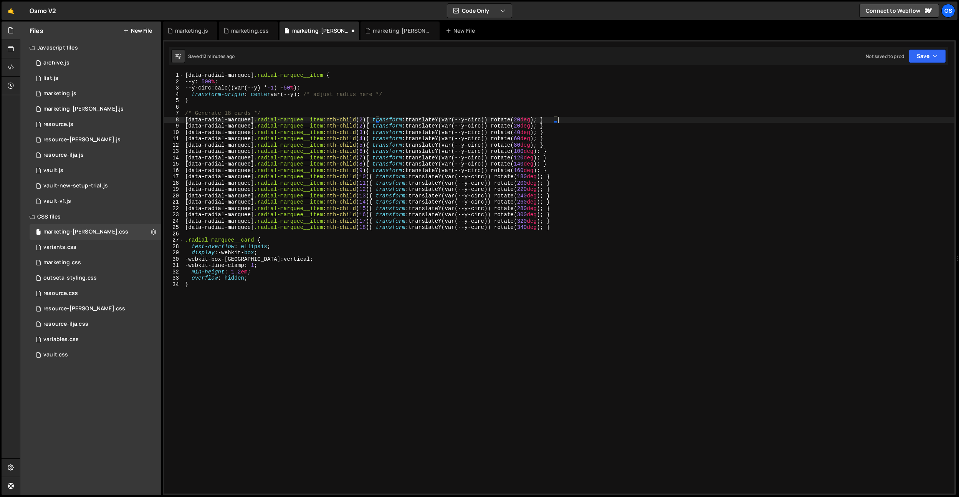
click at [364, 119] on div "[ data-radial-marquee ] .radial-marquee__item { --y : 500 % ; --y-circ : calc((…" at bounding box center [569, 289] width 771 height 434
click at [531, 123] on div "[ data-radial-marquee ] .radial-marquee__item { --y : 500 % ; --y-circ : calc((…" at bounding box center [569, 289] width 771 height 434
click at [531, 120] on div "[ data-radial-marquee ] .radial-marquee__item { --y : 500 % ; --y-circ : calc((…" at bounding box center [569, 289] width 771 height 434
type textarea "[data-radial-marquee] .radial-marquee__item:nth-child(1) { transform: translate…"
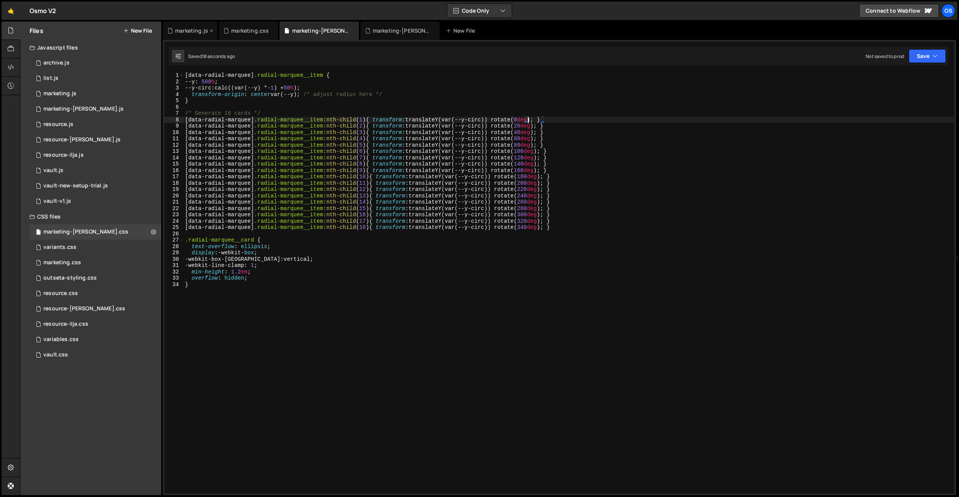
click at [189, 35] on div "marketing.js" at bounding box center [190, 31] width 55 height 18
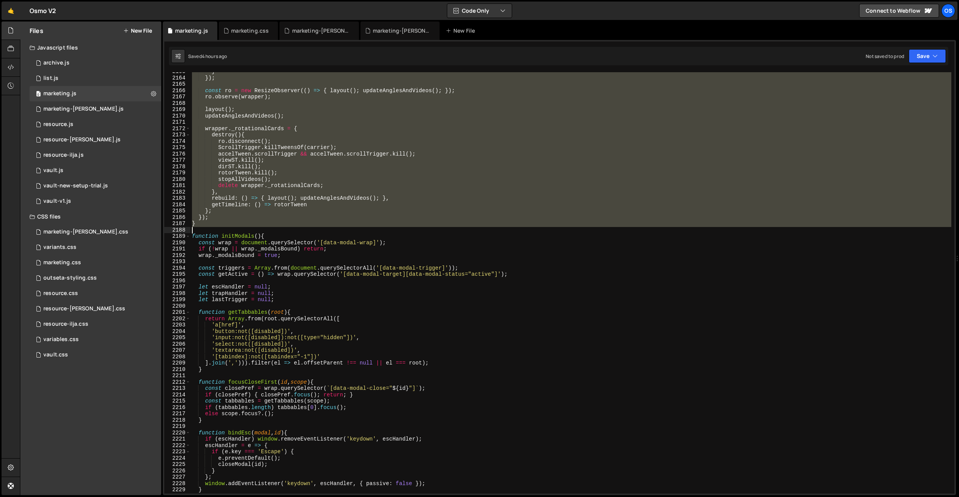
scroll to position [9807, 0]
drag, startPoint x: 193, startPoint y: 76, endPoint x: 272, endPoint y: 228, distance: 171.2
click at [272, 228] on div "} }) ; const ro = new ResizeObserver (( ) => { layout ( ) ; updateAnglesAndVide…" at bounding box center [570, 285] width 761 height 434
type textarea "}); }"
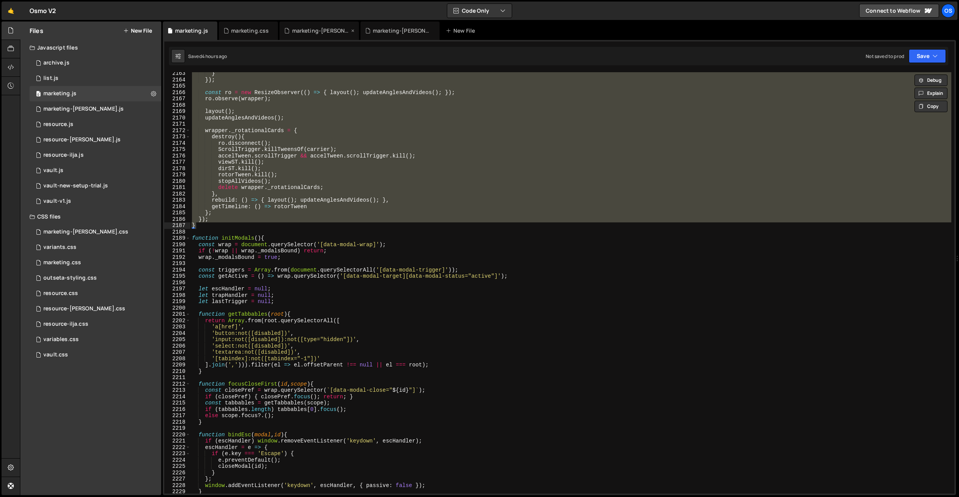
click at [318, 36] on div "marketing-[PERSON_NAME].css" at bounding box center [319, 31] width 79 height 18
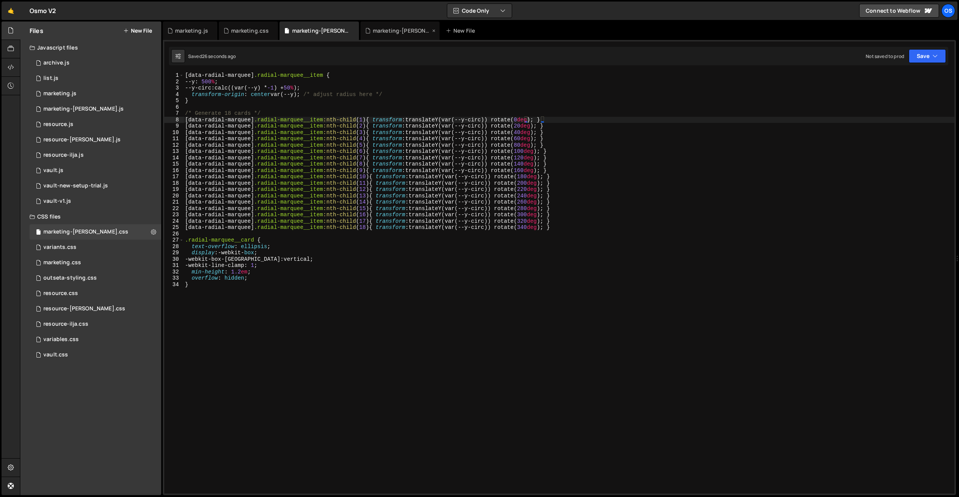
click at [409, 34] on div "marketing-[PERSON_NAME].js" at bounding box center [402, 31] width 58 height 8
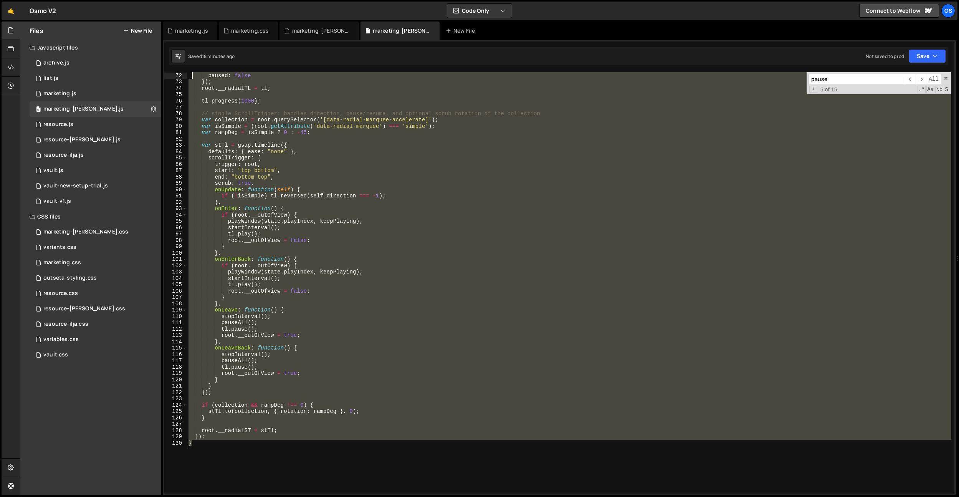
scroll to position [0, 0]
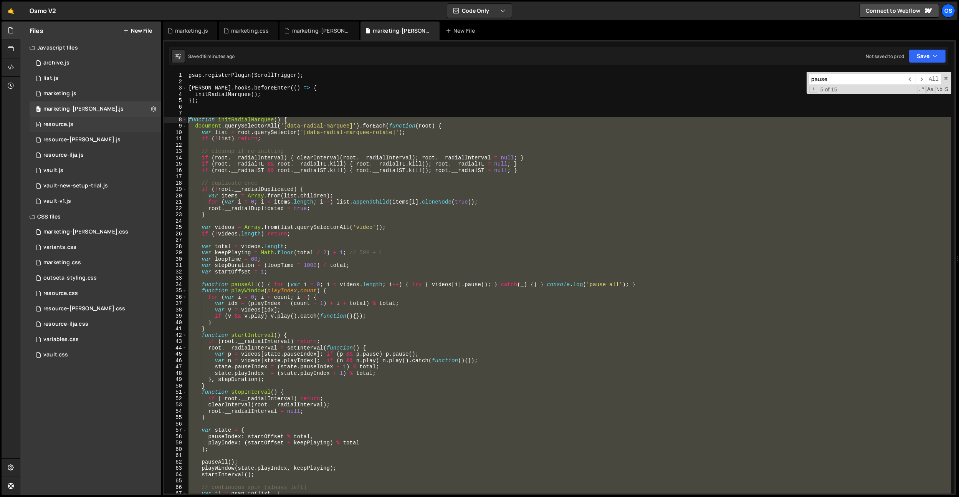
drag, startPoint x: 278, startPoint y: 419, endPoint x: 159, endPoint y: 120, distance: 321.6
click at [159, 120] on div "Files New File Javascript files 0 archive.js 0 0 list.js 0 0 marketing.js 0 0 0…" at bounding box center [489, 259] width 939 height 474
click at [343, 268] on div "gsap . registerPlugin ( ScrollTrigger ) ; [PERSON_NAME] . hooks . beforeEnter (…" at bounding box center [569, 282] width 764 height 421
drag, startPoint x: 319, startPoint y: 384, endPoint x: 272, endPoint y: 153, distance: 236.4
click at [185, 122] on div "var stepDuration = (loopTime * 1000) / total; 1 2 3 4 5 6 7 8 9 10 11 12 13 14 …" at bounding box center [559, 282] width 790 height 421
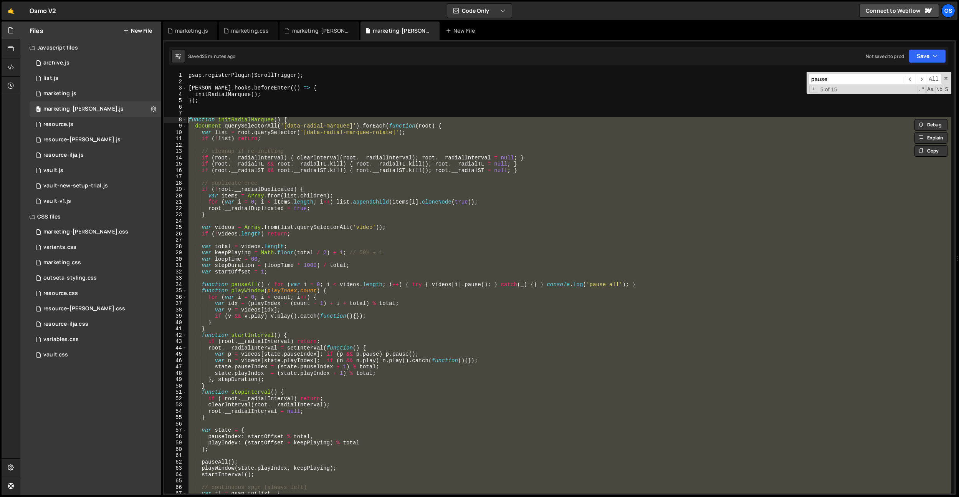
paste textarea "}"
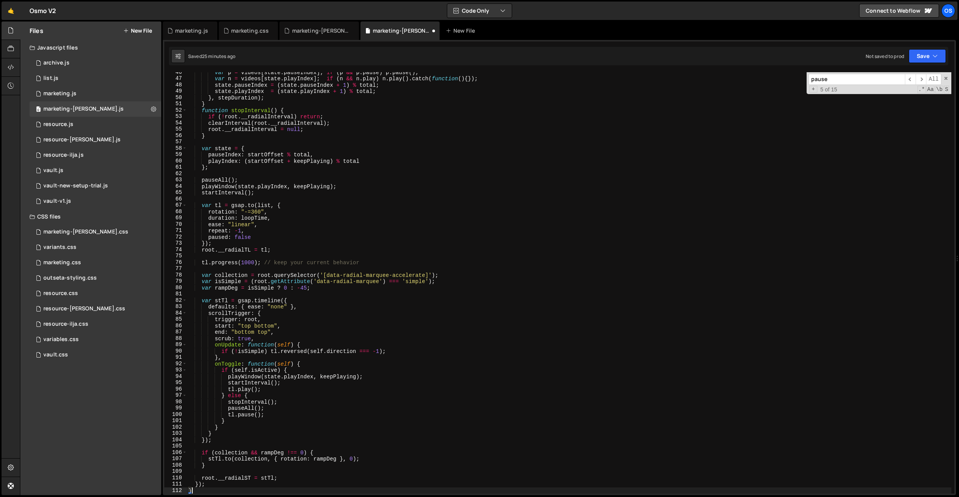
click at [389, 261] on div "var p = videos [ state . pauseIndex ] ; if ( p && p . pause ) p . pause ( ) ; v…" at bounding box center [569, 286] width 764 height 434
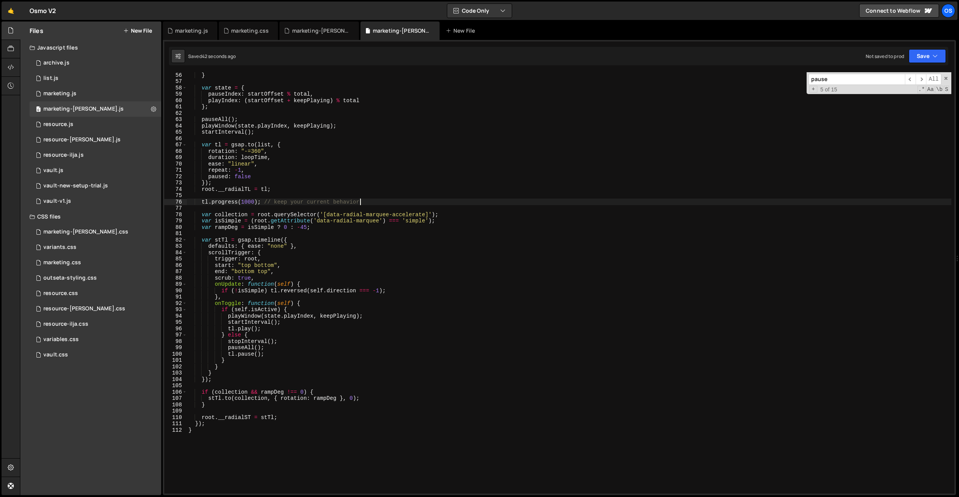
scroll to position [355, 0]
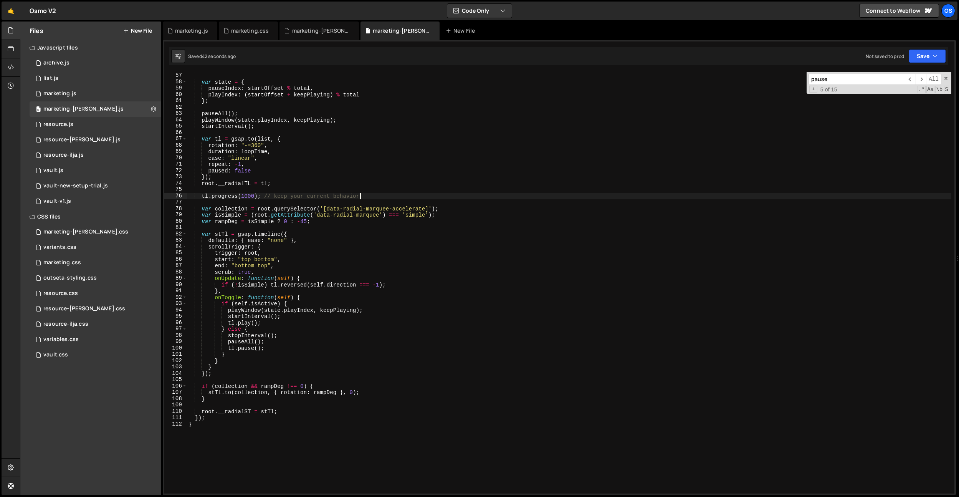
click at [366, 215] on div "} var state = { pauseIndex : startOffset % total , playIndex : ( startOffset + …" at bounding box center [569, 283] width 764 height 434
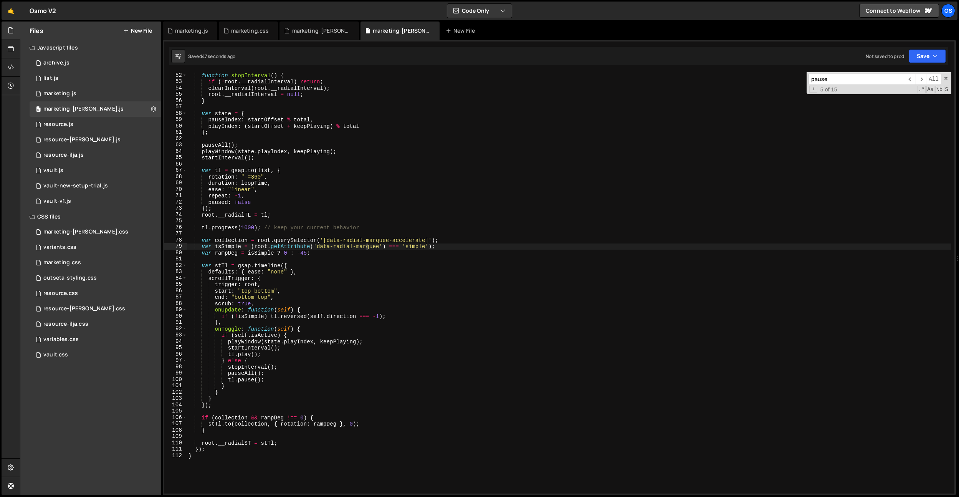
scroll to position [386, 0]
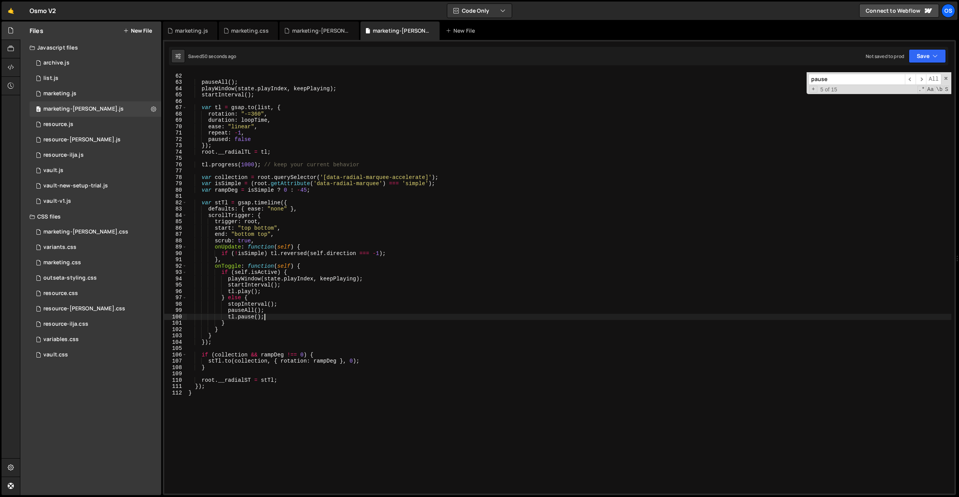
click at [285, 315] on div "} ; pauseAll ( ) ; playWindow ( state . playIndex , keepPlaying ) ; startInterv…" at bounding box center [569, 283] width 764 height 434
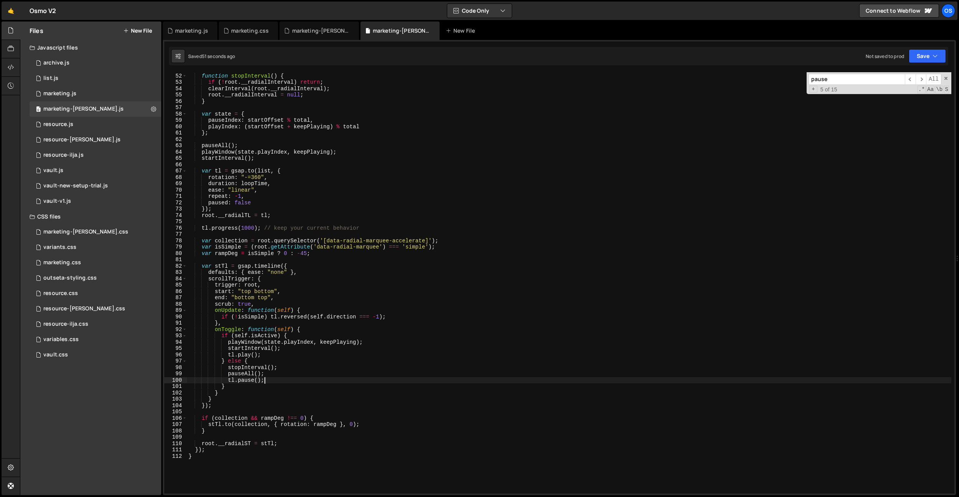
scroll to position [323, 0]
click at [289, 314] on div "} function stopInterval ( ) { if ( ! root . __radialInterval ) return ; clearIn…" at bounding box center [569, 283] width 764 height 434
type textarea "if (!isSimple) tl.reversed(self.direction === -1);"
type input "["
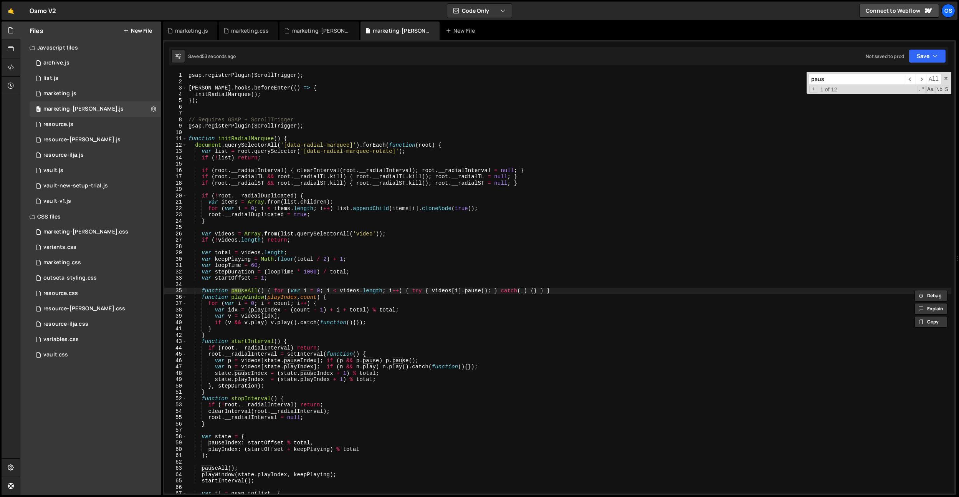
type input "pause"
click at [546, 293] on div "gsap . registerPlugin ( ScrollTrigger ) ; [PERSON_NAME] . hooks . beforeEnter (…" at bounding box center [569, 289] width 764 height 434
click at [429, 250] on div "gsap . registerPlugin ( ScrollTrigger ) ; [PERSON_NAME] . hooks . beforeEnter (…" at bounding box center [569, 289] width 764 height 434
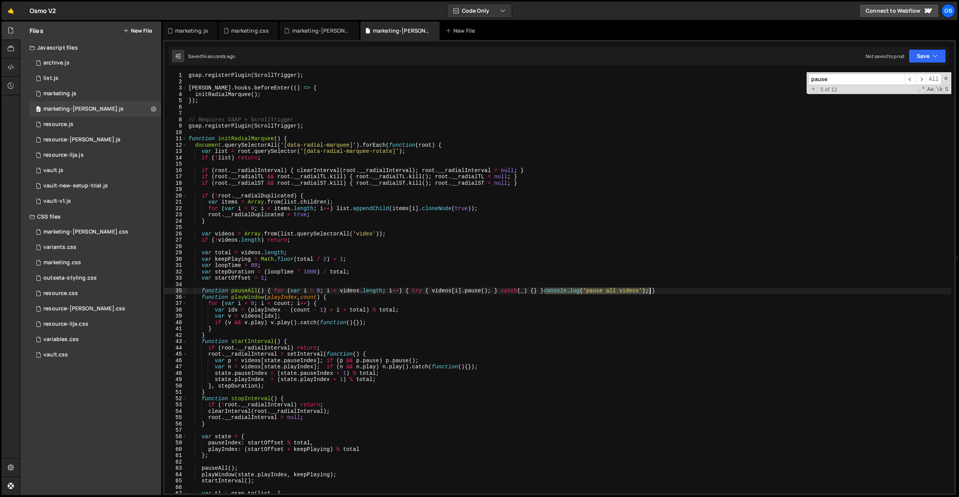
drag, startPoint x: 544, startPoint y: 292, endPoint x: 649, endPoint y: 289, distance: 104.5
click at [649, 289] on div "gsap . registerPlugin ( ScrollTrigger ) ; [PERSON_NAME] . hooks . beforeEnter (…" at bounding box center [569, 289] width 764 height 434
click at [491, 294] on div "gsap . registerPlugin ( ScrollTrigger ) ; [PERSON_NAME] . hooks . beforeEnter (…" at bounding box center [569, 289] width 764 height 434
paste textarea "console.log('pause all videos');"
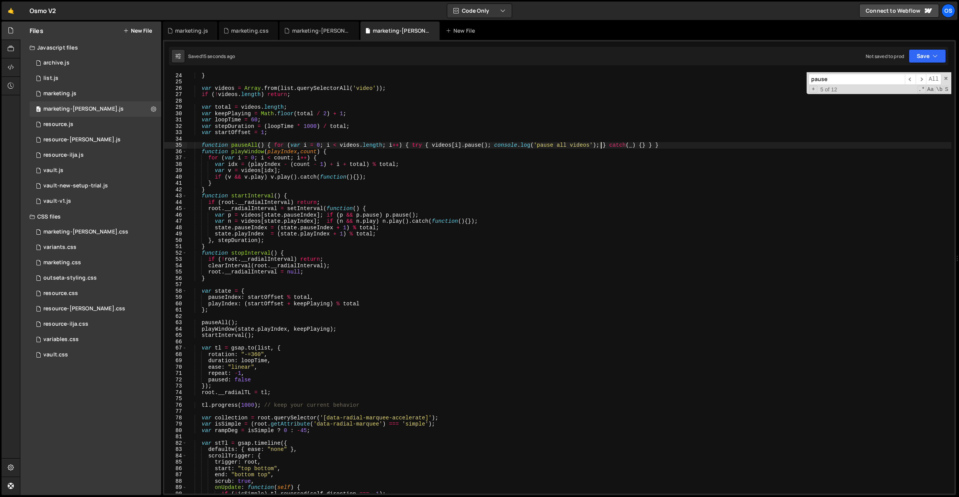
scroll to position [162, 0]
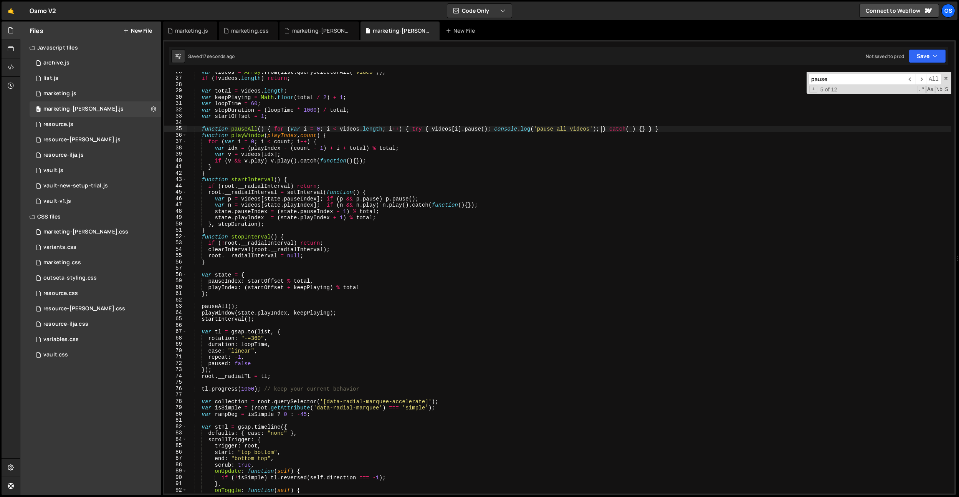
click at [282, 441] on div "var videos = Array . from ( list . querySelectorAll ( 'video' )) ; if ( ! video…" at bounding box center [569, 286] width 764 height 434
type textarea "scrollTrigger: {"
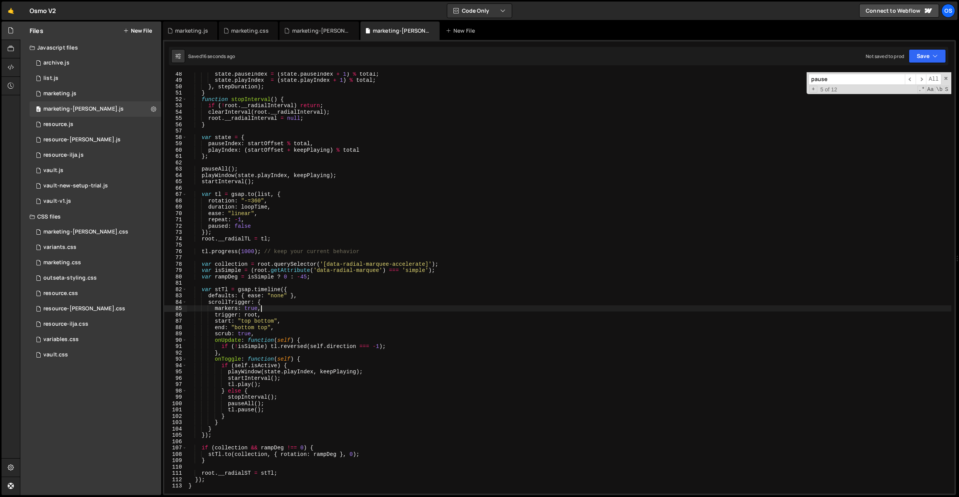
scroll to position [299, 0]
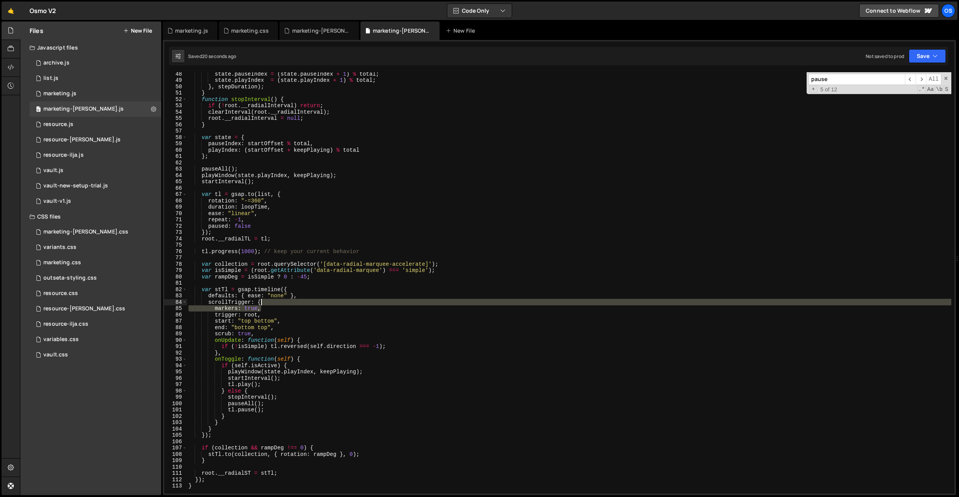
drag, startPoint x: 272, startPoint y: 309, endPoint x: 274, endPoint y: 303, distance: 5.7
click at [274, 303] on div "state . pauseIndex = ( state . pauseIndex + 1 ) % total ; state . playIndex = (…" at bounding box center [569, 288] width 764 height 434
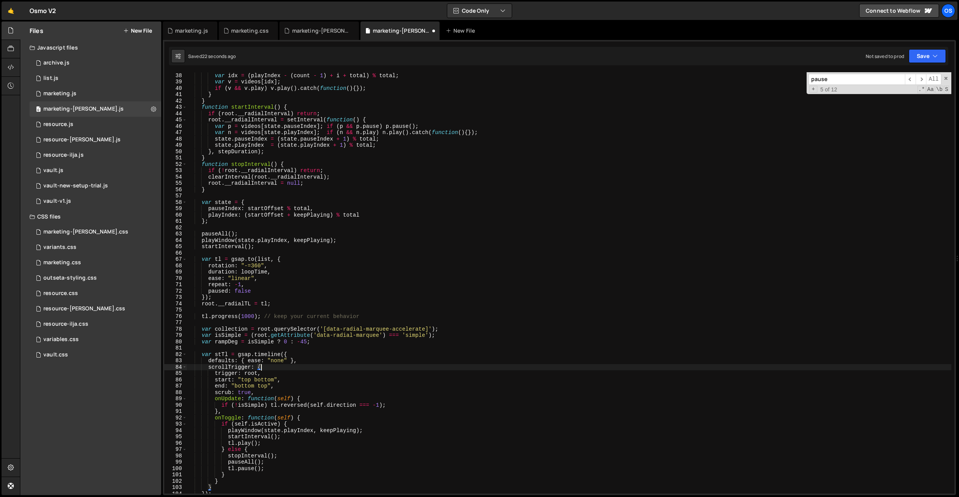
scroll to position [131, 0]
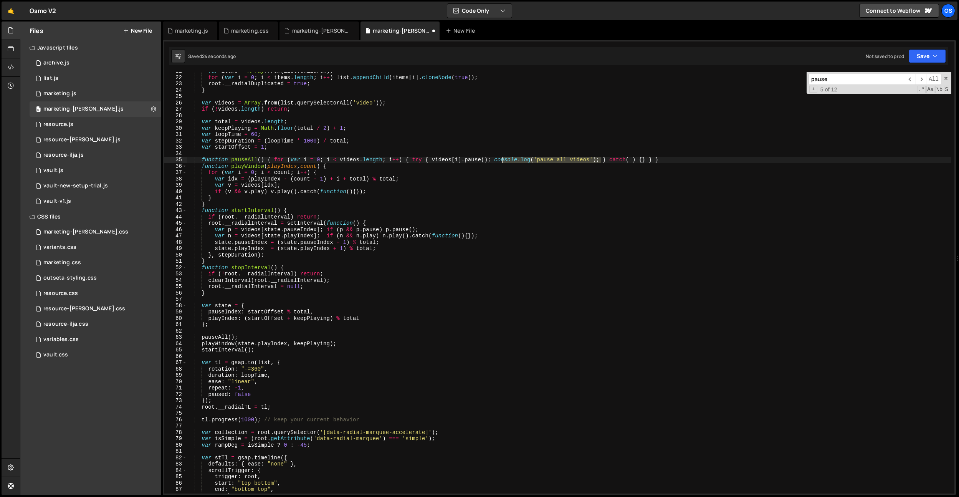
drag, startPoint x: 600, startPoint y: 159, endPoint x: 498, endPoint y: 161, distance: 102.5
click at [498, 161] on div "var items = Array . from ( list . children ) ; for ( var i = 0 ; i < items . le…" at bounding box center [569, 285] width 764 height 434
click at [277, 161] on div "var items = Array . from ( list . children ) ; for ( var i = 0 ; i < items . le…" at bounding box center [569, 285] width 764 height 434
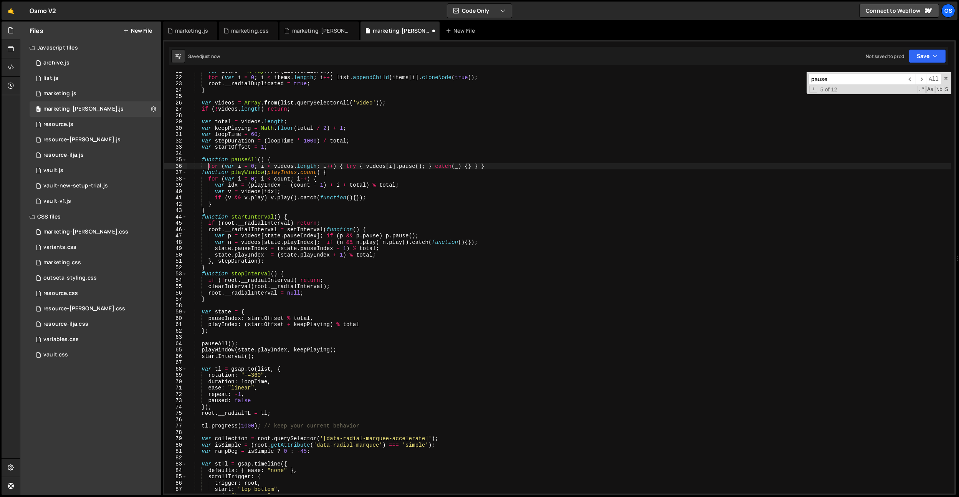
scroll to position [0, 2]
click at [340, 165] on div "var items = Array . from ( list . children ) ; for ( var i = 0 ; i < items . le…" at bounding box center [569, 285] width 764 height 434
click at [346, 166] on div "var items = Array . from ( list . children ) ; for ( var i = 0 ; i < items . le…" at bounding box center [569, 285] width 764 height 434
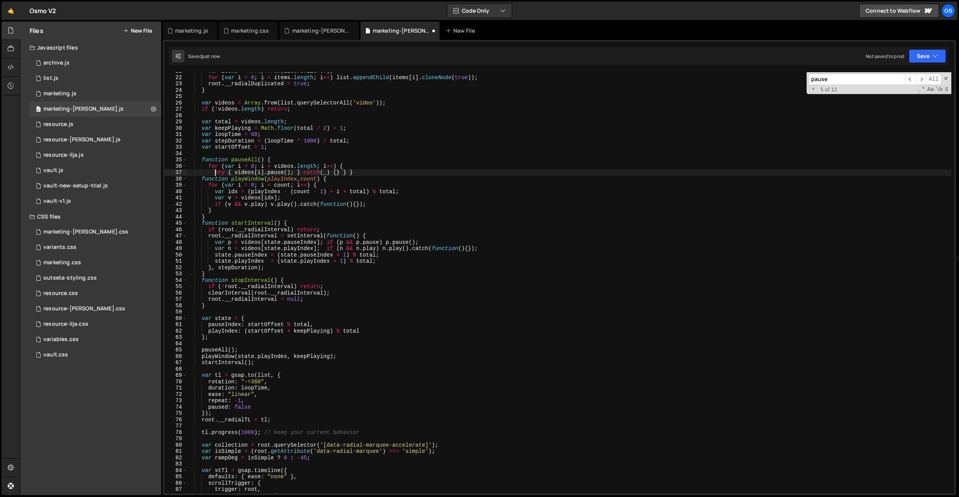
click at [235, 173] on div "var items = Array . from ( list . children ) ; for ( var i = 0 ; i < items . le…" at bounding box center [569, 285] width 764 height 434
type textarea "videos[i].pause(); } catch(_) {} } }"
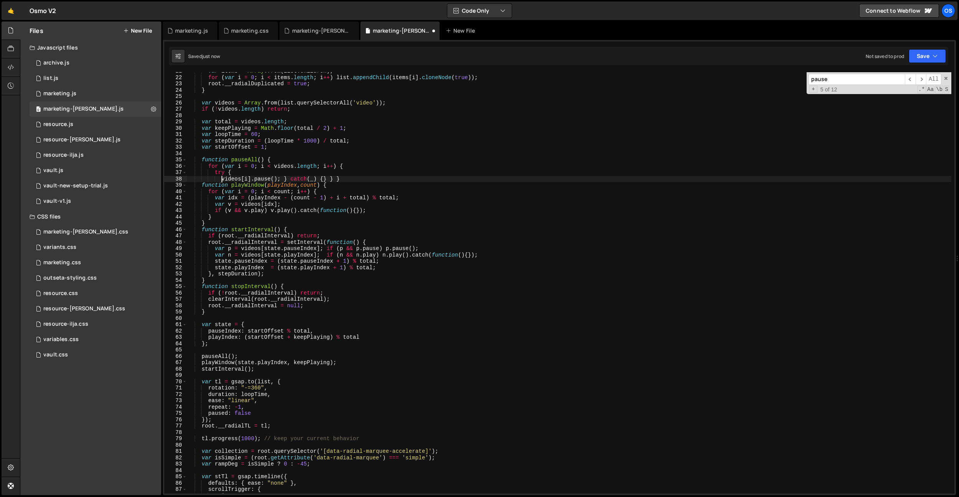
click at [285, 180] on div "var items = Array . from ( list . children ) ; for ( var i = 0 ; i < items . le…" at bounding box center [569, 285] width 764 height 434
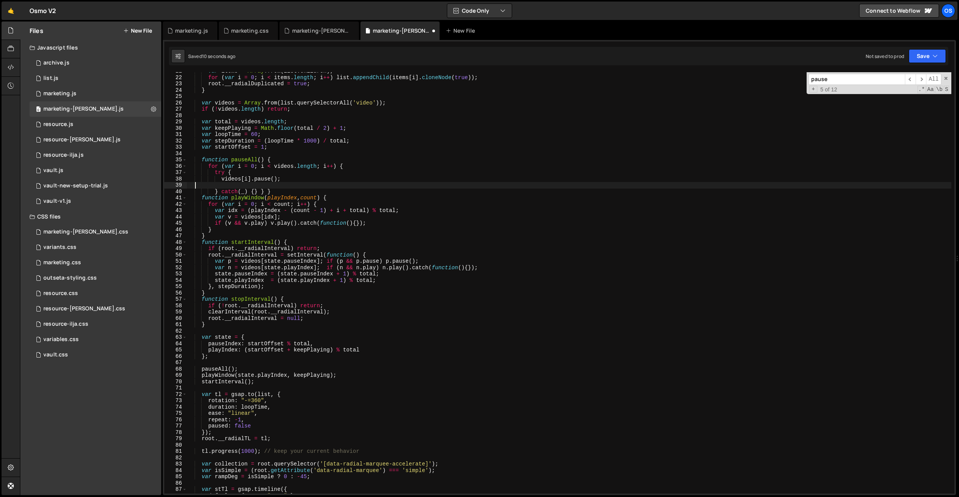
scroll to position [0, 0]
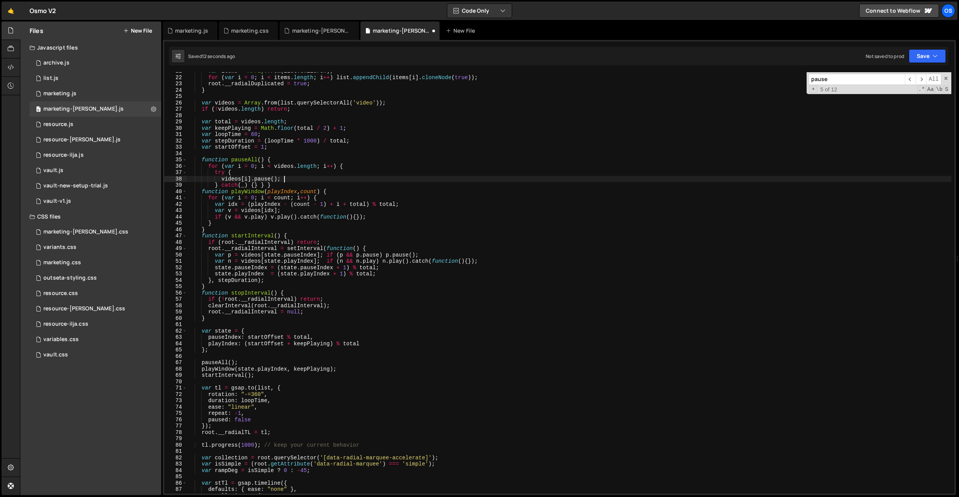
click at [255, 185] on div "var items = Array . from ( list . children ) ; for ( var i = 0 ; i < items . le…" at bounding box center [569, 285] width 764 height 434
type textarea "} catch(_) {} } }"
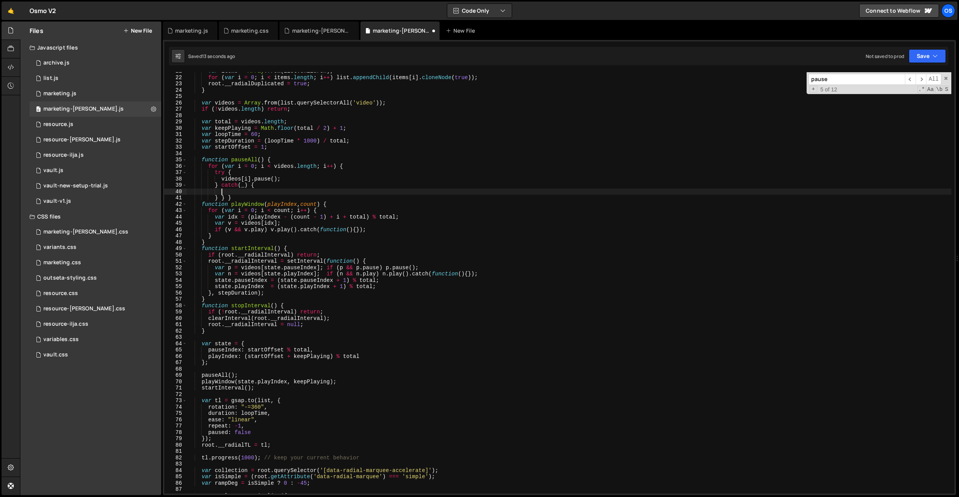
scroll to position [0, 2]
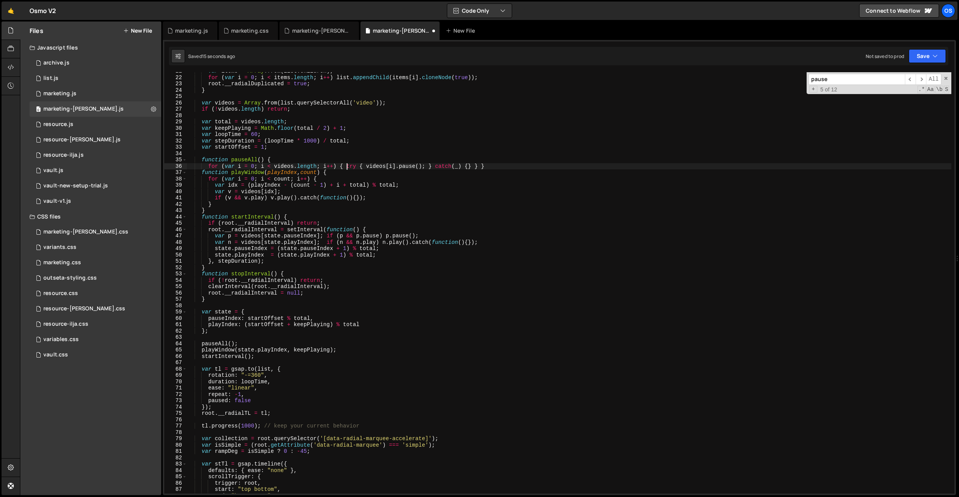
click at [539, 226] on div "var items = Array . from ( list . children ) ; for ( var i = 0 ; i < items . le…" at bounding box center [569, 285] width 764 height 434
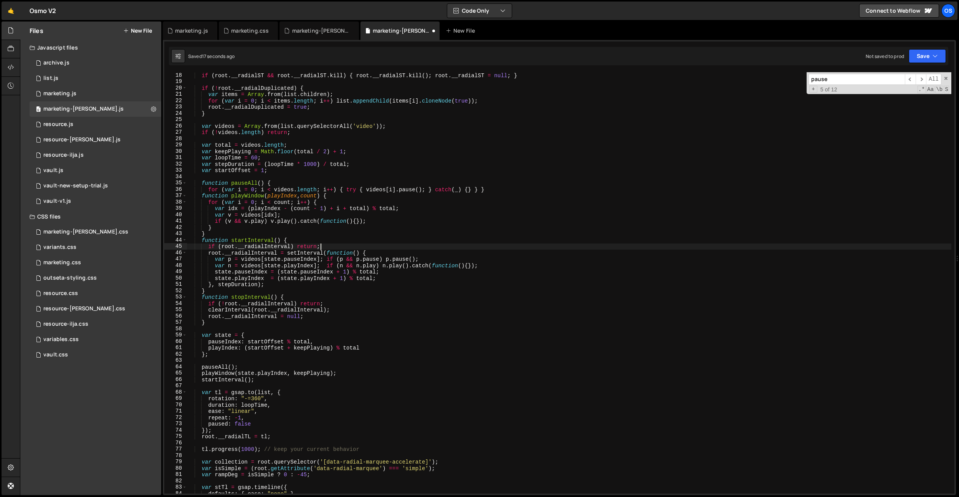
scroll to position [108, 0]
click at [344, 192] on div "if ( root . __radialST && root . __radialST . kill ) { root . __radialST . kill…" at bounding box center [569, 289] width 764 height 434
click at [337, 188] on div "if ( root . __radialST && root . __radialST . kill ) { root . __radialST . kill…" at bounding box center [569, 289] width 764 height 434
click at [372, 233] on div "if ( root . __radialST && root . __radialST . kill ) { root . __radialST . kill…" at bounding box center [569, 289] width 764 height 434
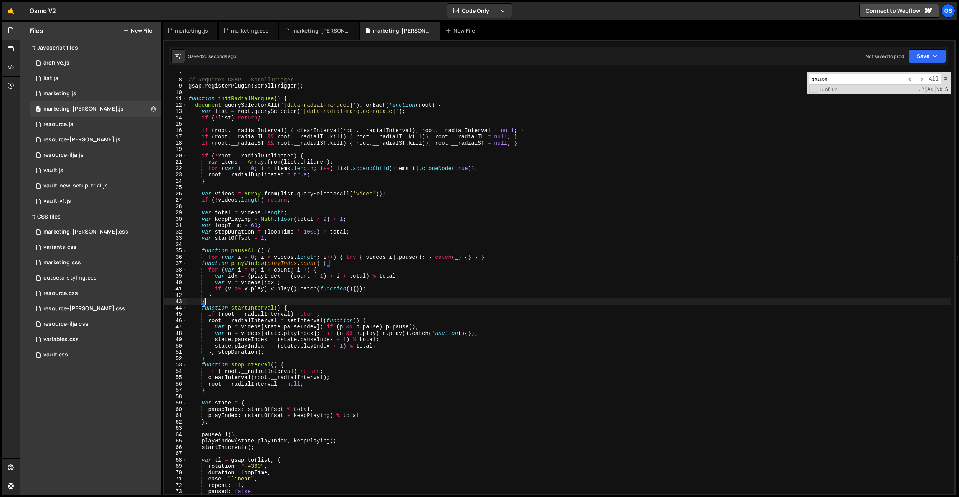
scroll to position [15, 0]
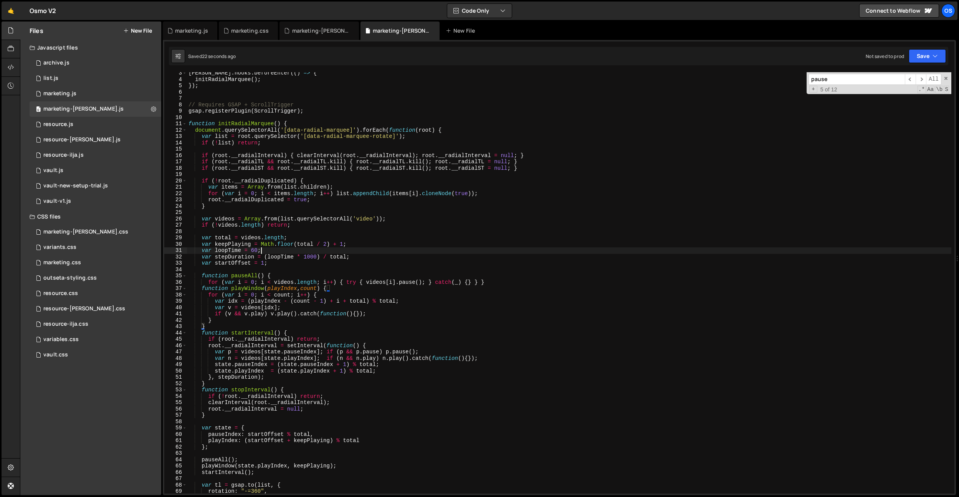
click at [270, 251] on div "[PERSON_NAME] . hooks . beforeEnter (( ) => { initRadialMarquee ( ) ; }) ; // R…" at bounding box center [569, 287] width 764 height 434
type textarea "var loopTime = 60;"
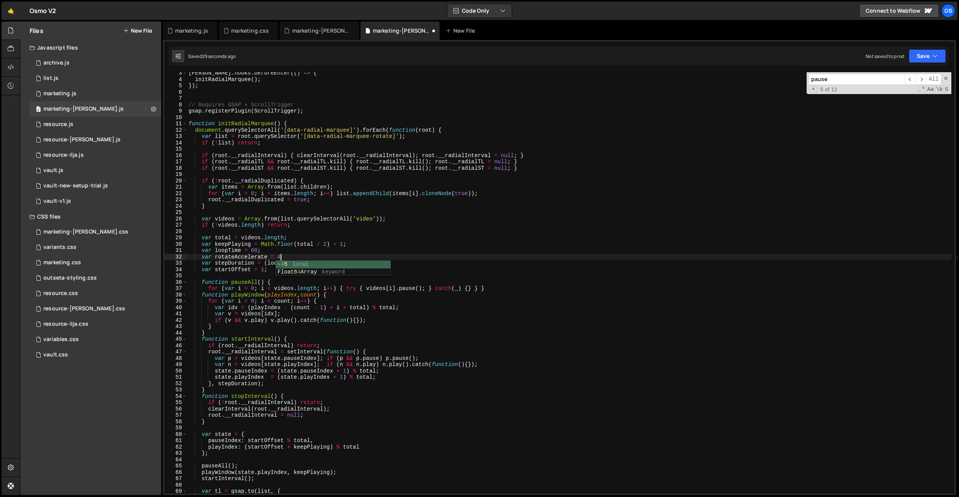
scroll to position [0, 7]
click at [245, 256] on div "[PERSON_NAME] . hooks . beforeEnter (( ) => { initRadialMarquee ( ) ; }) ; // R…" at bounding box center [569, 287] width 764 height 434
drag, startPoint x: 247, startPoint y: 237, endPoint x: 241, endPoint y: 255, distance: 19.8
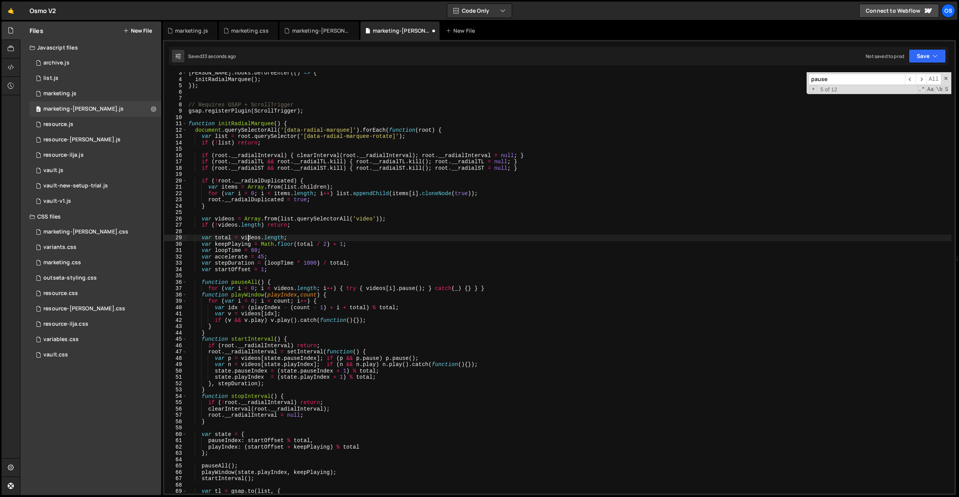
click at [247, 237] on div "[PERSON_NAME] . hooks . beforeEnter (( ) => { initRadialMarquee ( ) ; }) ; // R…" at bounding box center [569, 287] width 764 height 434
click at [240, 256] on div "[PERSON_NAME] . hooks . beforeEnter (( ) => { initRadialMarquee ( ) ; }) ; // R…" at bounding box center [569, 287] width 764 height 434
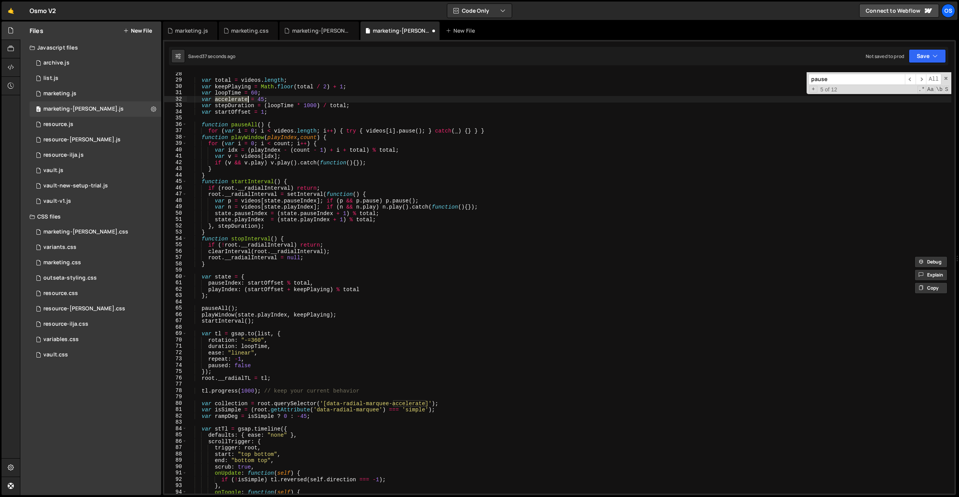
scroll to position [189, 0]
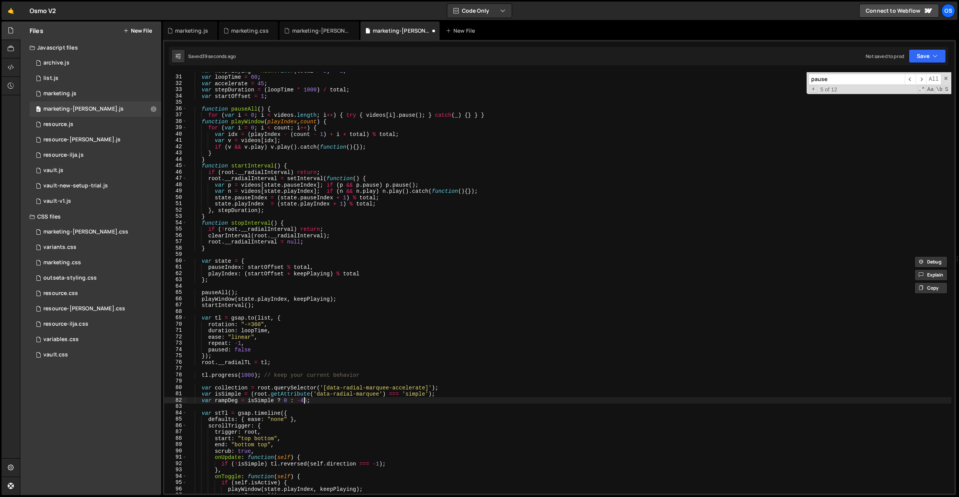
click at [305, 401] on div "var keepPlaying = Math . floor ( total / 2 ) + 1 ; var loopTime = 60 ; var acce…" at bounding box center [569, 285] width 764 height 434
paste textarea "accelerate"
click at [338, 342] on div "var keepPlaying = Math . floor ( total / 2 ) + 1 ; var loopTime = 60 ; var acce…" at bounding box center [569, 285] width 764 height 434
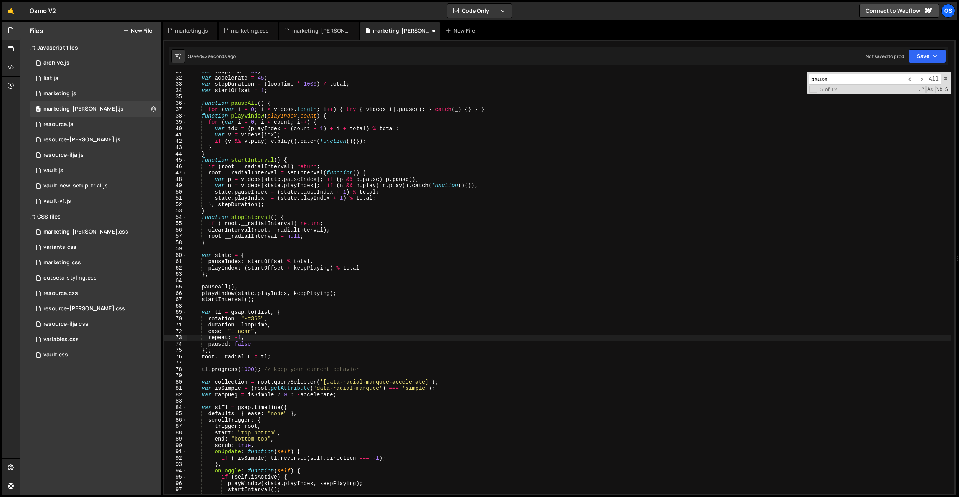
scroll to position [233, 0]
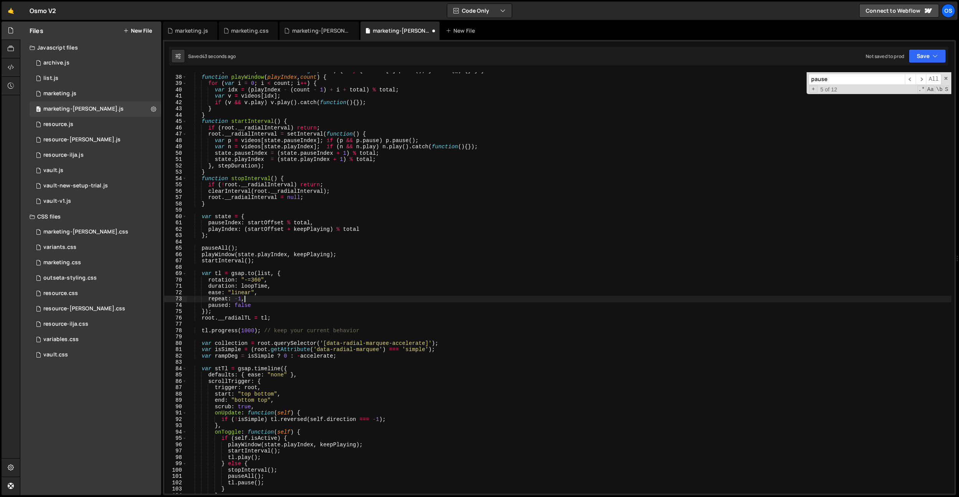
click at [301, 358] on div "for ( var i = 0 ; i < videos . length ; i ++ ) { try { videos [ i ] . pause ( )…" at bounding box center [569, 285] width 764 height 434
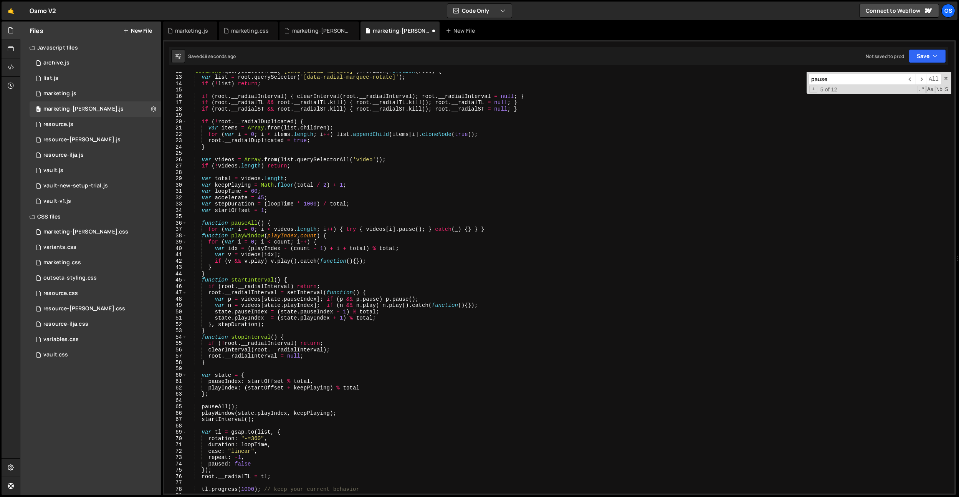
scroll to position [12, 0]
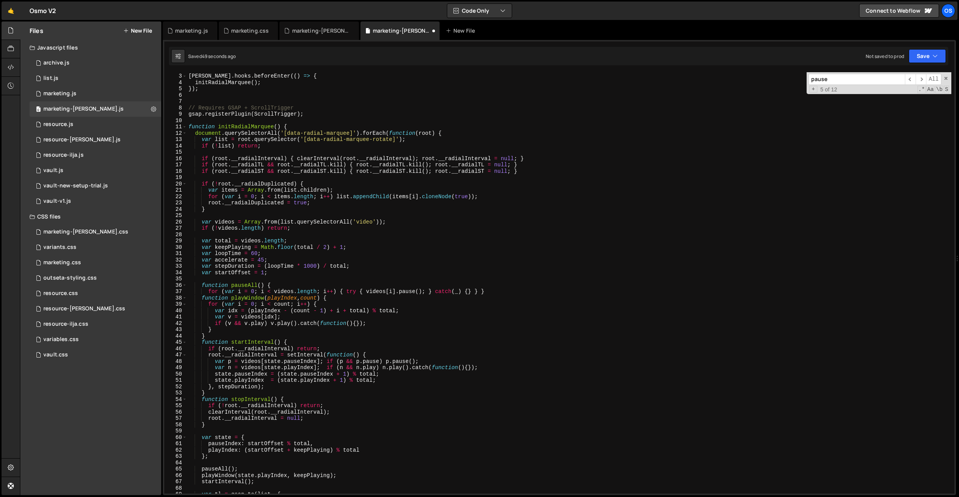
click at [257, 260] on div "[PERSON_NAME] . hooks . beforeEnter (( ) => { initRadialMarquee ( ) ; }) ; // R…" at bounding box center [569, 283] width 764 height 434
click at [255, 238] on div "[PERSON_NAME] . hooks . beforeEnter (( ) => { initRadialMarquee ( ) ; }) ; // R…" at bounding box center [569, 283] width 764 height 434
click at [268, 260] on div "[PERSON_NAME] . hooks . beforeEnter (( ) => { initRadialMarquee ( ) ; }) ; // R…" at bounding box center [569, 283] width 764 height 434
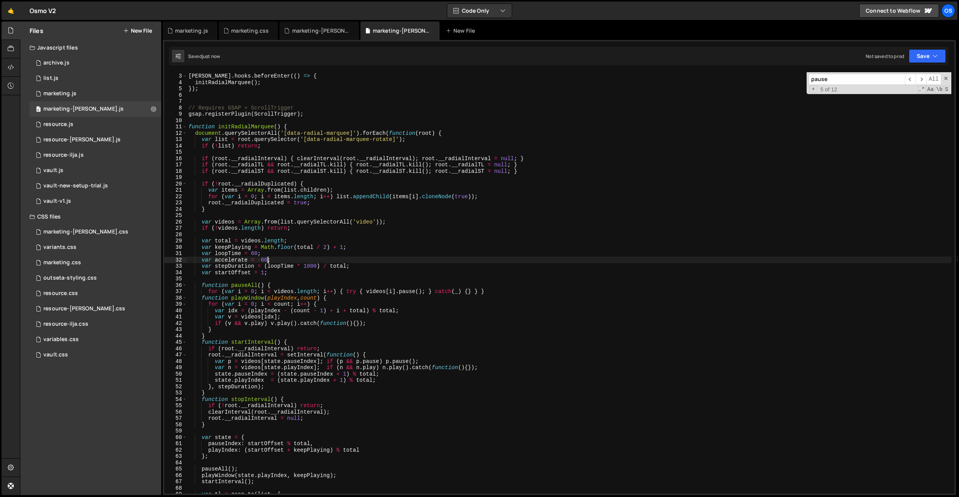
type textarea "var accelerate = -60;"
click at [65, 262] on div "marketing.css" at bounding box center [62, 262] width 38 height 7
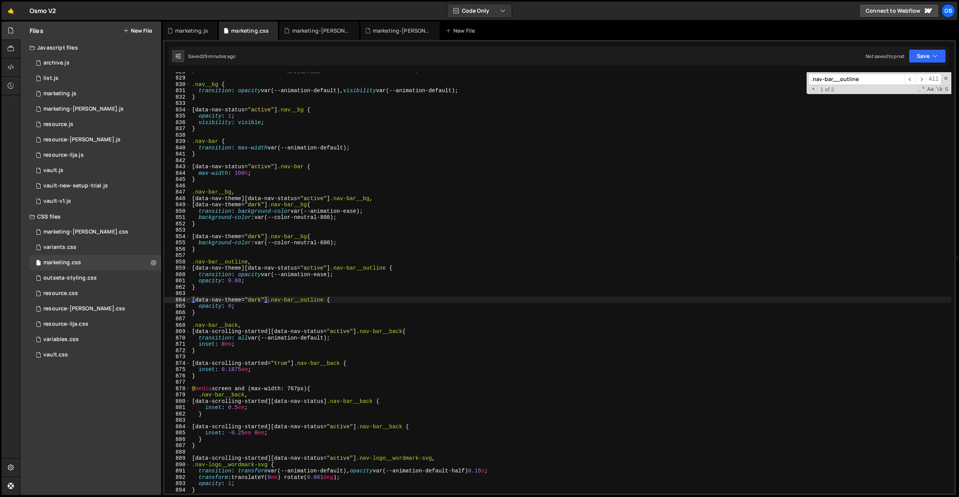
click at [351, 135] on div "/* ------------------------- NAVIGATION ------------------------- */ .nav__bg {…" at bounding box center [570, 285] width 761 height 434
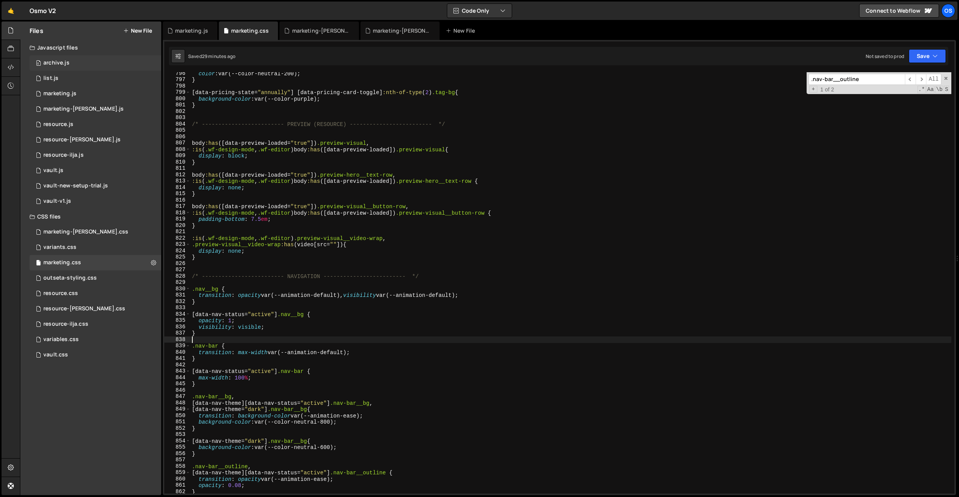
scroll to position [4949, 0]
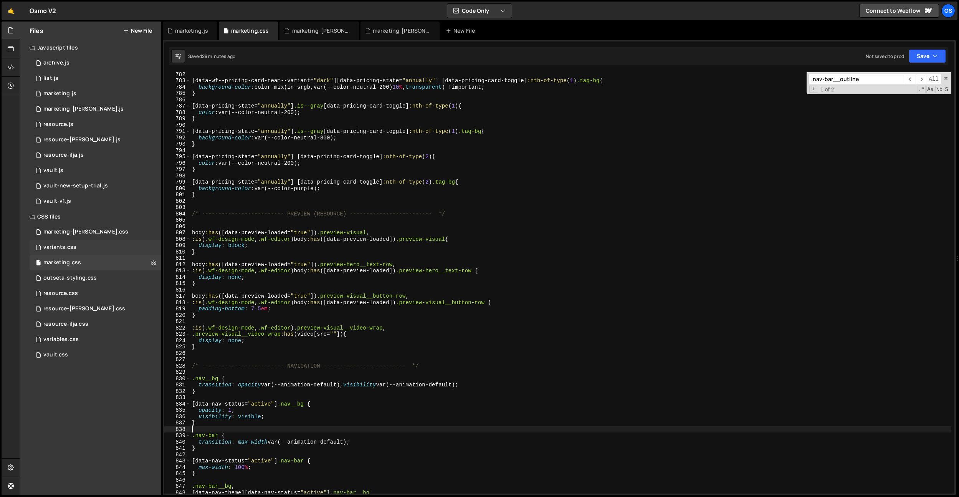
click at [71, 247] on div "variants.css" at bounding box center [59, 247] width 33 height 7
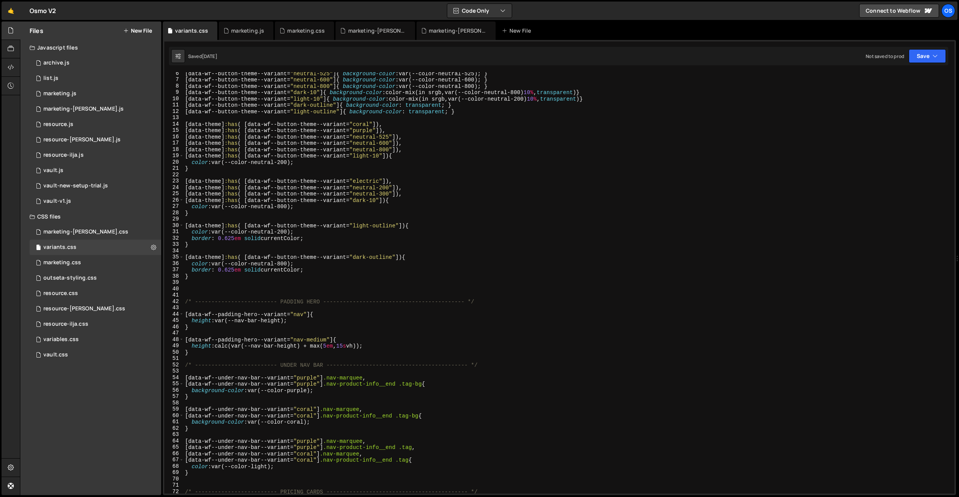
scroll to position [76, 0]
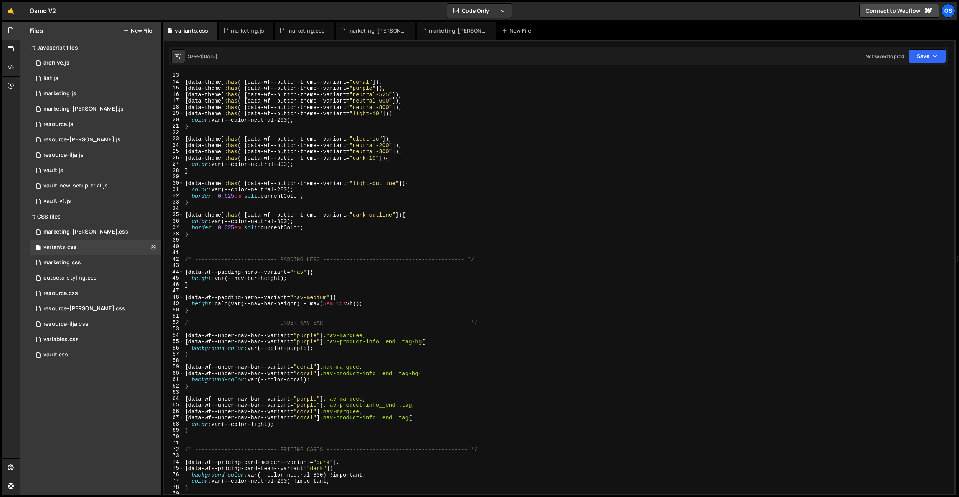
click at [239, 249] on div "[ data-wf--button-theme--variant = " light-outline " ] { background-color : tra…" at bounding box center [568, 283] width 768 height 434
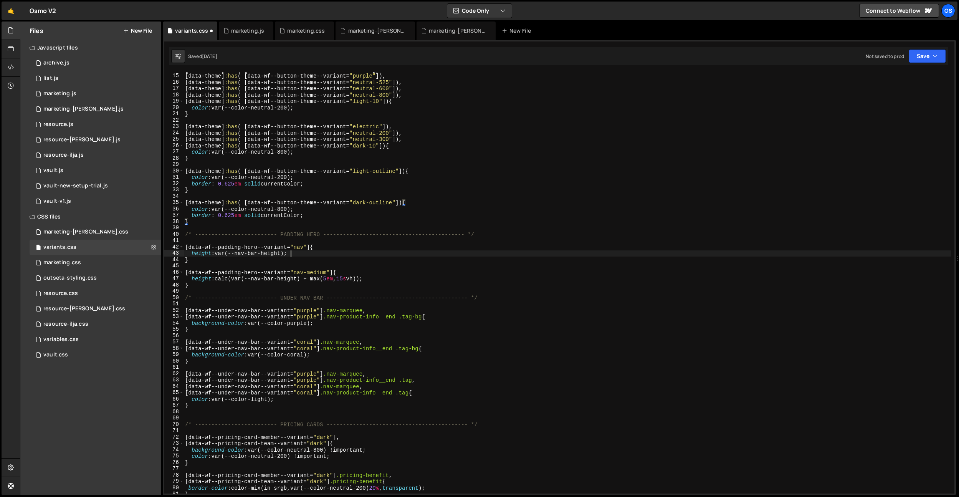
click at [311, 253] on div "[ data-theme ] :has ( [ data-wf--button-theme--variant = " coral " ]), [ data-t…" at bounding box center [568, 283] width 768 height 434
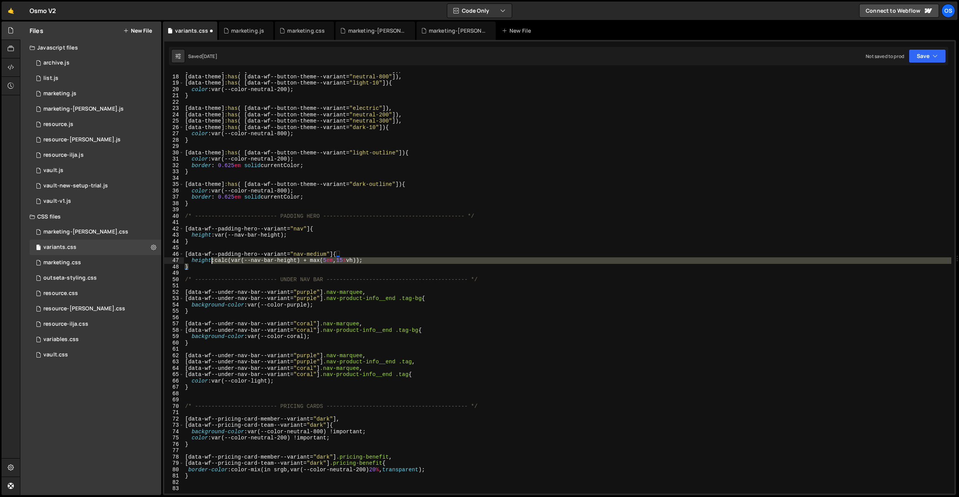
scroll to position [106, 0]
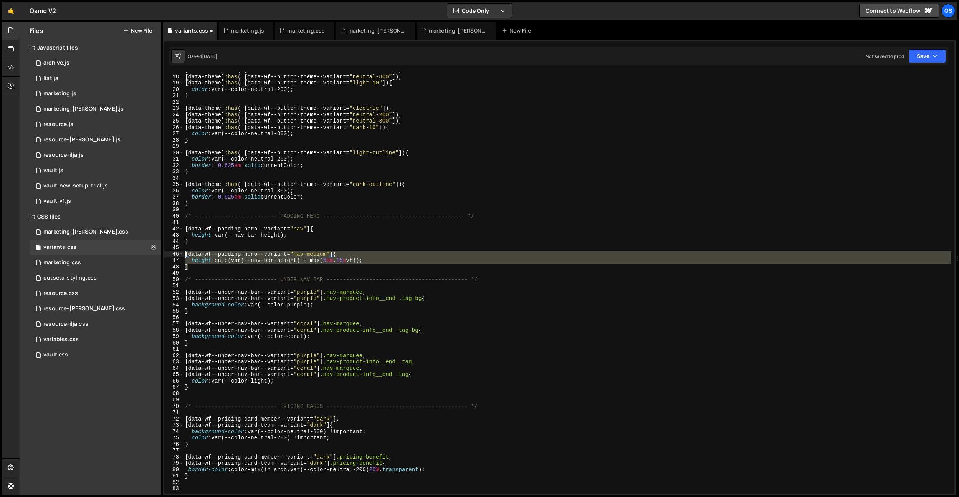
drag, startPoint x: 246, startPoint y: 266, endPoint x: 169, endPoint y: 254, distance: 78.1
click at [169, 254] on div "height: var(--nav-bar-height); 17 18 19 20 21 22 23 24 25 26 27 28 29 30 31 32 …" at bounding box center [559, 282] width 790 height 421
type textarea "}"
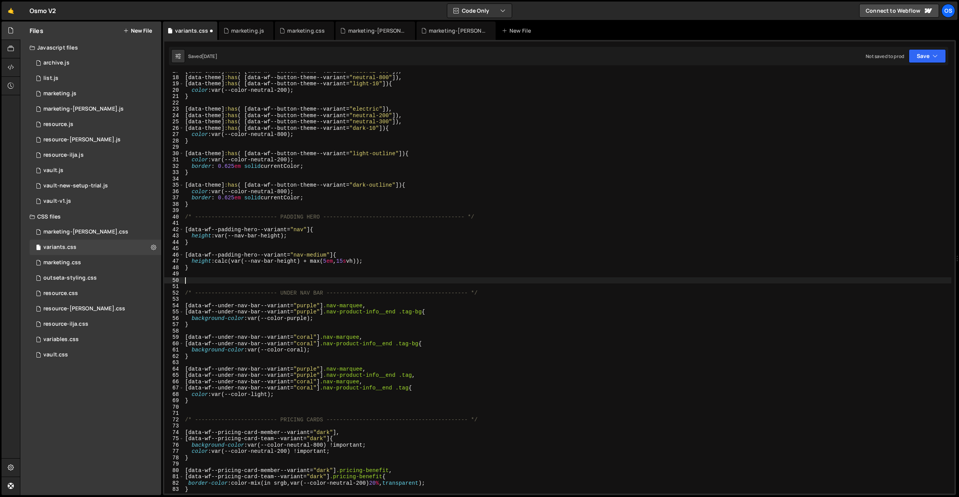
paste textarea "}"
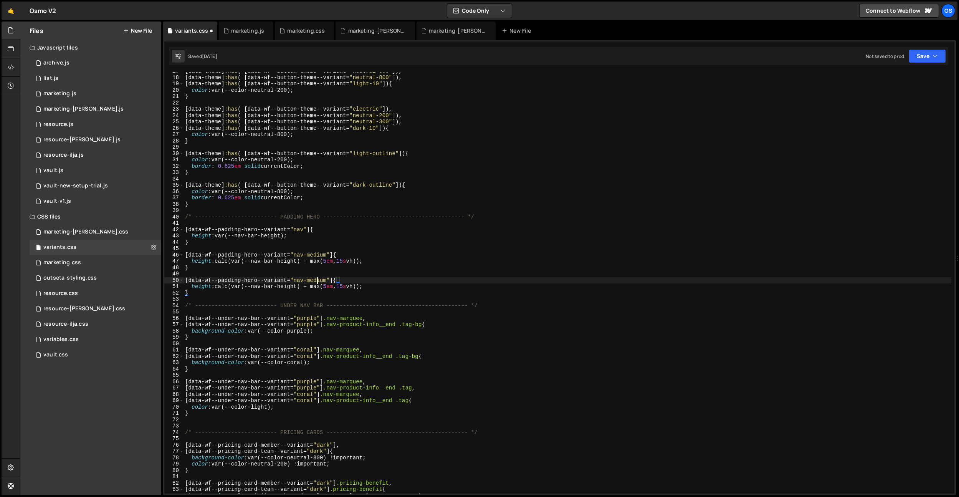
click at [316, 283] on div "[ data-theme ] :has ( [ data-wf--button-theme--variant = " neutral-600 " ]), [ …" at bounding box center [568, 285] width 768 height 434
click at [355, 260] on div "[ data-theme ] :has ( [ data-wf--button-theme--variant = " neutral-600 " ]), [ …" at bounding box center [568, 285] width 768 height 434
click at [354, 284] on div "[ data-theme ] :has ( [ data-wf--button-theme--variant = " neutral-600 " ]), [ …" at bounding box center [568, 285] width 768 height 434
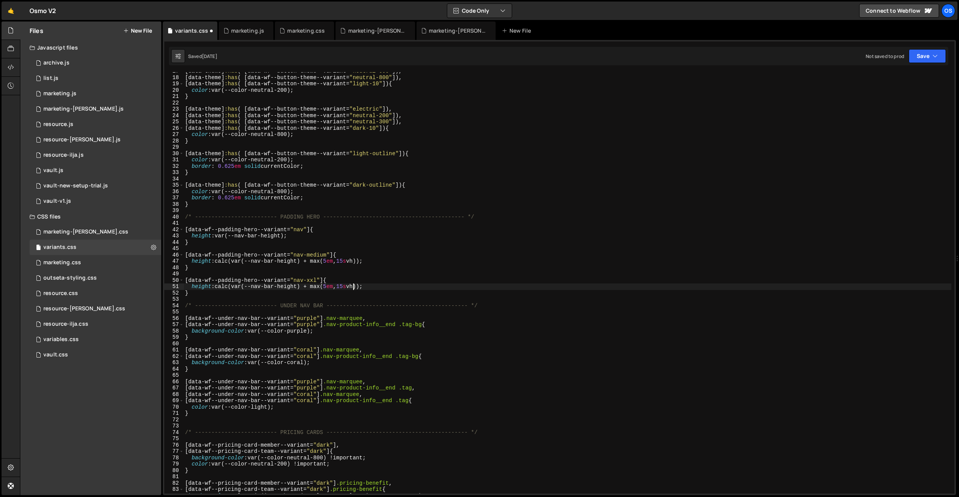
click at [348, 285] on div "[ data-theme ] :has ( [ data-wf--button-theme--variant = " neutral-600 " ]), [ …" at bounding box center [568, 285] width 768 height 434
drag, startPoint x: 329, startPoint y: 286, endPoint x: 334, endPoint y: 325, distance: 39.1
click at [329, 287] on div "[ data-theme ] :has ( [ data-wf--button-theme--variant = " neutral-600 " ]), [ …" at bounding box center [568, 285] width 768 height 434
type textarea "height: calc(var(--nav-bar-height) + max(10em, 30svh));"
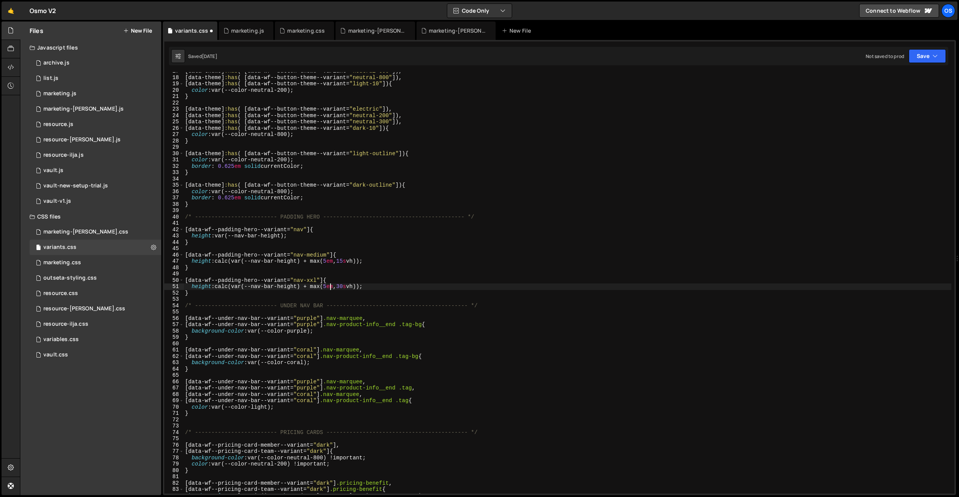
scroll to position [0, 10]
click at [321, 251] on div "[ data-theme ] :has ( [ data-wf--button-theme--variant = " neutral-600 " ]), [ …" at bounding box center [568, 285] width 768 height 434
click at [310, 281] on div "[ data-theme ] :has ( [ data-wf--button-theme--variant = " neutral-600 " ]), [ …" at bounding box center [568, 285] width 768 height 434
drag, startPoint x: 303, startPoint y: 256, endPoint x: 319, endPoint y: 271, distance: 22.0
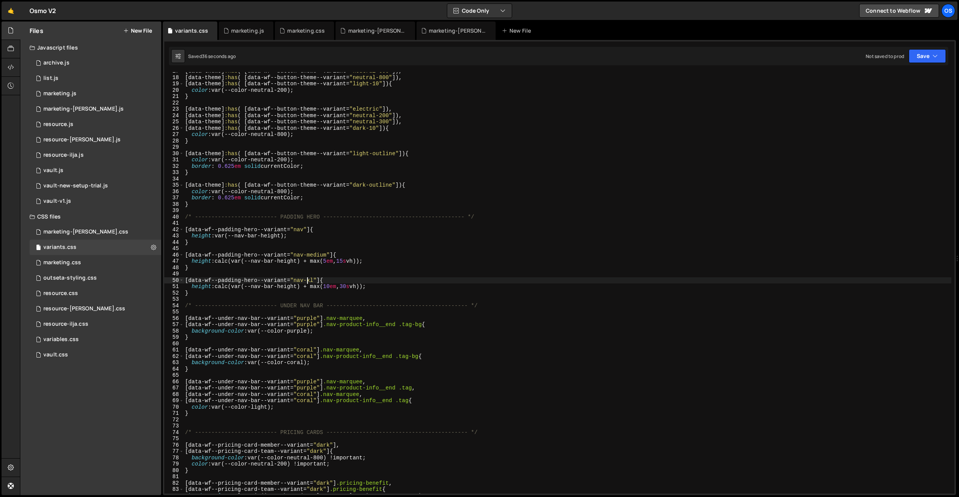
click at [303, 256] on div "[ data-theme ] :has ( [ data-wf--button-theme--variant = " neutral-600 " ]), [ …" at bounding box center [568, 285] width 768 height 434
drag, startPoint x: 363, startPoint y: 259, endPoint x: 314, endPoint y: 283, distance: 54.1
click at [313, 261] on div "[ data-theme ] :has ( [ data-wf--button-theme--variant = " neutral-600 " ]), [ …" at bounding box center [568, 285] width 768 height 434
drag, startPoint x: 364, startPoint y: 287, endPoint x: 359, endPoint y: 288, distance: 4.3
click at [363, 287] on div "[ data-theme ] :has ( [ data-wf--button-theme--variant = " neutral-600 " ]), [ …" at bounding box center [568, 285] width 768 height 434
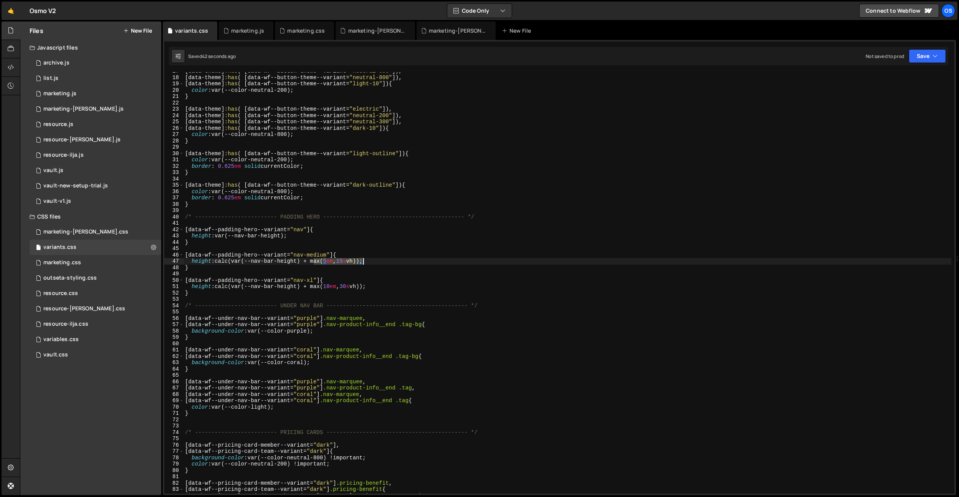
drag, startPoint x: 314, startPoint y: 260, endPoint x: 359, endPoint y: 266, distance: 45.7
click at [364, 262] on div "[ data-theme ] :has ( [ data-wf--button-theme--variant = " neutral-600 " ]), [ …" at bounding box center [568, 285] width 768 height 434
type textarea "height: calc(var(--nav-bar-height) + max(5em, 15svh));"
